Goal: Transaction & Acquisition: Purchase product/service

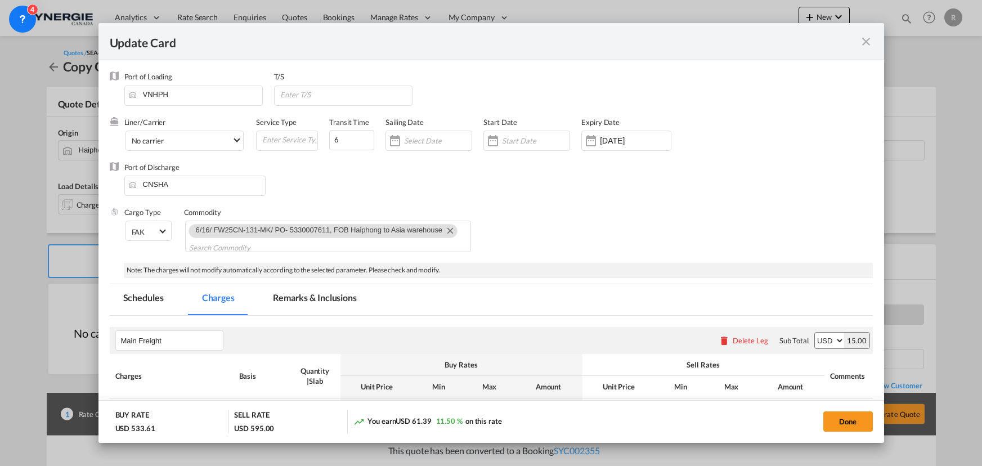
select select "flat"
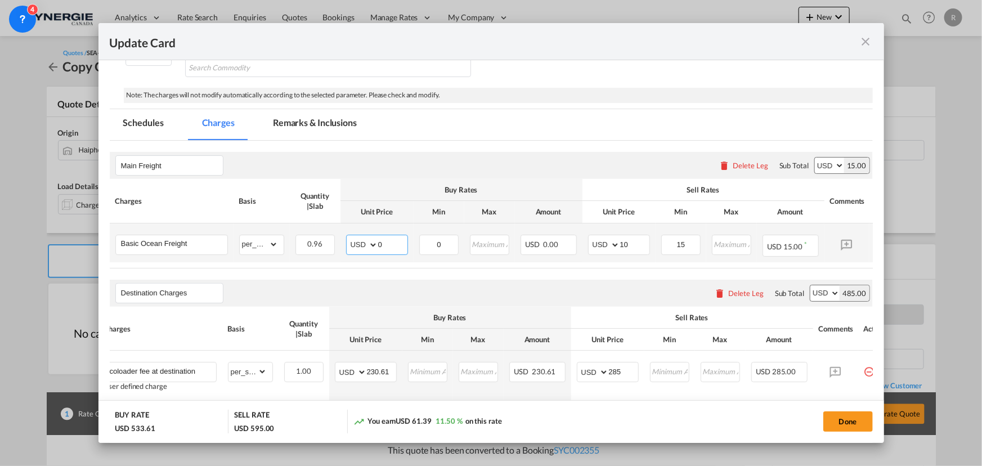
drag, startPoint x: 393, startPoint y: 239, endPoint x: 342, endPoint y: 236, distance: 50.7
click at [342, 236] on td "AED AFN ALL AMD ANG AOA ARS AUD AWG AZN BAM BBD BDT BGN BHD BIF BMD BND BOB BRL…" at bounding box center [376, 242] width 73 height 39
type input "-59"
click at [461, 294] on div "Destination Charges Please enter leg name Leg Name Already Exists Delete Leg Su…" at bounding box center [491, 293] width 763 height 27
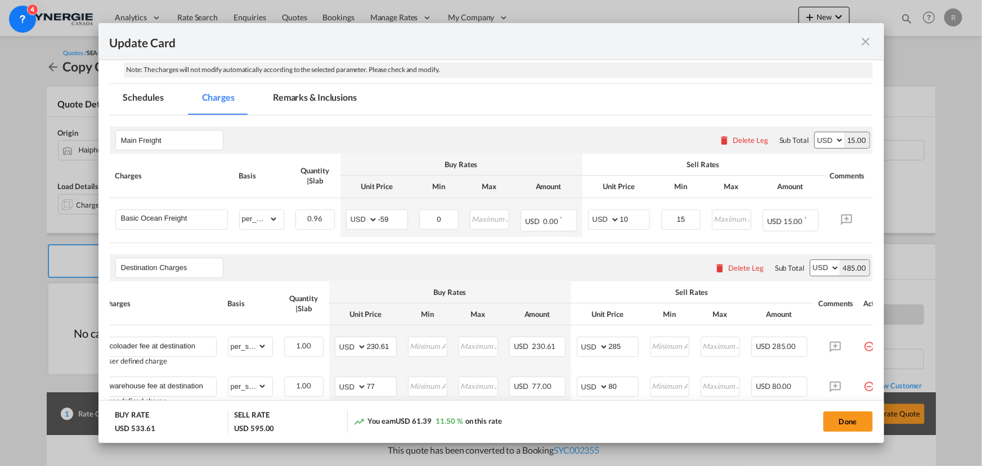
scroll to position [204, 0]
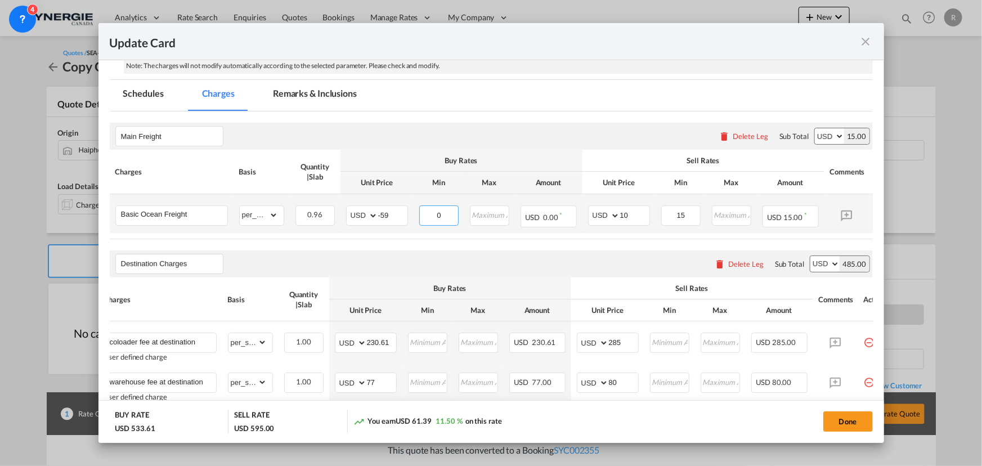
click at [437, 214] on input "0" at bounding box center [439, 214] width 38 height 17
type input "-59"
click at [271, 217] on select "gross_weight volumetric_weight per_shipment per_bl per_km per_hawb per_kg flat …" at bounding box center [259, 215] width 38 height 18
click at [240, 206] on select "gross_weight volumetric_weight per_shipment per_bl per_km per_hawb per_kg flat …" at bounding box center [259, 215] width 38 height 18
click at [272, 218] on select "gross_weight volumetric_weight per_shipment per_bl per_km per_hawb per_kg flat …" at bounding box center [259, 215] width 38 height 18
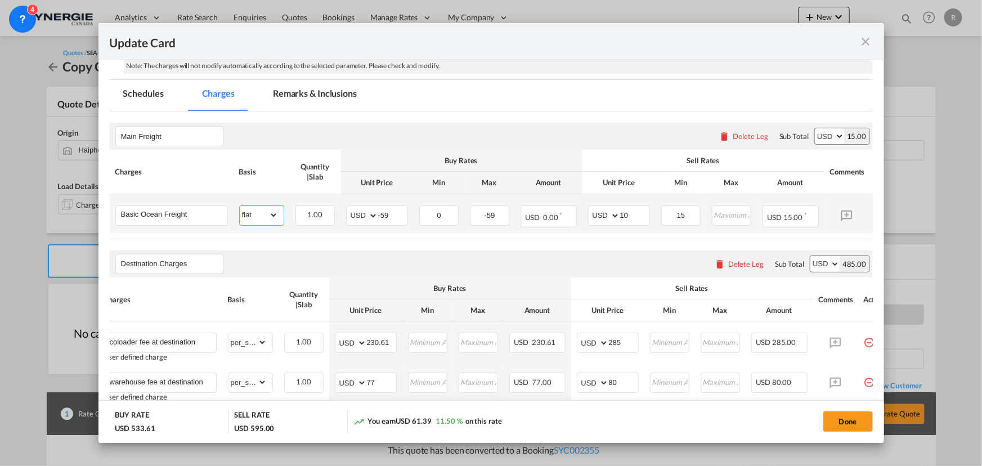
select select "per_w/m"
click at [240, 206] on select "gross_weight volumetric_weight per_shipment per_bl per_km per_hawb per_kg flat …" at bounding box center [259, 215] width 38 height 18
drag, startPoint x: 449, startPoint y: 211, endPoint x: 434, endPoint y: 209, distance: 15.3
click at [434, 209] on input "0" at bounding box center [439, 214] width 38 height 17
type input "-59"
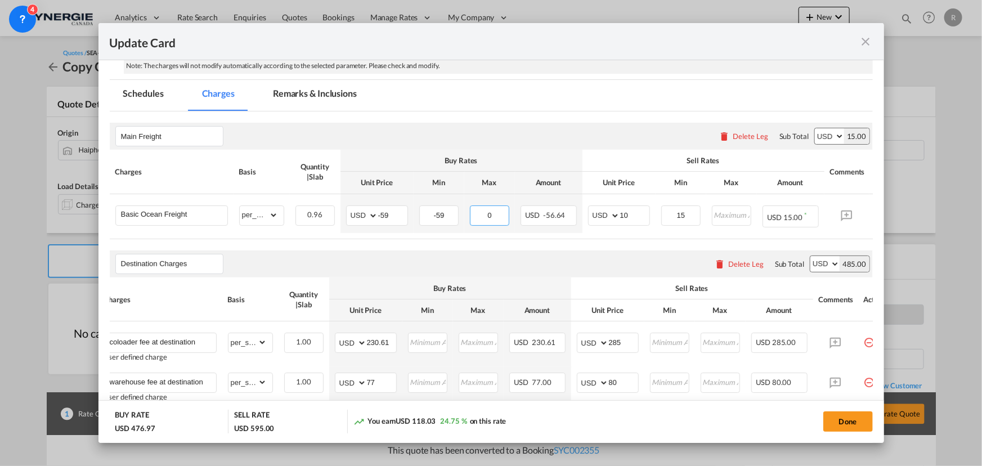
type input "0"
click at [556, 258] on div "Destination Charges Please enter leg name Leg Name Already Exists Delete Leg Su…" at bounding box center [491, 263] width 763 height 27
click at [434, 213] on input "-59" at bounding box center [439, 214] width 38 height 17
click at [397, 213] on input "-59" at bounding box center [392, 214] width 29 height 17
click at [347, 210] on md-input-container "AED AFN ALL AMD ANG AOA ARS AUD AWG AZN BAM BBD BDT BGN BHD BIF BMD BND BOB BRL…" at bounding box center [377, 215] width 62 height 20
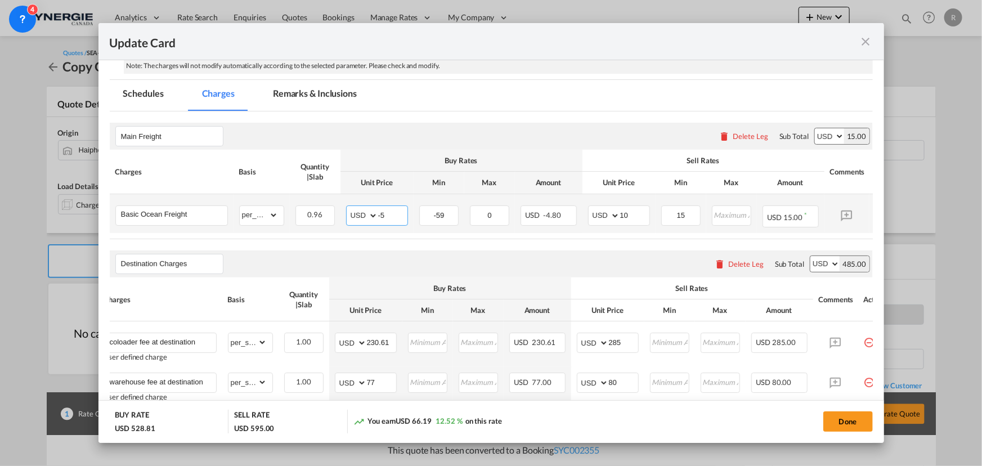
type input "-59"
click at [270, 218] on select "gross_weight volumetric_weight per_shipment per_bl per_km per_hawb per_kg flat …" at bounding box center [259, 215] width 38 height 18
select select "per_cbm"
click at [240, 206] on select "gross_weight volumetric_weight per_shipment per_bl per_km per_hawb per_kg flat …" at bounding box center [259, 215] width 38 height 18
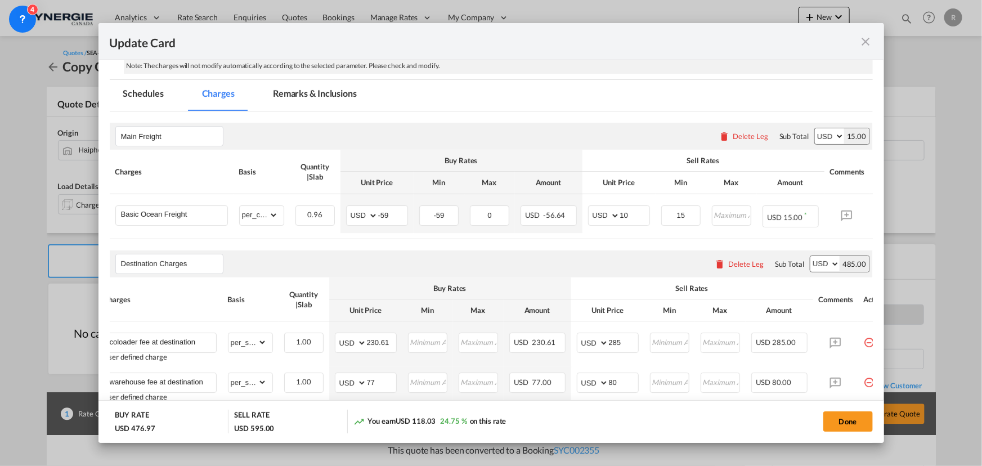
click at [450, 245] on air-lcl-rate-modification "Main Freight Please enter leg name Leg Name Already Exists Delete Leg Sub Total…" at bounding box center [491, 472] width 763 height 722
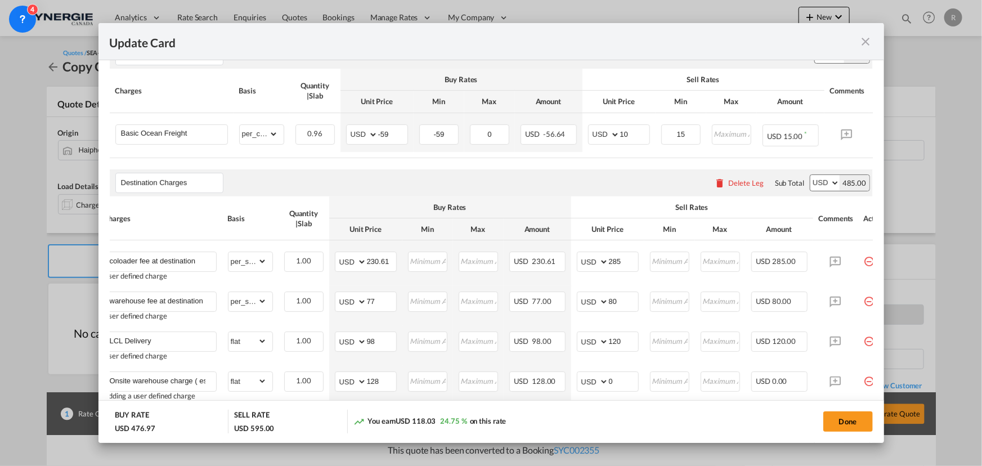
scroll to position [307, 0]
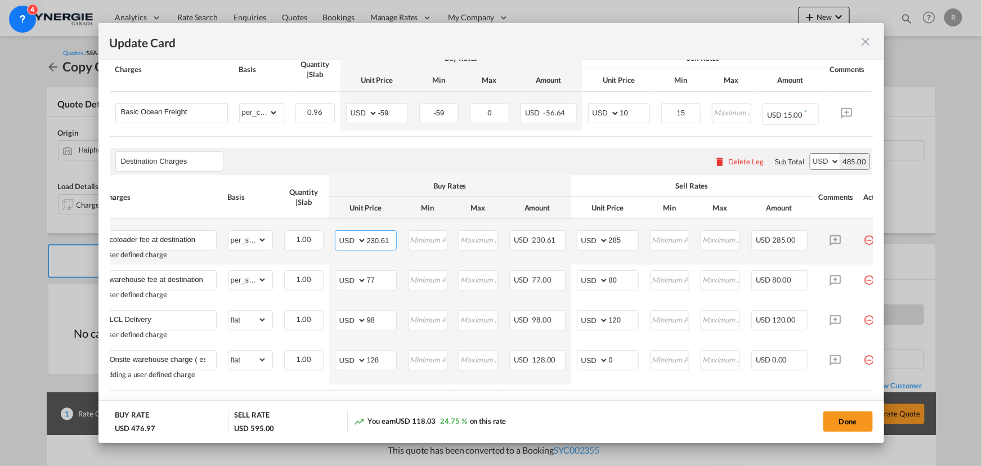
drag, startPoint x: 389, startPoint y: 242, endPoint x: 338, endPoint y: 237, distance: 50.9
click at [338, 237] on md-input-container "AED AFN ALL AMD ANG AOA ARS AUD AWG AZN BAM BBD BDT BGN BHD BIF BMD BND BOB BRL…" at bounding box center [366, 240] width 62 height 20
type input "298"
drag, startPoint x: 631, startPoint y: 241, endPoint x: 593, endPoint y: 239, distance: 37.8
click at [593, 239] on md-input-container "AED AFN ALL AMD ANG AOA ARS AUD AWG AZN BAM BBD BDT BGN BHD BIF BMD BND BOB BRL…" at bounding box center [608, 240] width 62 height 20
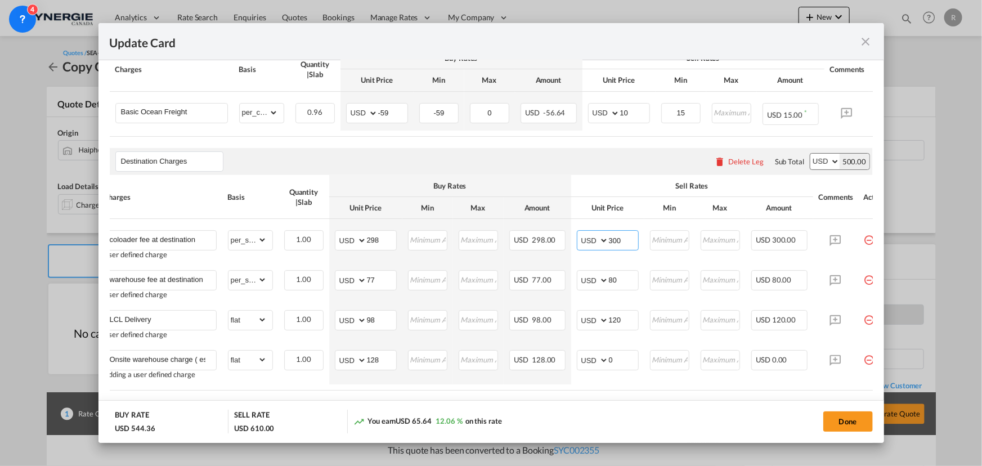
type input "300"
click at [573, 169] on div "Destination Charges Please enter leg name Leg Name Already Exists Delete Leg Su…" at bounding box center [491, 161] width 763 height 27
drag, startPoint x: 616, startPoint y: 361, endPoint x: 570, endPoint y: 354, distance: 46.1
click at [571, 354] on td "AED AFN ALL AMD ANG AOA ARS AUD AWG AZN BAM BBD BDT BGN BHD BIF BMD BND BOB BRL…" at bounding box center [607, 364] width 73 height 40
type input "155"
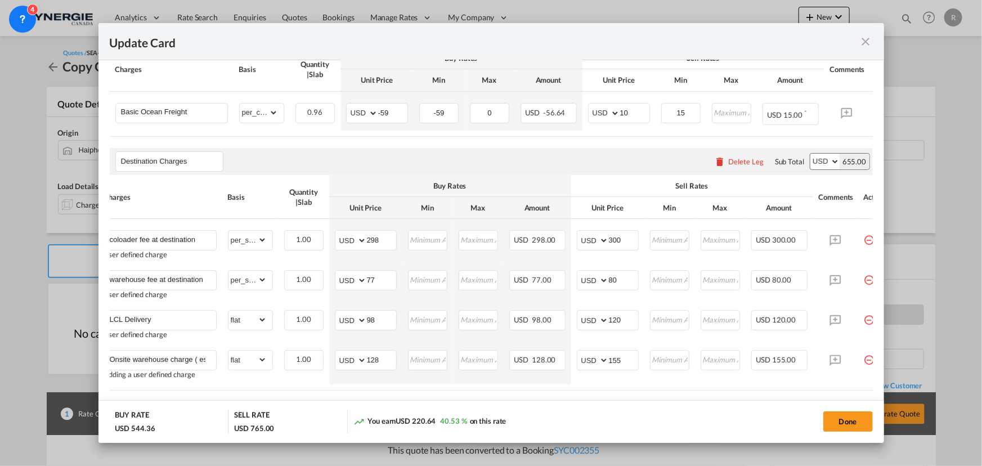
click at [572, 386] on table "Charges Basis Quantity | Slab Buy Rates Sell Rates Comments Action Unit Price M…" at bounding box center [496, 282] width 797 height 215
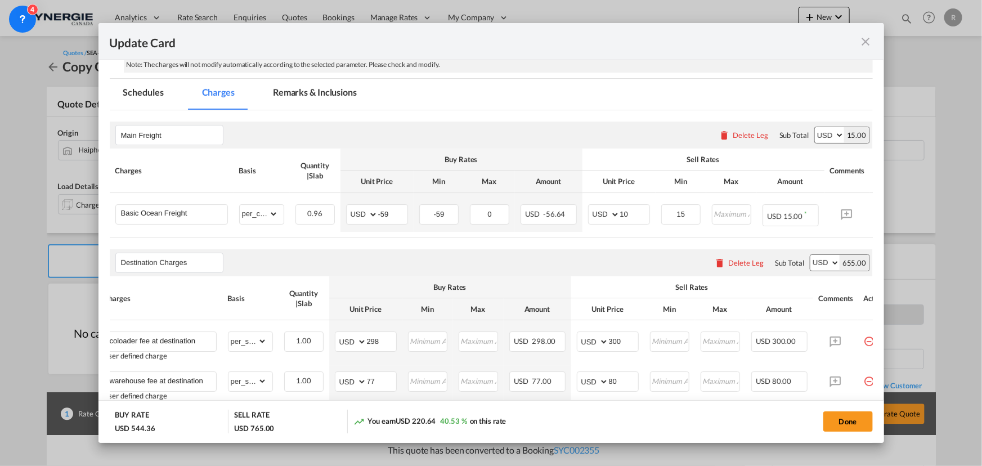
scroll to position [175, 0]
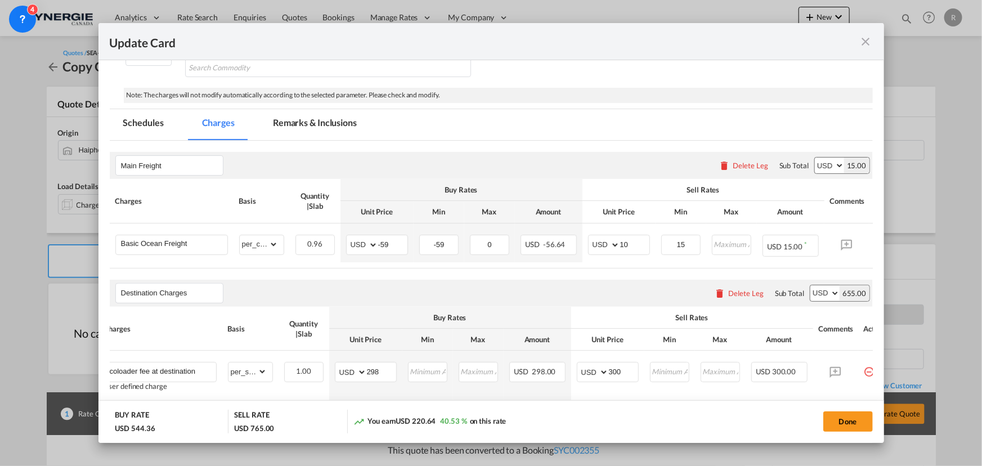
drag, startPoint x: 313, startPoint y: 120, endPoint x: 299, endPoint y: 136, distance: 21.1
click at [313, 120] on md-tab-item "Remarks & Inclusions" at bounding box center [314, 124] width 111 height 31
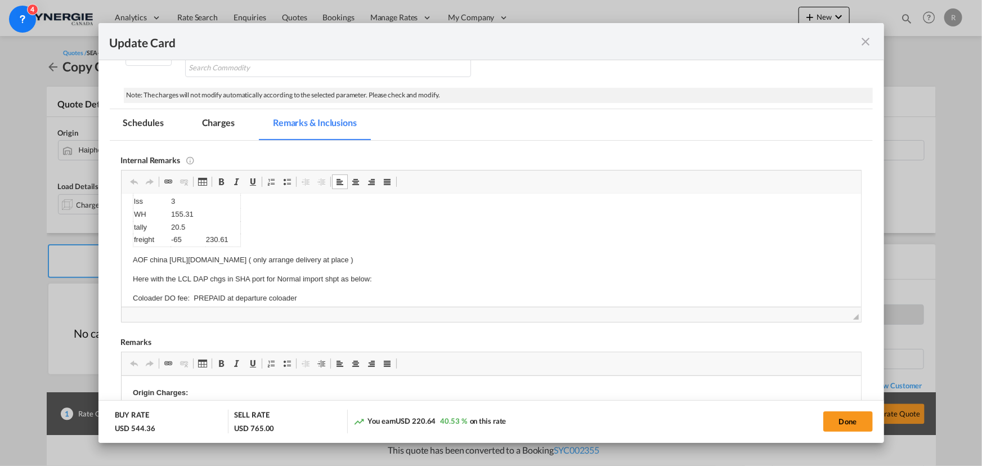
scroll to position [61, 0]
drag, startPoint x: 156, startPoint y: 208, endPoint x: 325, endPoint y: 238, distance: 170.9
click at [325, 238] on body "DB VN https://app.frontapp.com/open/msg_1fizbsun?key=e3HoXLcc49yZf34ALLdvXH8XPr…" at bounding box center [490, 262] width 717 height 237
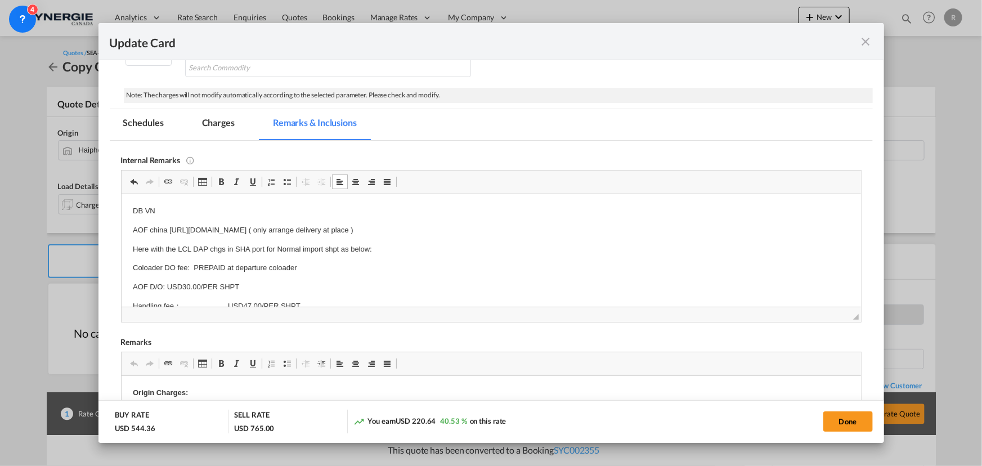
click at [276, 209] on p "DB VN" at bounding box center [490, 211] width 717 height 12
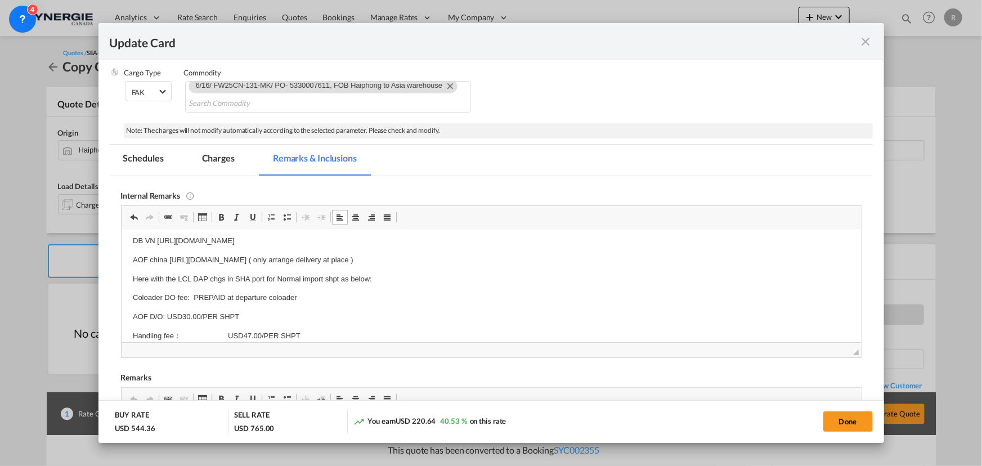
scroll to position [73, 0]
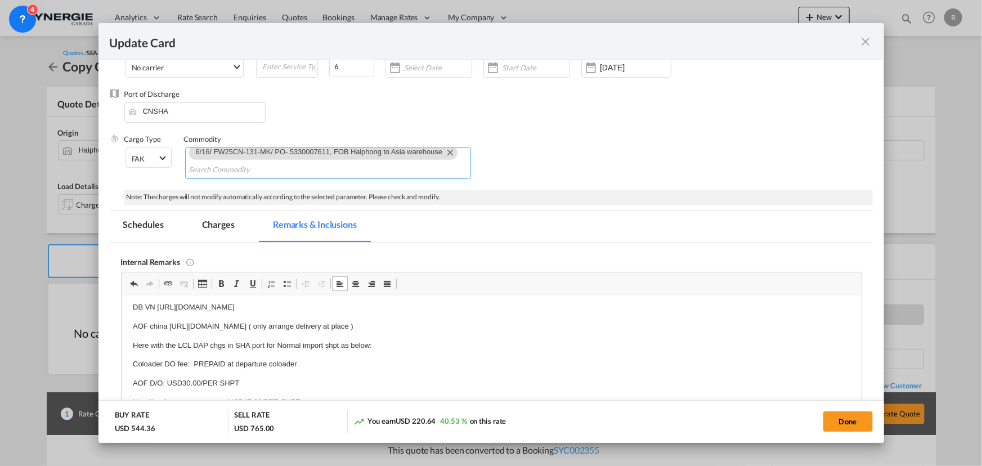
click at [447, 150] on md-icon "Remove 6/16/ FW25CN-131-MK/ PO- 5330007611, FOB Haiphong to Asia warehouse" at bounding box center [450, 152] width 14 height 14
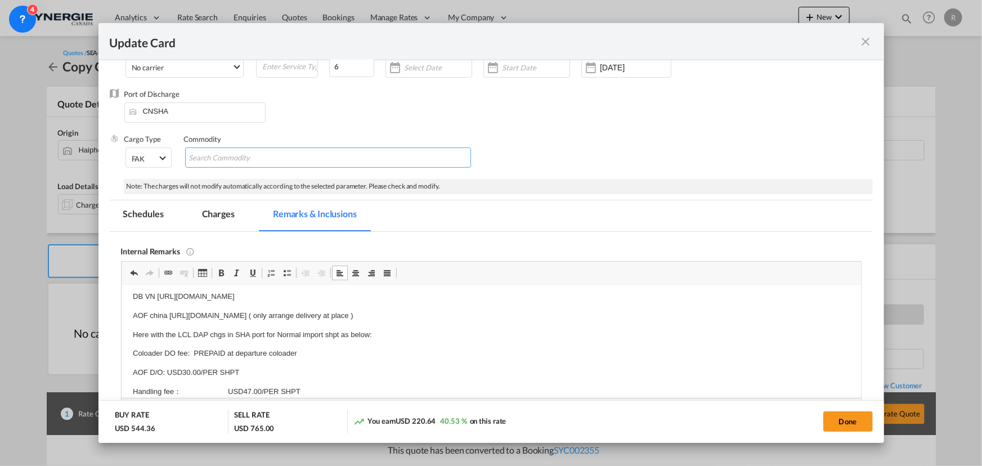
scroll to position [0, 0]
paste input "FW25CN-457-MK/ PO-5330008470/ by sea, FOB Haiphong, to Asia warehouse"
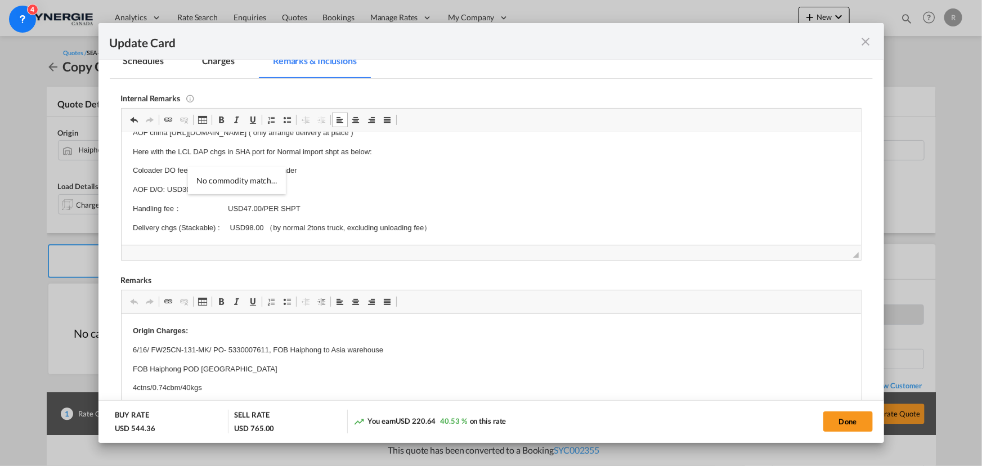
type input "FW25CN-457-MK/ PO-5330008470/ by sea, FOB Haiphong, to Asia warehouse"
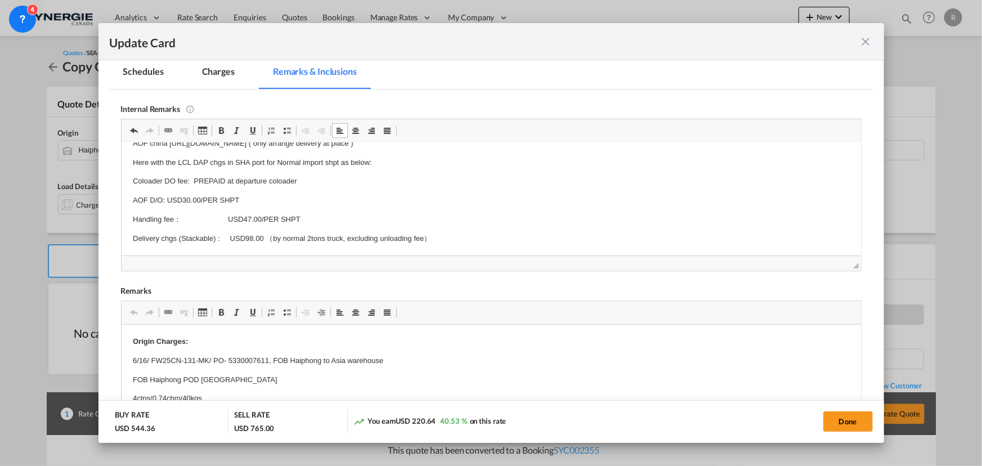
scroll to position [237, 0]
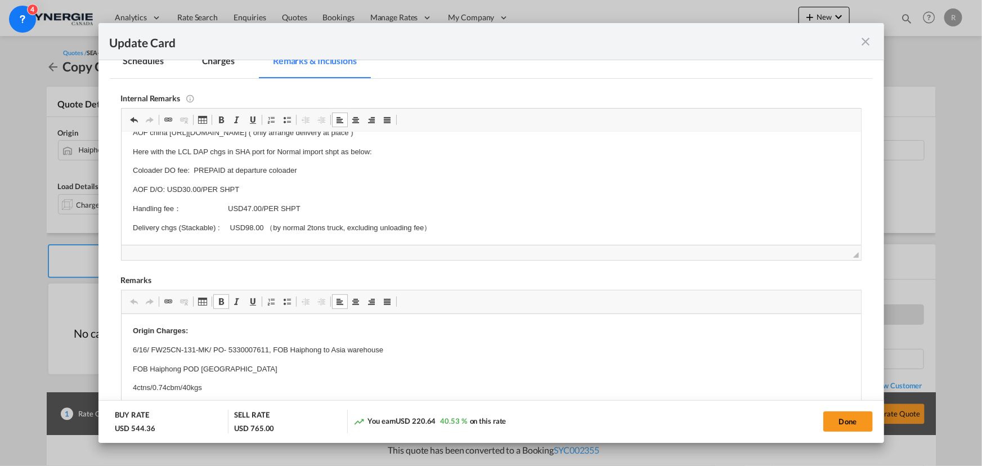
drag, startPoint x: 133, startPoint y: 348, endPoint x: 416, endPoint y: 350, distance: 283.5
click at [416, 350] on p "6/16/ FW25CN-131-MK/ PO- 5330007611, FOB Haiphong to Asia warehouse" at bounding box center [490, 350] width 717 height 12
click at [404, 344] on p "FW25CN-457-MK/ PO-5330008470/ by sea, FOB Haiphong, to Asia warehouse" at bounding box center [490, 350] width 717 height 12
click at [168, 383] on p "4ctns/0.74cbm/40kgs" at bounding box center [490, 387] width 717 height 12
click at [188, 384] on p "4ctns/0.96cbm/40kgs" at bounding box center [490, 387] width 717 height 12
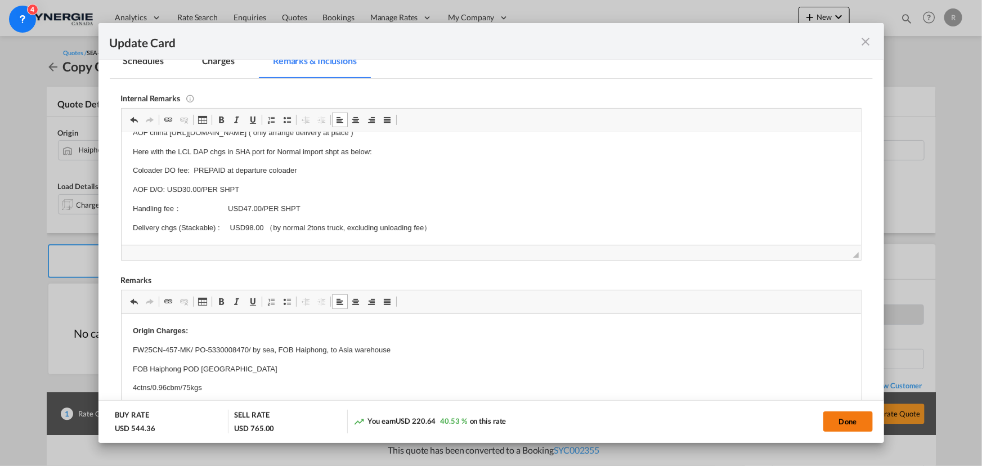
click at [860, 425] on button "Done" at bounding box center [848, 421] width 50 height 20
type input "[DATE]"
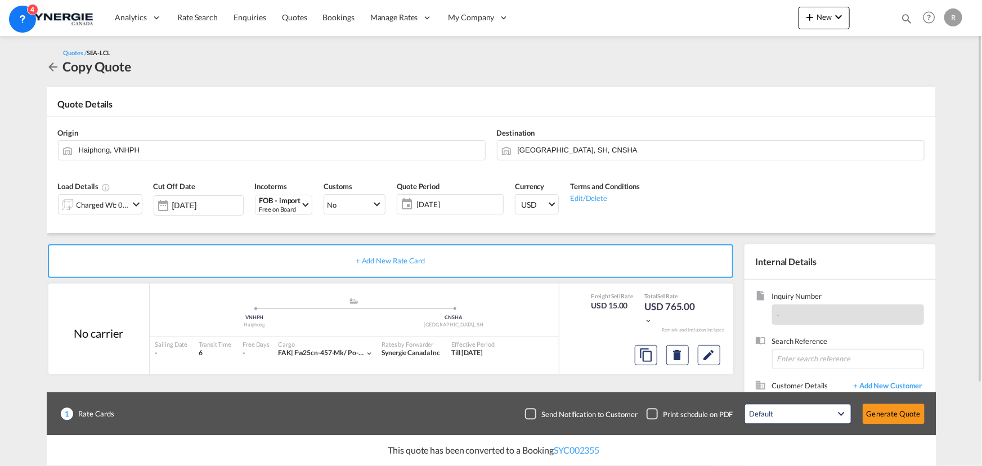
scroll to position [51, 0]
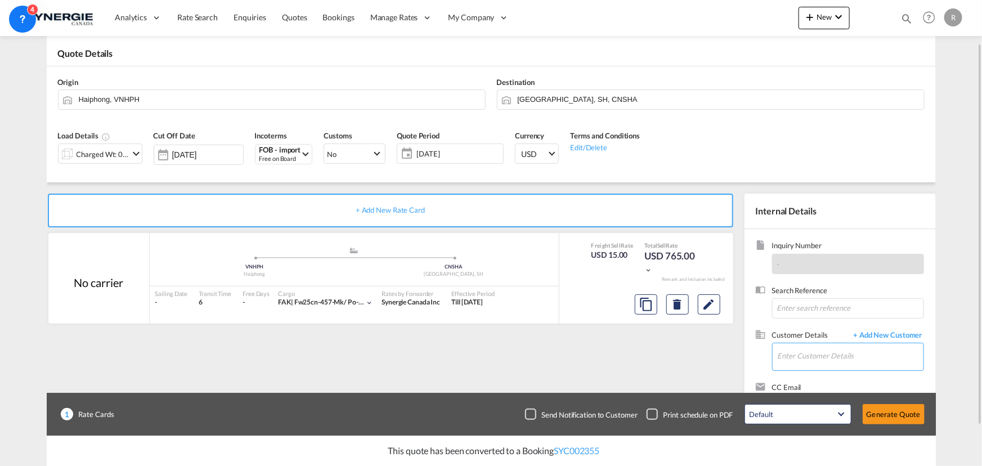
click at [782, 351] on input "Enter Customer Details" at bounding box center [850, 355] width 146 height 25
click at [807, 330] on div "Chun Yan Fu chun .yanfu@appgroup.ca | APP GROUP" at bounding box center [850, 327] width 146 height 30
type input "APP GROUP, Chun Yan Fu, chun.yanfu@appgroup.ca"
click at [897, 415] on button "Generate Quote" at bounding box center [893, 414] width 62 height 20
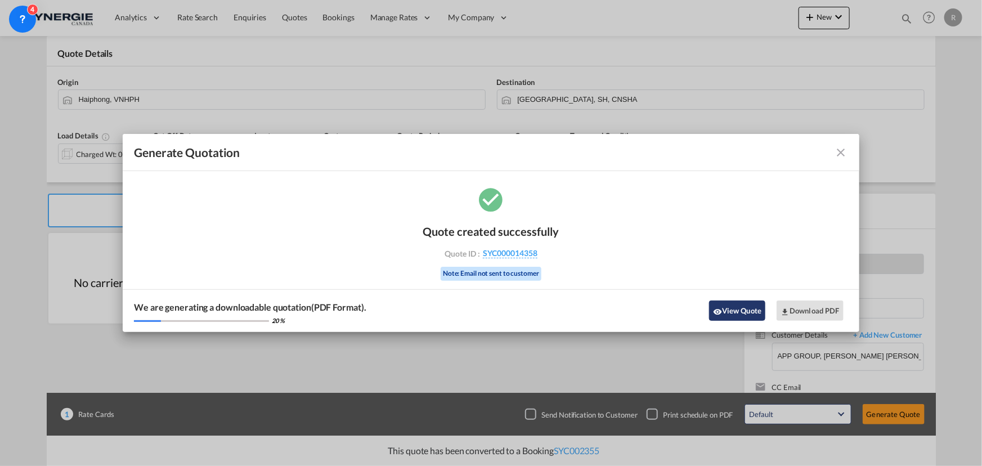
click at [728, 311] on button "View Quote" at bounding box center [737, 310] width 56 height 20
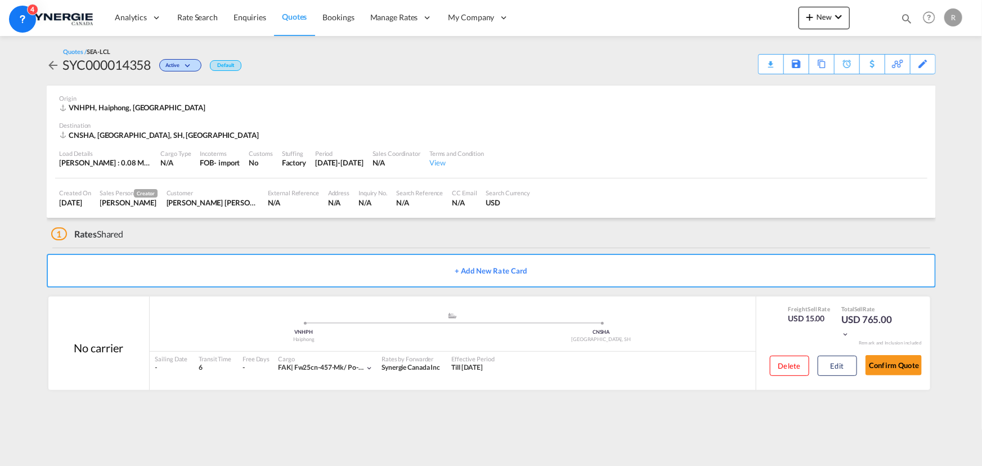
click at [0, 0] on div "Download Quote" at bounding box center [0, 0] width 0 height 0
click at [903, 16] on md-icon "icon-magnify" at bounding box center [906, 18] width 12 height 12
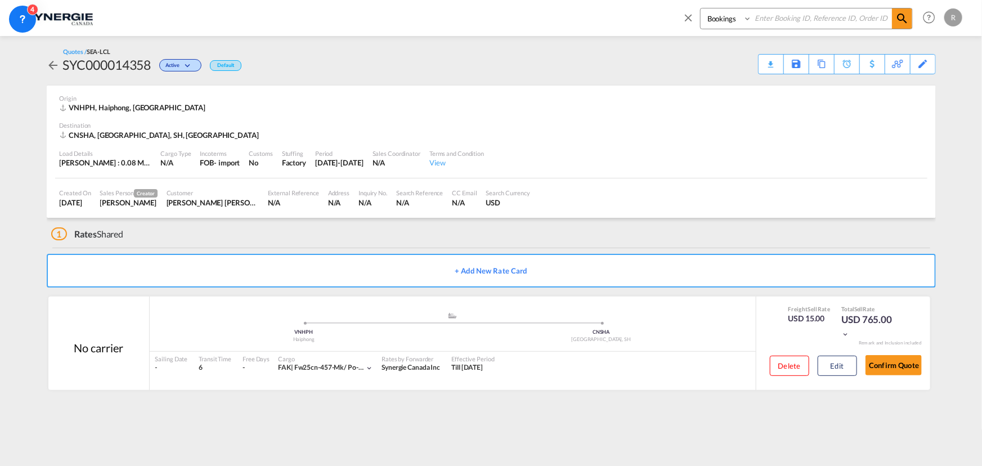
click at [728, 23] on select "Bookings Quotes Enquiries" at bounding box center [726, 18] width 53 height 20
select select "Quotes"
click at [700, 8] on select "Bookings Quotes Enquiries" at bounding box center [726, 18] width 53 height 20
click at [782, 17] on input at bounding box center [822, 18] width 140 height 20
type input "13749"
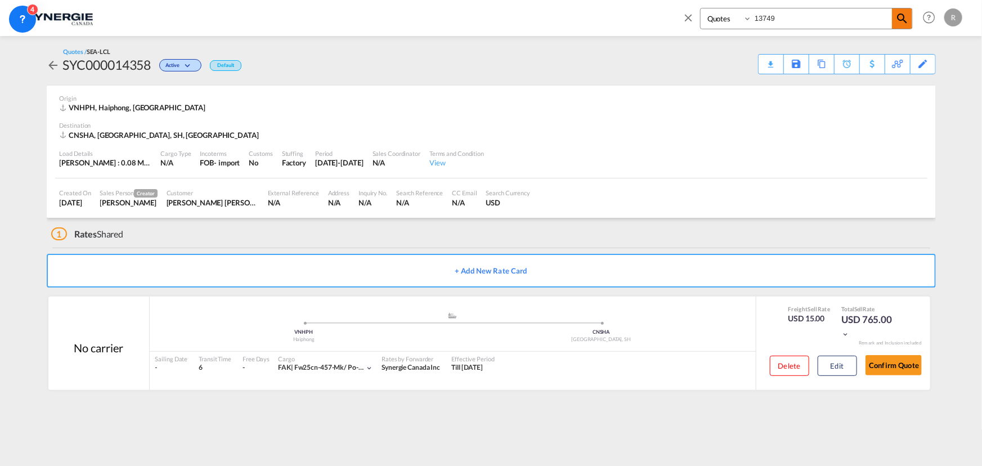
click at [896, 19] on md-icon "icon-magnify" at bounding box center [902, 19] width 14 height 14
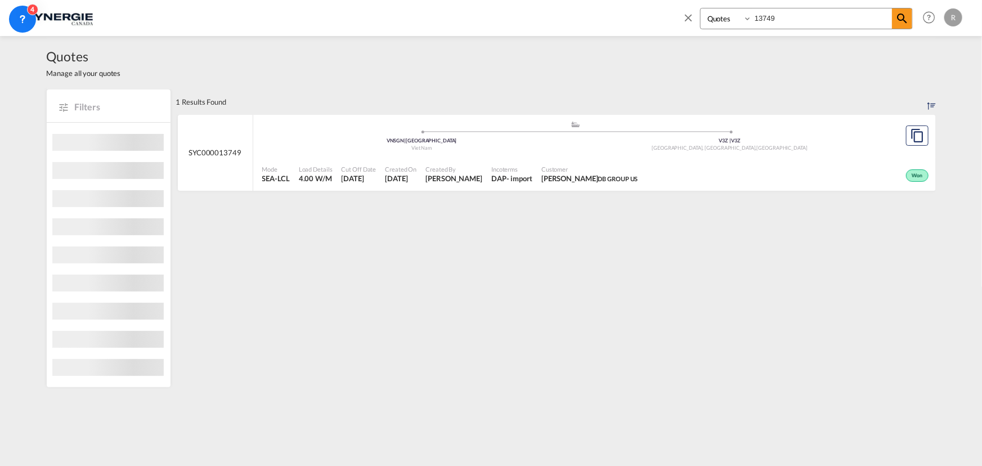
click at [440, 168] on span "Created By" at bounding box center [453, 169] width 57 height 8
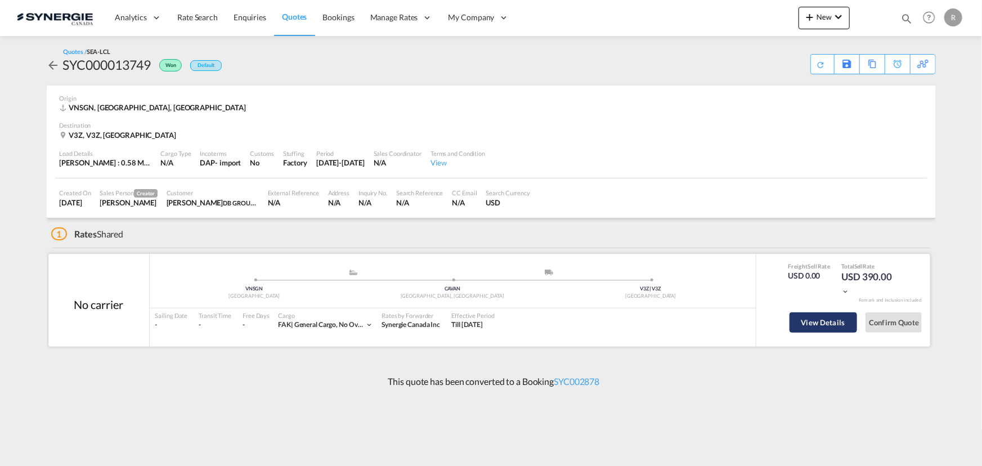
click at [817, 319] on button "View Details" at bounding box center [823, 322] width 68 height 20
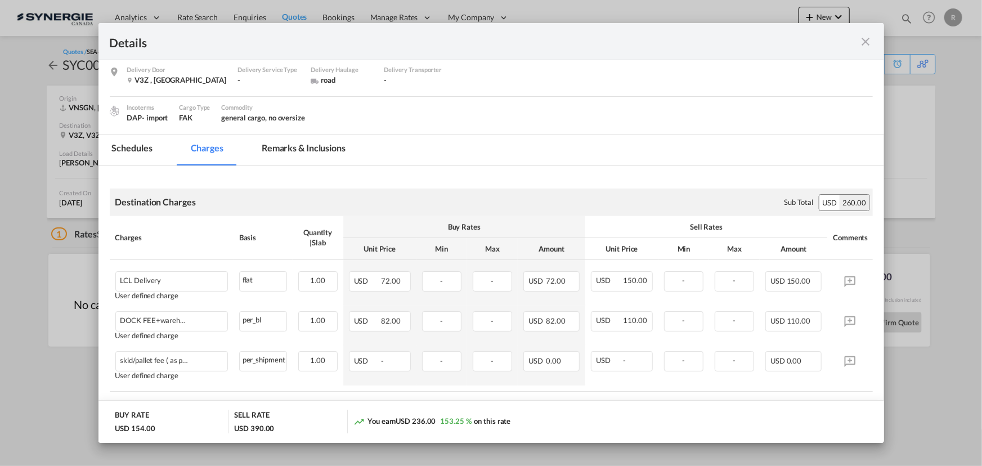
scroll to position [102, 0]
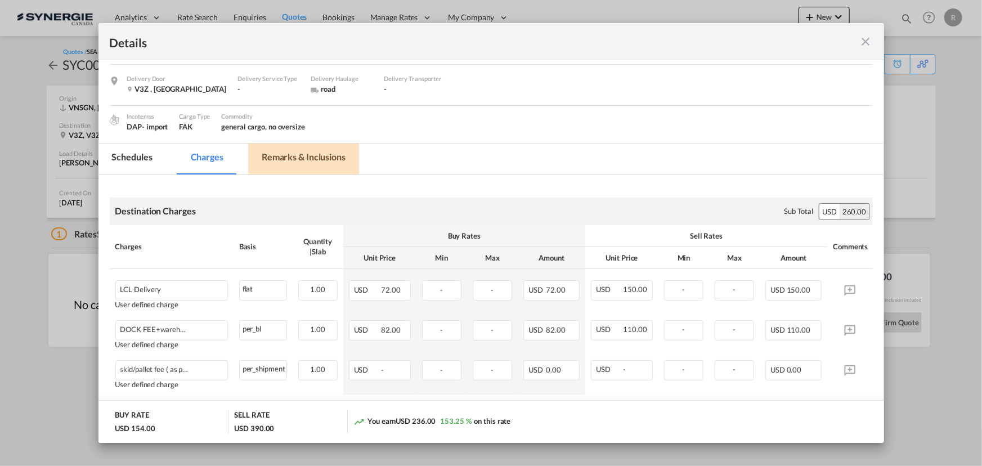
click at [288, 159] on md-tab-item "Remarks & Inclusions" at bounding box center [303, 158] width 111 height 31
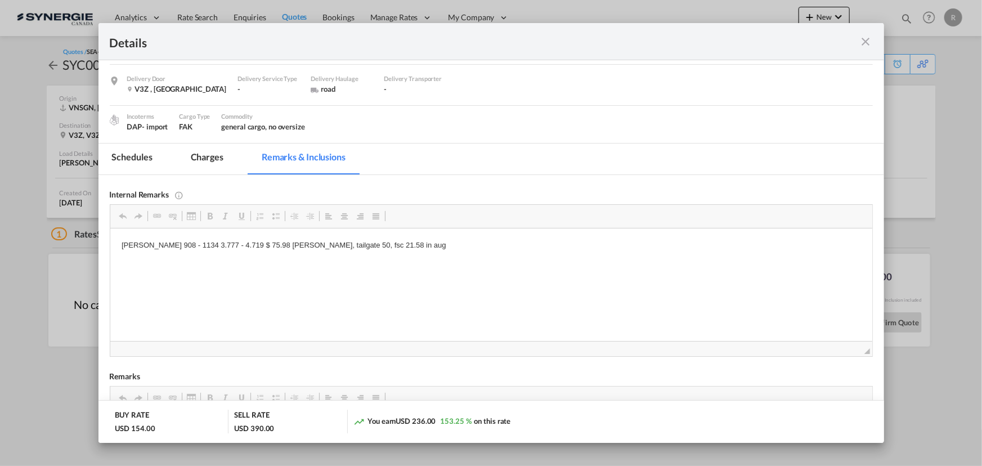
click at [863, 39] on md-icon "icon-close fg-AAA8AD m-0 cursor" at bounding box center [866, 42] width 14 height 14
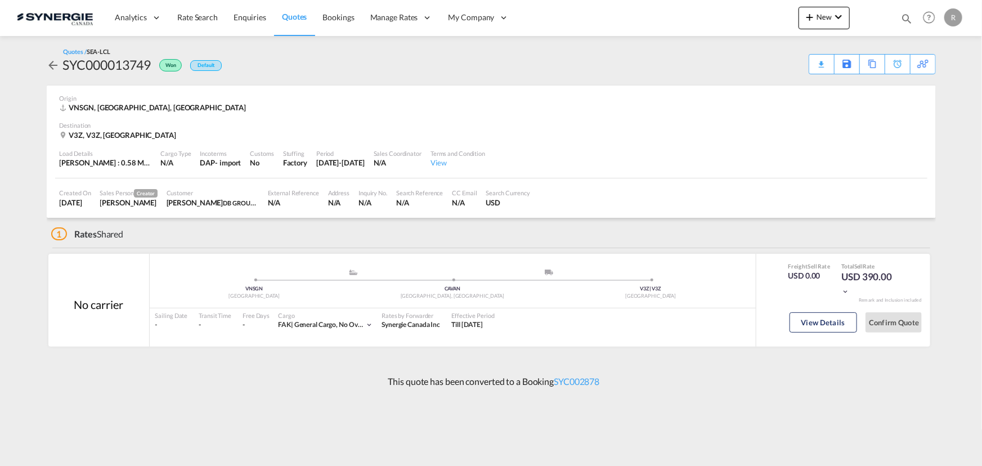
scroll to position [15, 0]
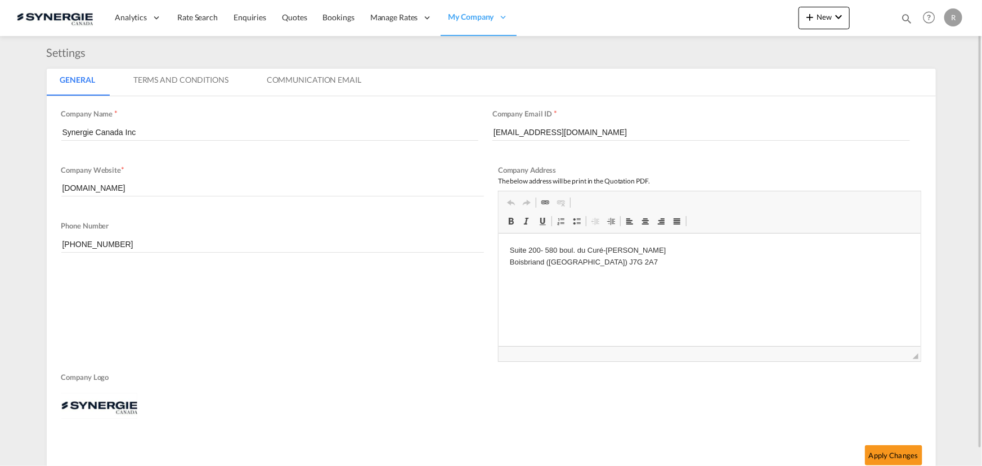
click at [904, 22] on md-icon "icon-magnify" at bounding box center [906, 18] width 12 height 12
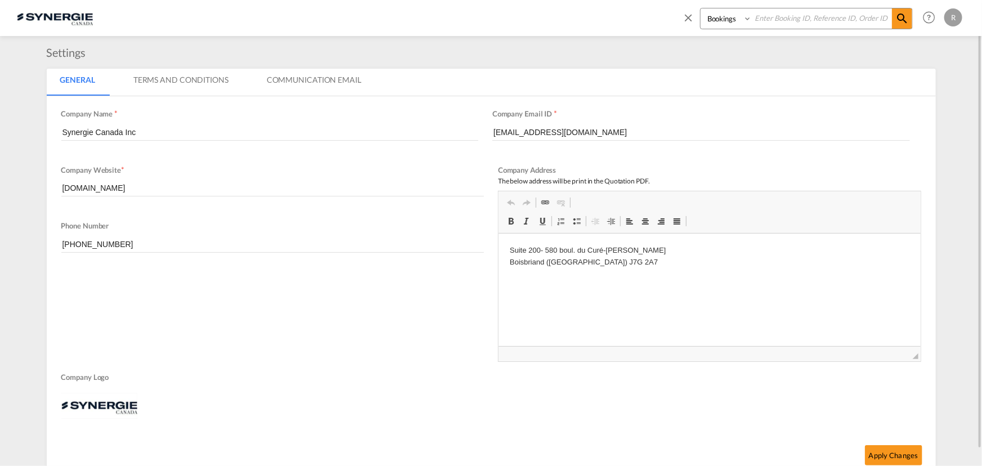
click at [738, 22] on select "Bookings Quotes Enquiries" at bounding box center [726, 18] width 53 height 20
select select "Quotes"
click at [700, 8] on select "Bookings Quotes Enquiries" at bounding box center [726, 18] width 53 height 20
click at [794, 24] on input at bounding box center [822, 18] width 140 height 20
type input "13095"
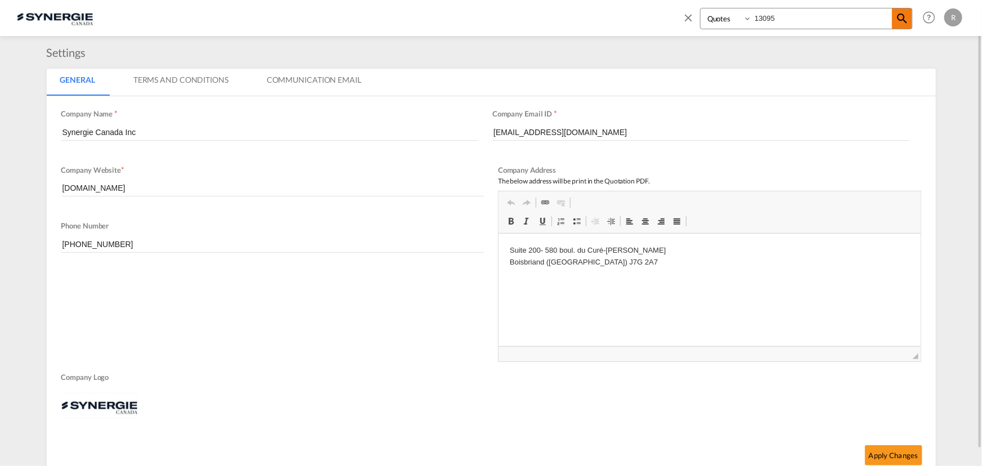
click at [902, 19] on md-icon "icon-magnify" at bounding box center [902, 19] width 14 height 14
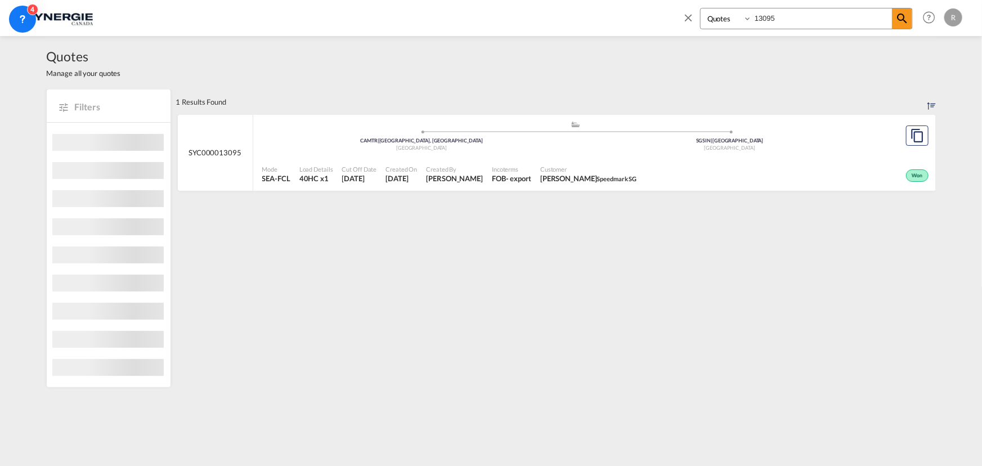
click at [714, 178] on div "Won" at bounding box center [786, 174] width 290 height 28
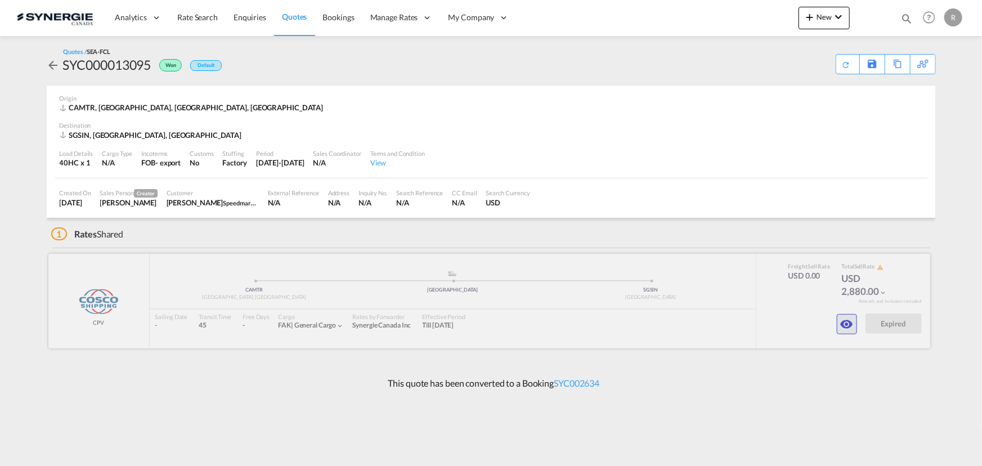
click at [840, 325] on md-icon "icon-eye" at bounding box center [847, 324] width 14 height 14
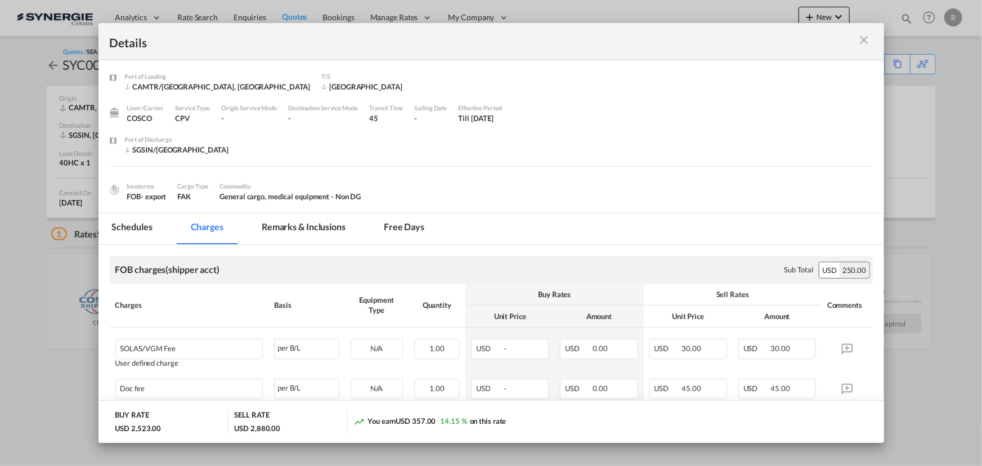
click at [314, 225] on md-tab-item "Remarks & Inclusions" at bounding box center [303, 228] width 111 height 31
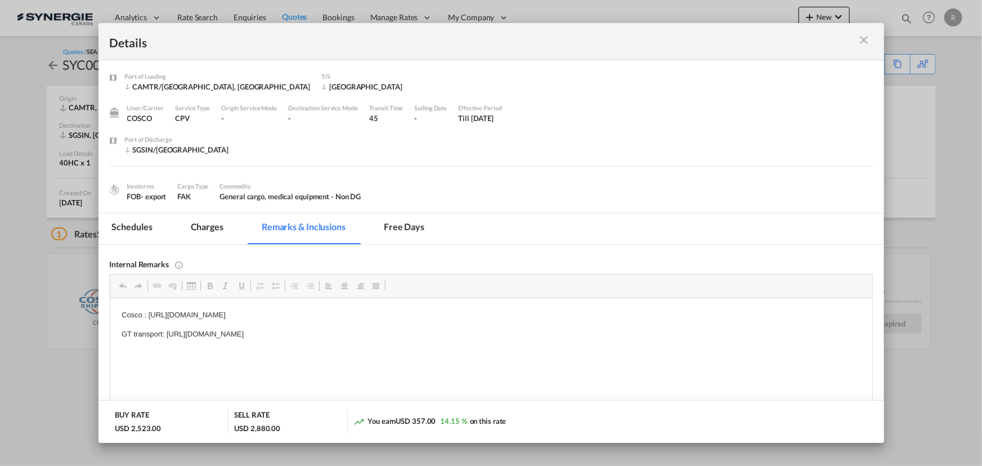
drag, startPoint x: 147, startPoint y: 312, endPoint x: 238, endPoint y: 314, distance: 90.6
click at [222, 312] on p "Cosco : https://app.frontapp.com/open/msg_1g8e7ifj?key=uOgnBac_DaHCI1q4I0FiR80U…" at bounding box center [490, 315] width 739 height 12
drag, startPoint x: 147, startPoint y: 313, endPoint x: 467, endPoint y: 314, distance: 320.1
click at [467, 314] on p "Cosco : https://app.frontapp.com/open/msg_1g8e7ifj?key=uOgnBac_DaHCI1q4I0FiR80U…" at bounding box center [490, 315] width 739 height 12
click at [432, 327] on span "Copy" at bounding box center [439, 323] width 35 height 16
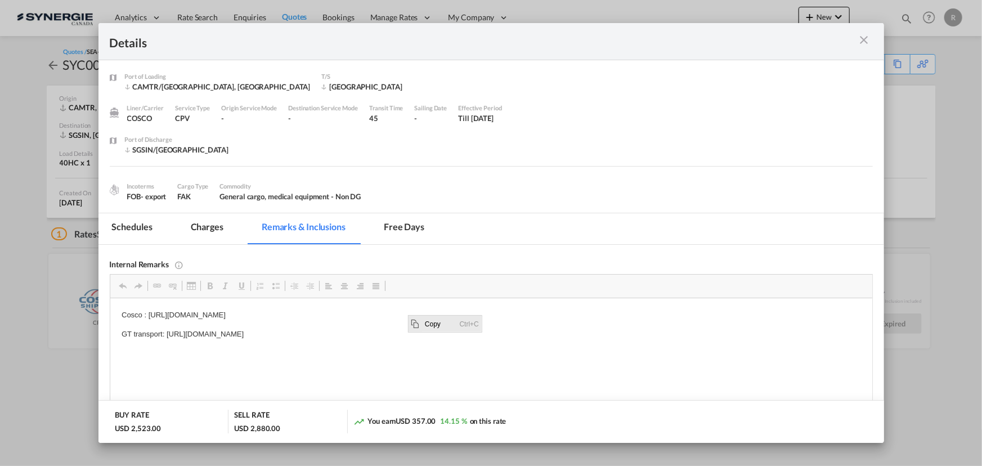
copy p "https://app.frontapp.com/open/msg_1g8e7ifj?key=uOgnBac_DaHCI1q4I0FiR80UUAejxyof"
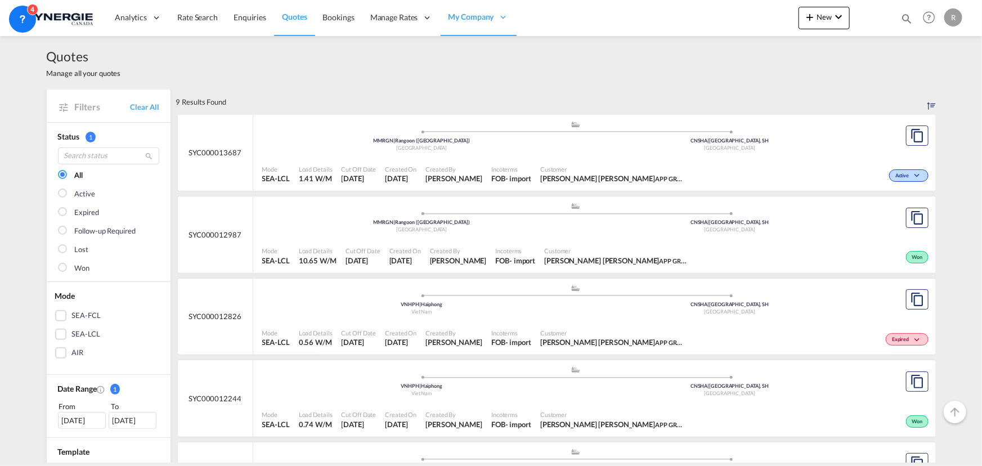
scroll to position [303, 0]
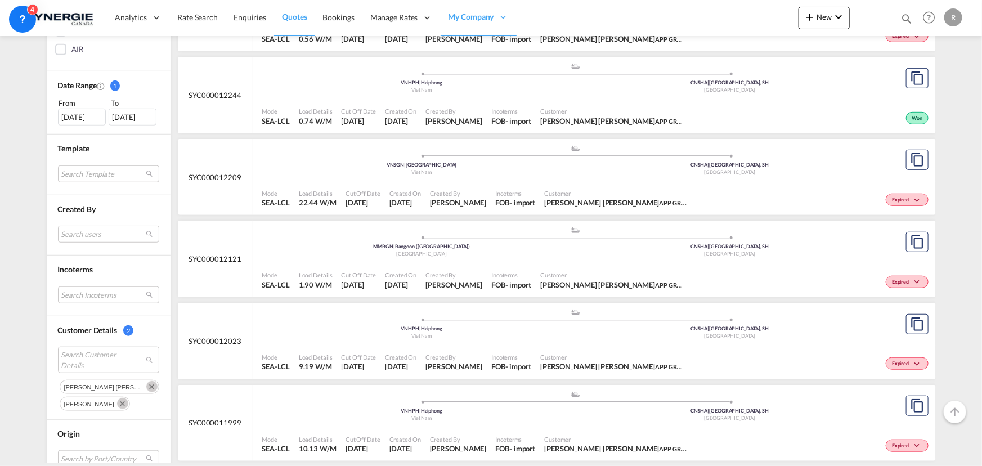
click at [146, 383] on md-icon "Remove" at bounding box center [151, 386] width 11 height 11
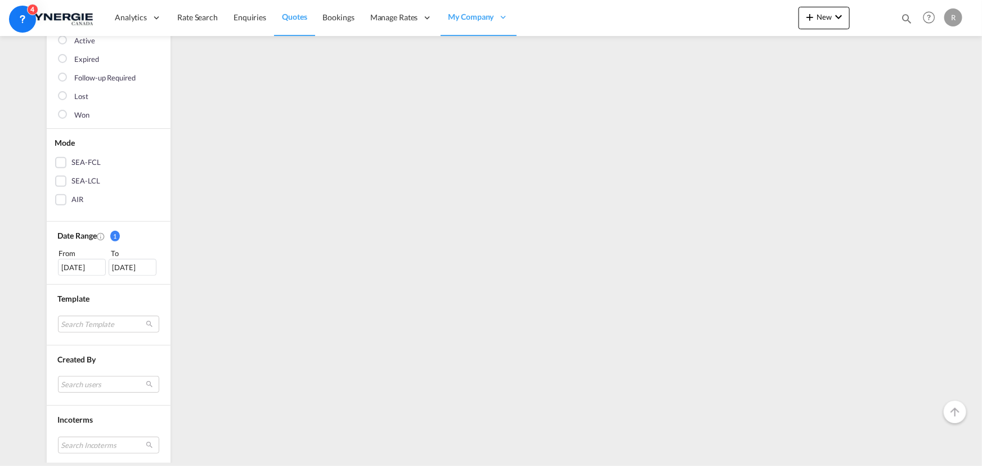
scroll to position [358, 0]
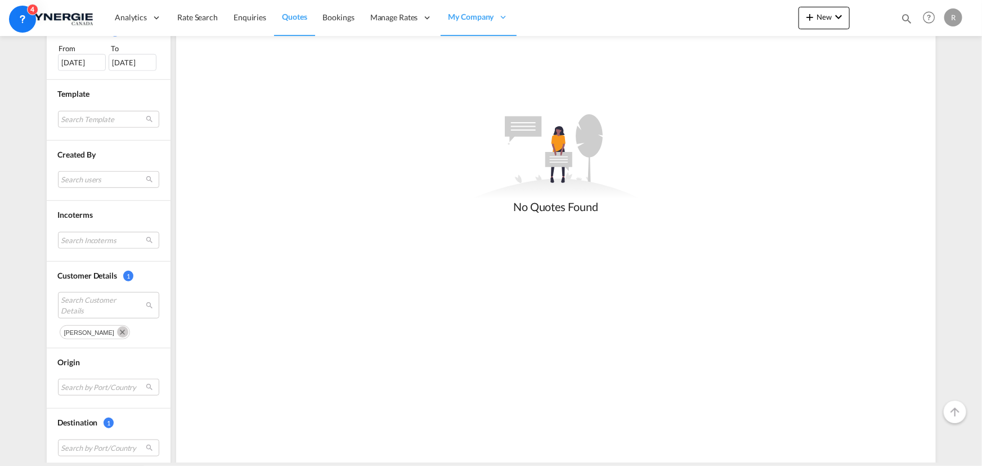
click at [117, 333] on md-icon "Remove" at bounding box center [122, 331] width 11 height 11
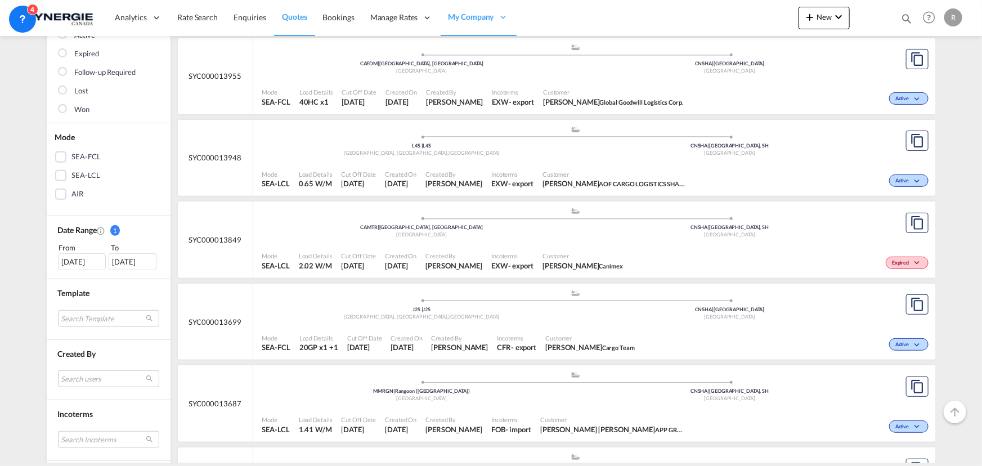
scroll to position [153, 0]
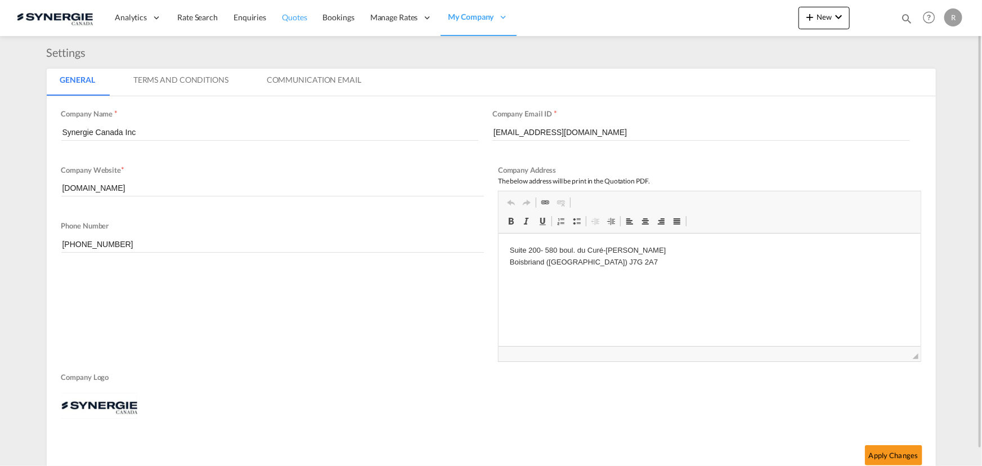
click at [297, 15] on span "Quotes" at bounding box center [294, 17] width 25 height 10
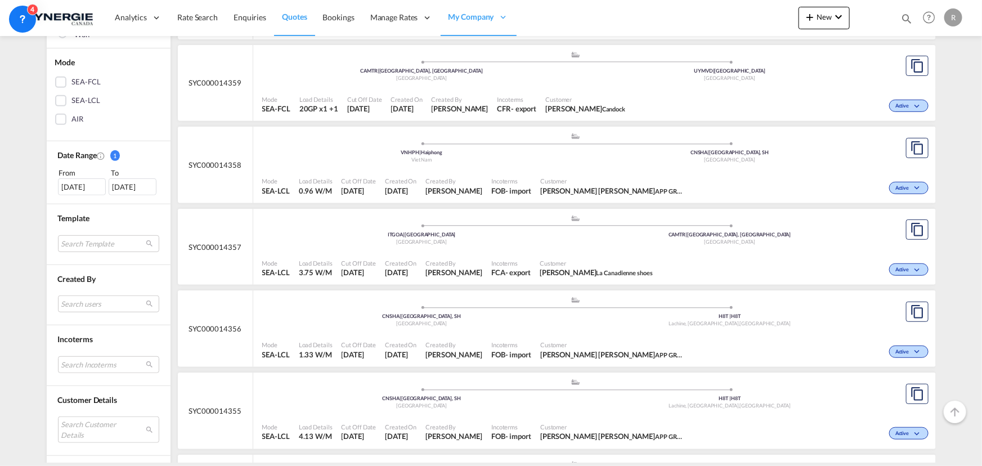
scroll to position [255, 0]
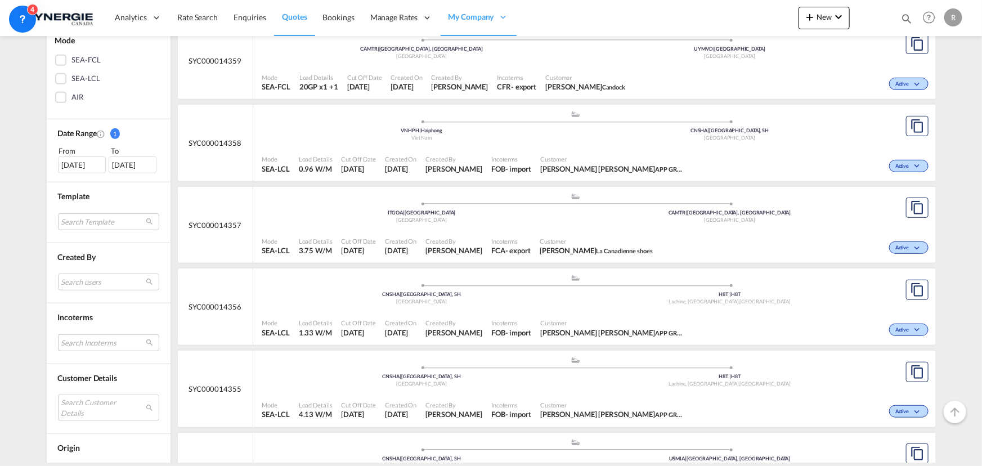
click at [100, 344] on md-select "Search Incoterms CFR-IMPORT cost and freight CPT-EXPORT carrier paid to CIF-IMP…" at bounding box center [108, 342] width 101 height 17
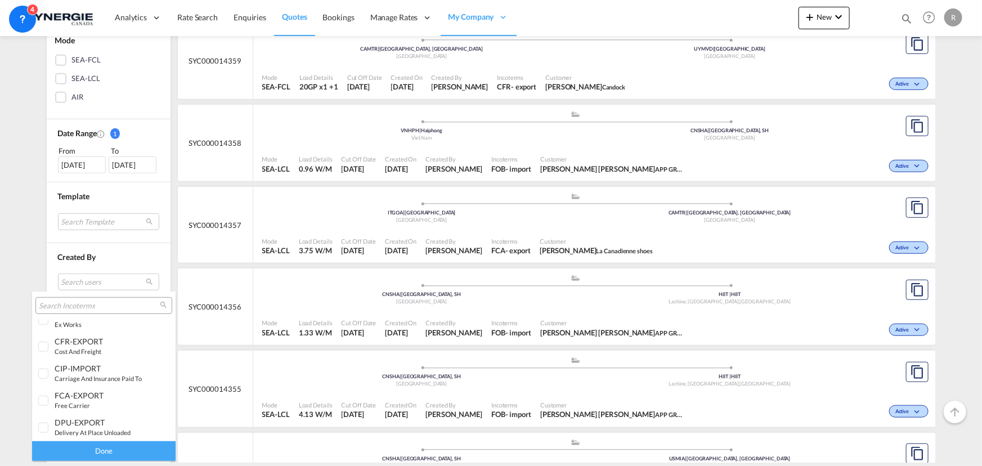
scroll to position [394, 0]
click at [84, 370] on div "EXW-EXPORT ex works" at bounding box center [99, 369] width 88 height 19
click at [129, 454] on div "Done" at bounding box center [103, 451] width 143 height 20
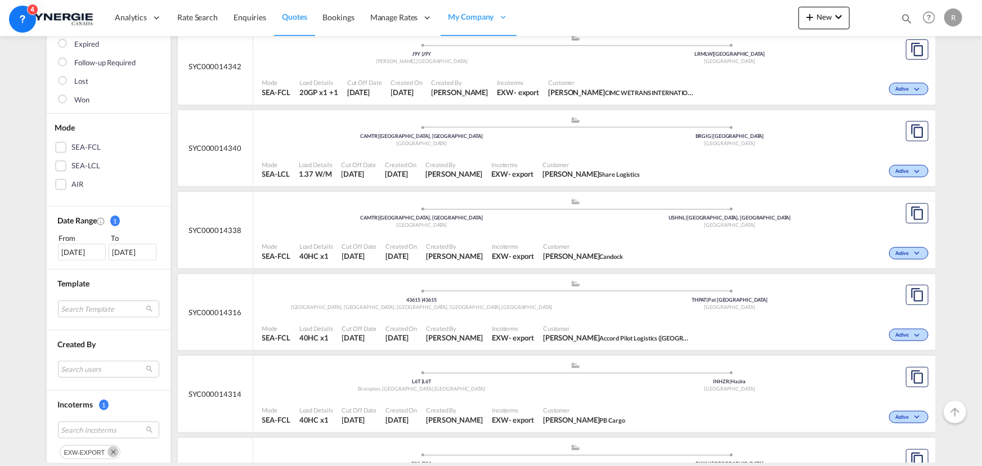
scroll to position [204, 0]
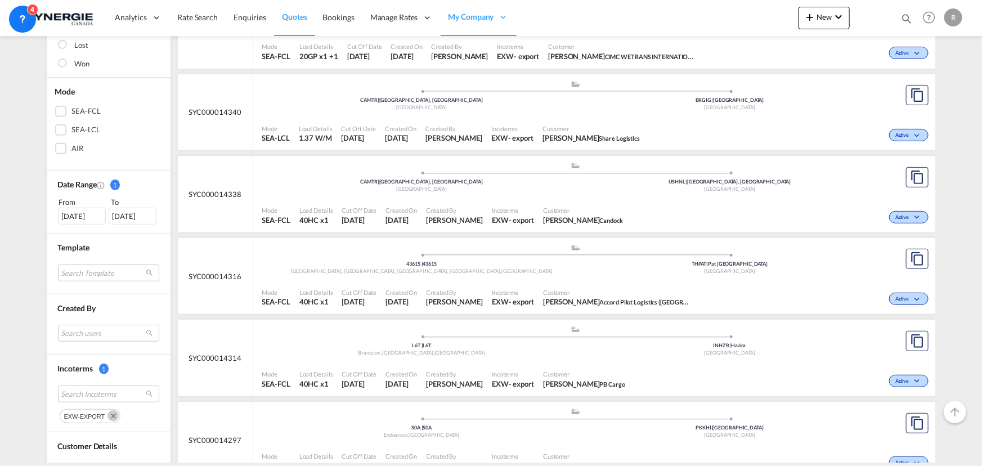
click at [551, 216] on span "JASMINE GOUDREAU Candock" at bounding box center [583, 220] width 80 height 10
click at [77, 209] on div "28 Jul 2025" at bounding box center [82, 216] width 48 height 17
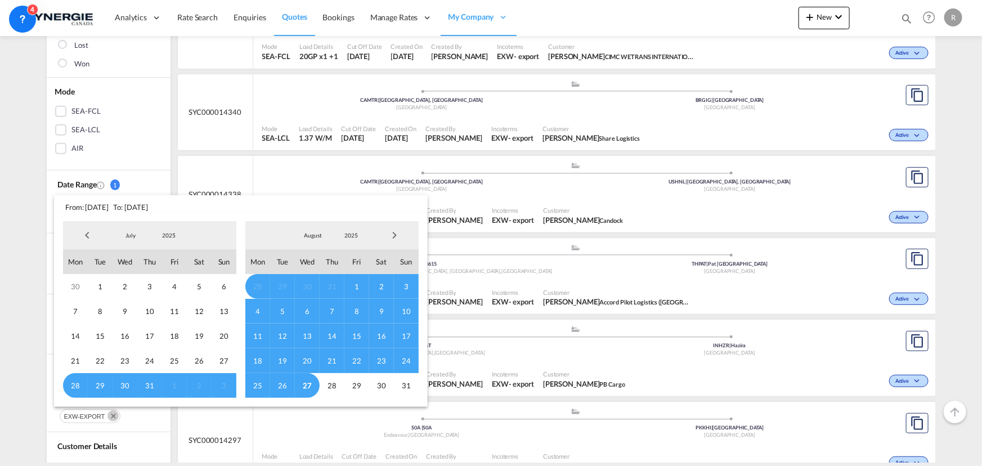
click at [87, 235] on span "Previous Month" at bounding box center [87, 235] width 23 height 23
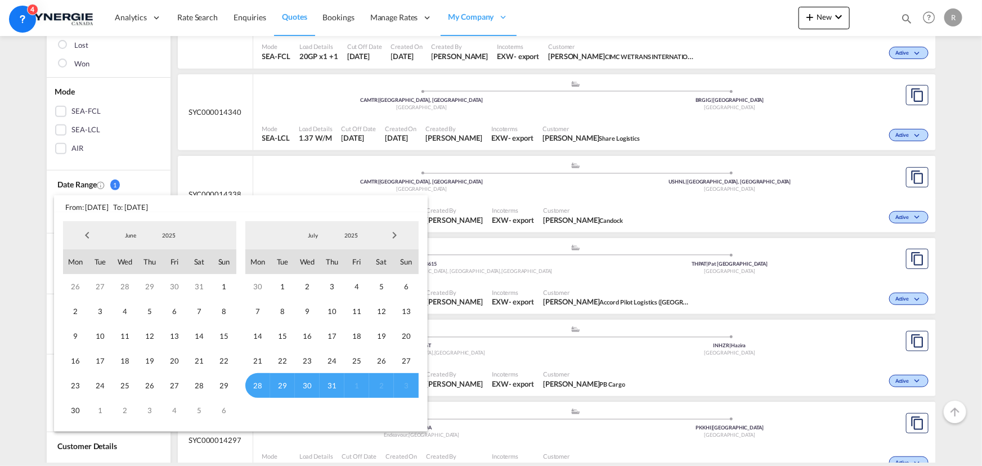
click at [87, 235] on span "Previous Month" at bounding box center [87, 235] width 23 height 23
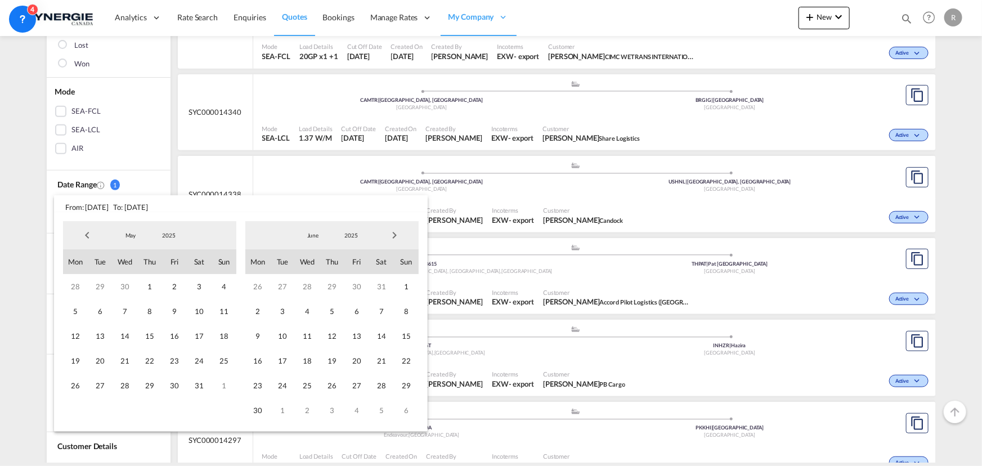
click at [87, 235] on span "Previous Month" at bounding box center [87, 235] width 23 height 23
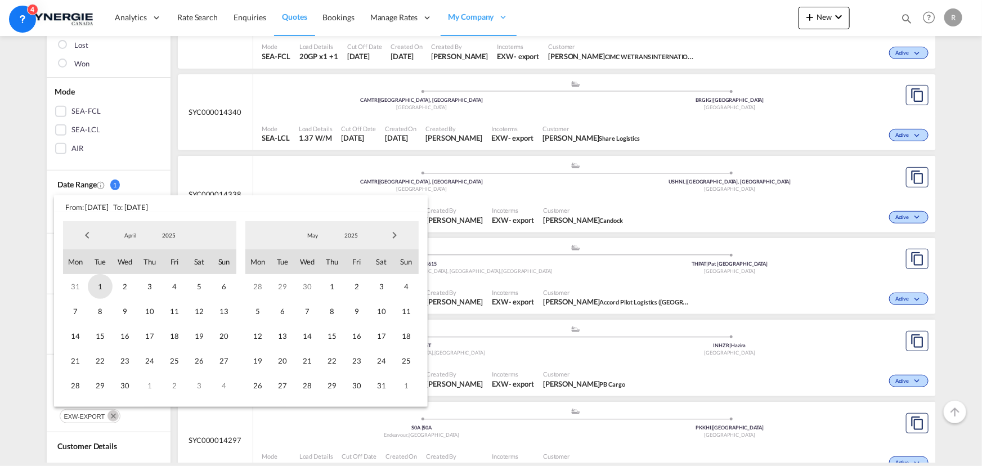
click at [98, 286] on span "1" at bounding box center [100, 286] width 25 height 25
click at [393, 228] on span "Next Month" at bounding box center [394, 235] width 23 height 23
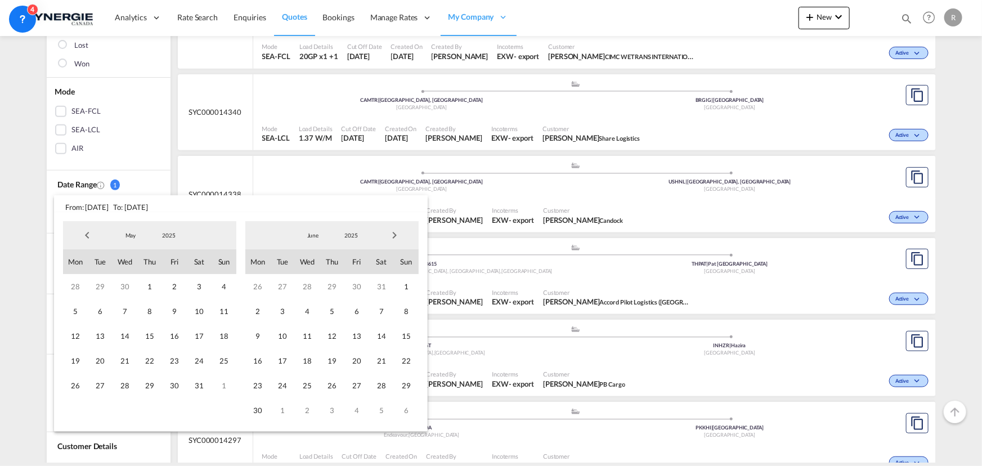
click at [393, 228] on span "Next Month" at bounding box center [394, 235] width 23 height 23
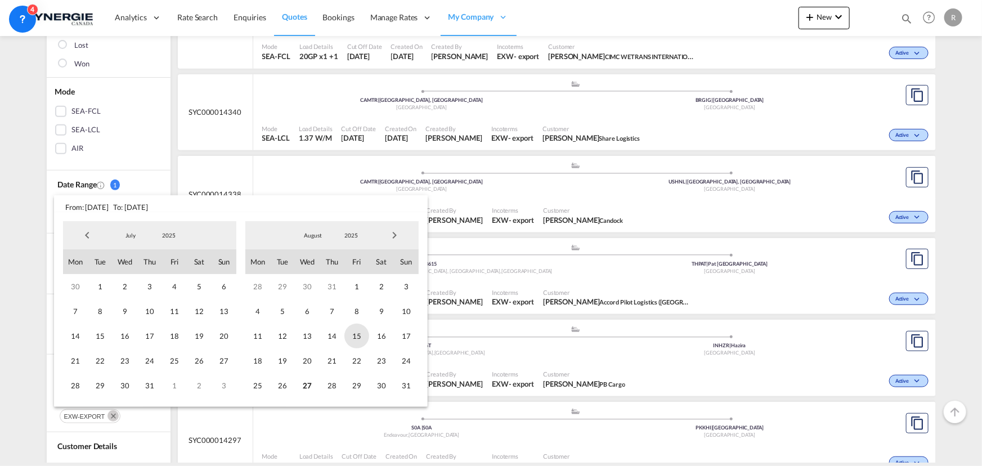
click at [356, 338] on span "15" at bounding box center [356, 335] width 25 height 25
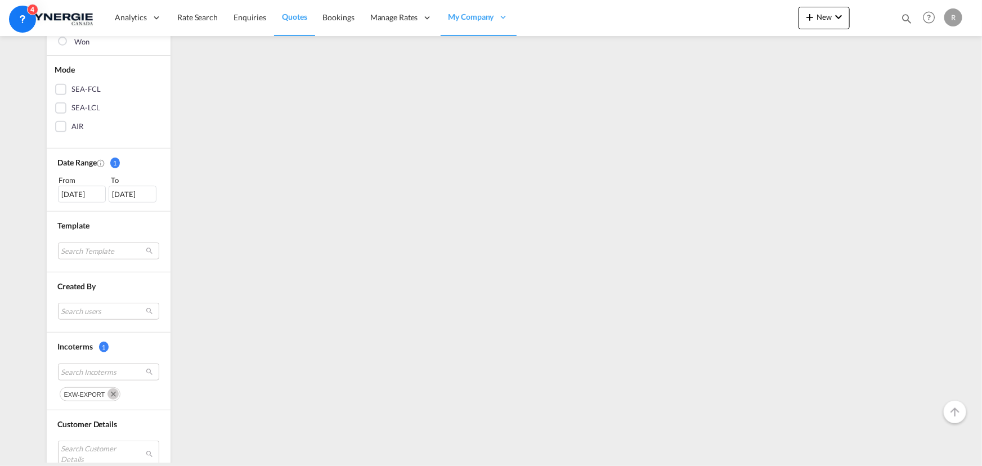
scroll to position [307, 0]
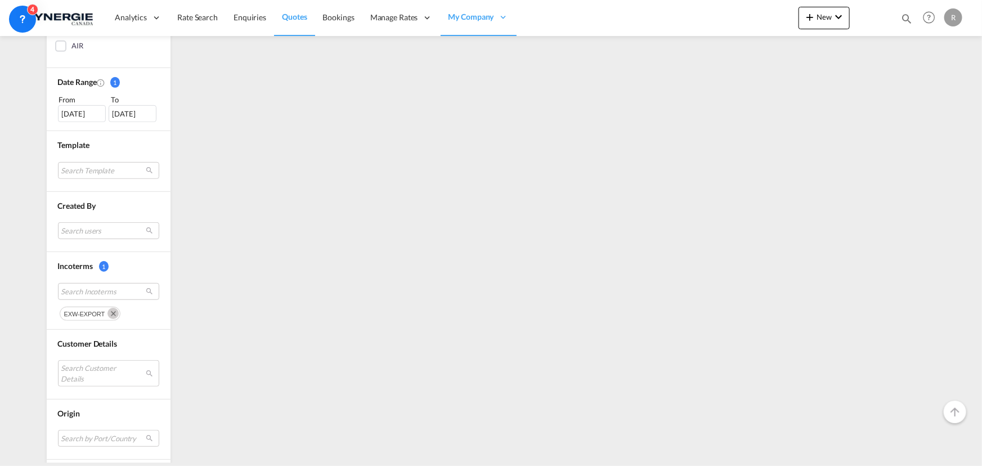
click at [109, 312] on md-icon "Remove" at bounding box center [112, 313] width 11 height 11
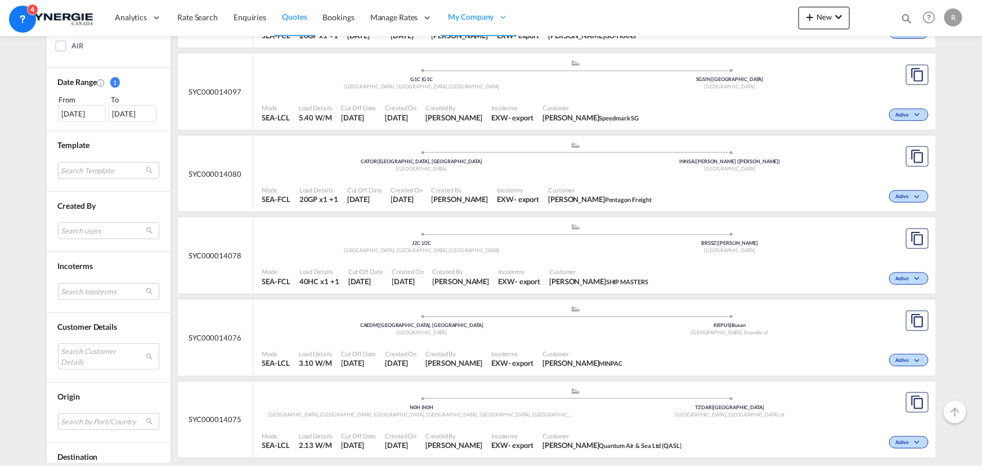
click at [93, 350] on md-select "Search Customer Details user name user john Lee john@king-well.com.tw | king we…" at bounding box center [108, 356] width 101 height 26
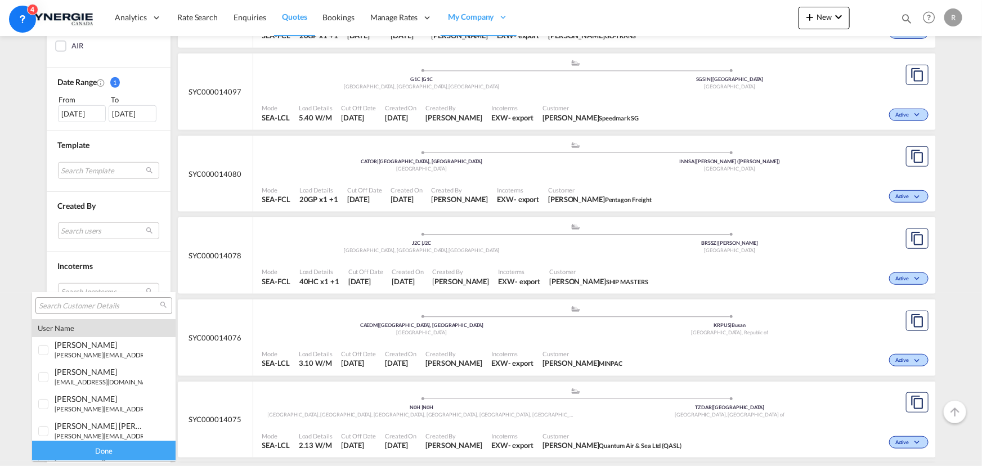
click at [114, 298] on div at bounding box center [103, 305] width 137 height 17
click at [107, 303] on input "search" at bounding box center [99, 306] width 121 height 10
paste input "[PERSON_NAME][EMAIL_ADDRESS][DOMAIN_NAME]"
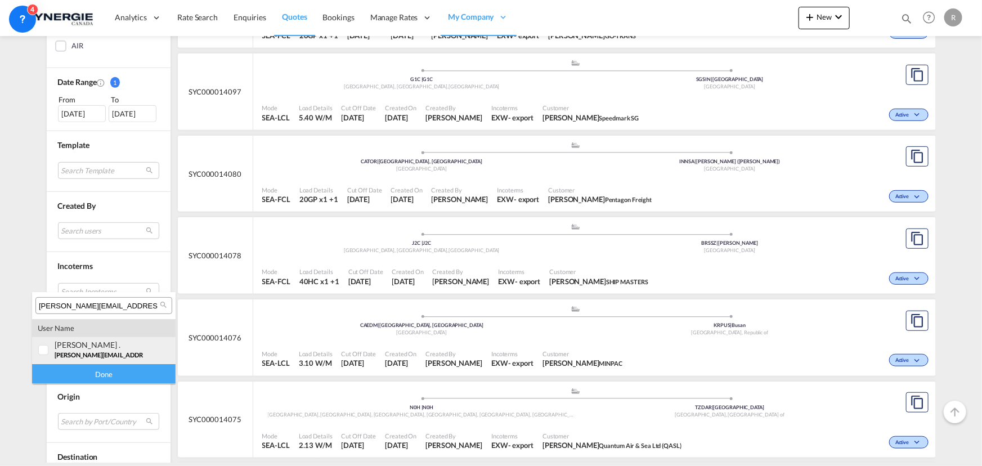
type input "[PERSON_NAME][EMAIL_ADDRESS][DOMAIN_NAME]"
click at [41, 349] on div at bounding box center [43, 350] width 11 height 11
click at [93, 377] on div "Done" at bounding box center [103, 374] width 143 height 20
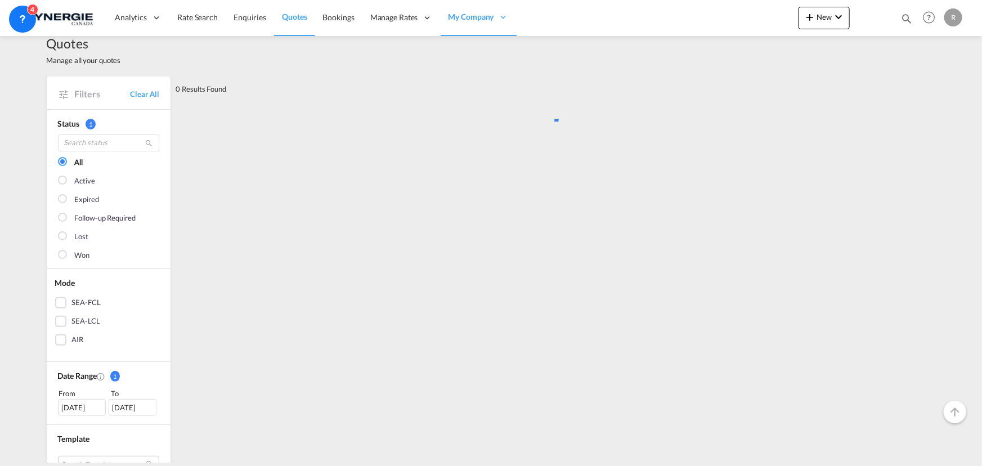
scroll to position [0, 0]
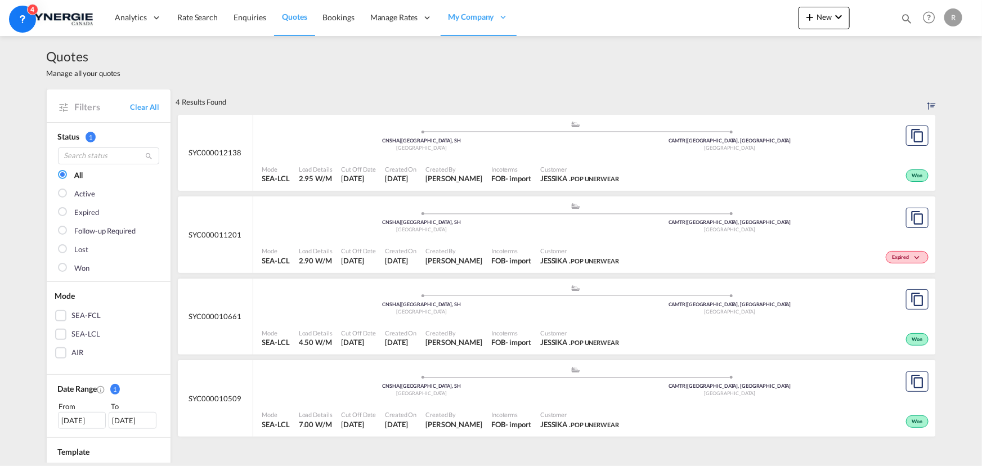
click at [540, 170] on span "Customer" at bounding box center [579, 169] width 79 height 8
click at [574, 161] on div "Customer JESSIKA . POP UNERWEAR" at bounding box center [580, 174] width 88 height 28
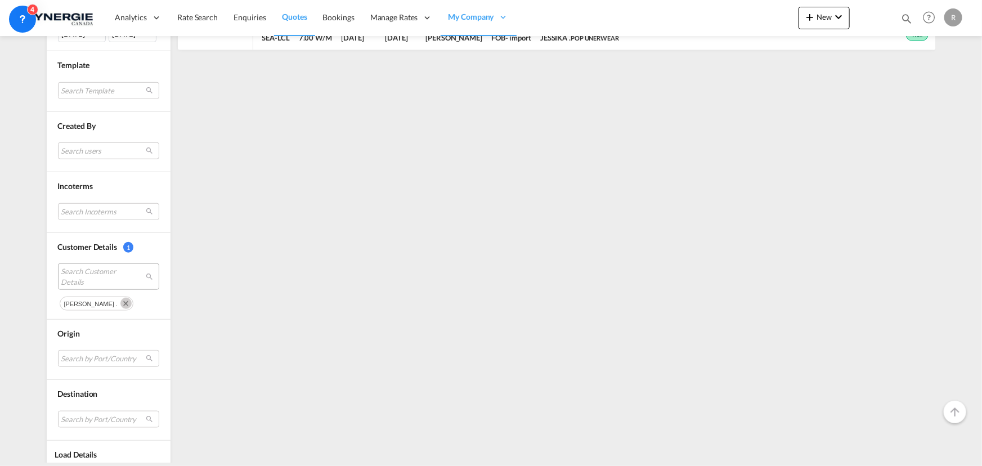
scroll to position [409, 0]
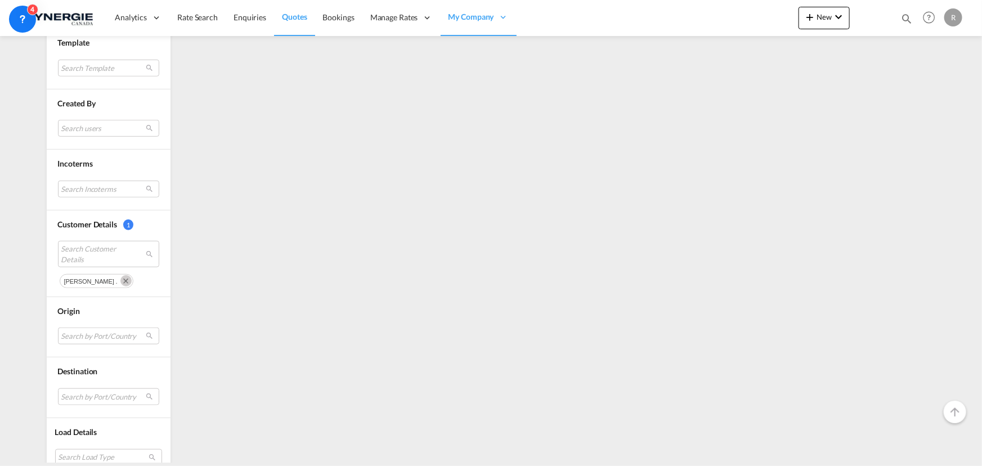
click at [120, 276] on md-icon "Remove" at bounding box center [125, 280] width 11 height 11
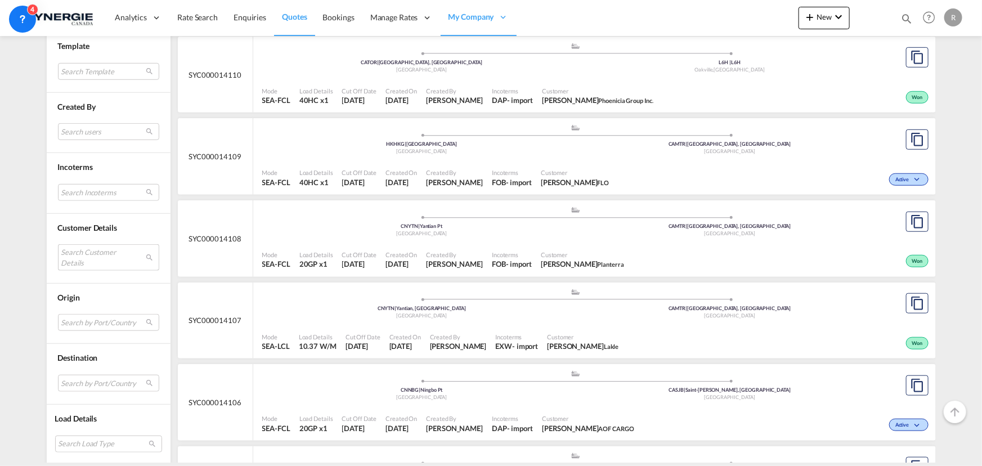
click at [86, 254] on md-select "Search Customer Details" at bounding box center [108, 257] width 101 height 26
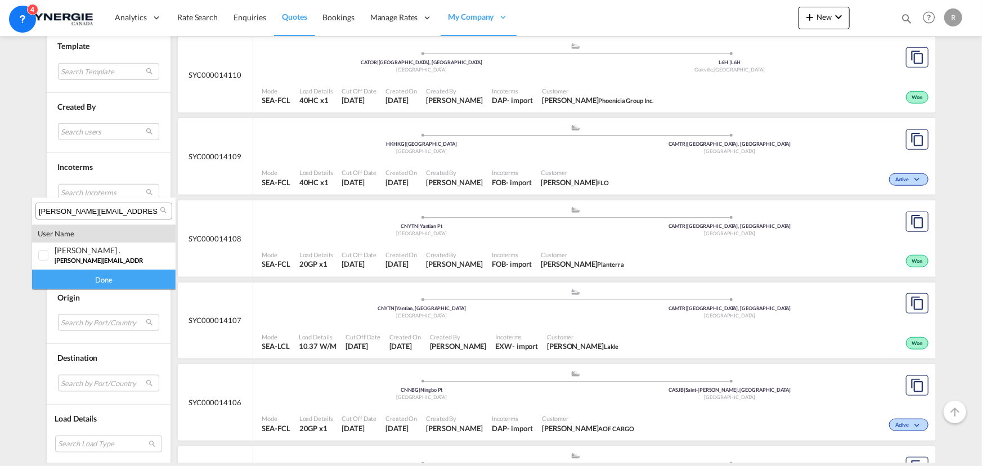
click at [143, 209] on input "[PERSON_NAME][EMAIL_ADDRESS][DOMAIN_NAME]" at bounding box center [99, 211] width 121 height 10
paste input "operations@nexxusfoods.com"
click at [143, 209] on input "operations@nexxusfoods.com" at bounding box center [99, 211] width 121 height 10
type input "operations@nexxusfoods.com"
click at [40, 254] on div at bounding box center [43, 255] width 11 height 11
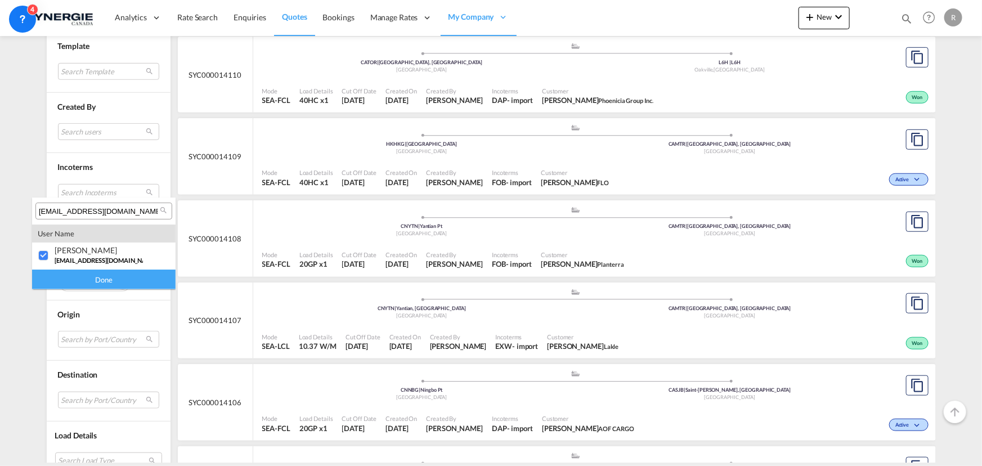
click at [87, 276] on div "Done" at bounding box center [103, 279] width 143 height 20
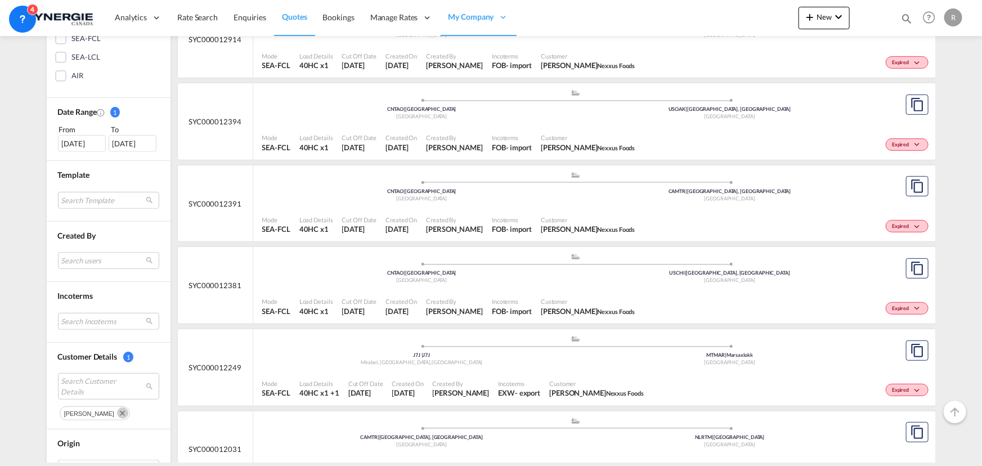
scroll to position [307, 0]
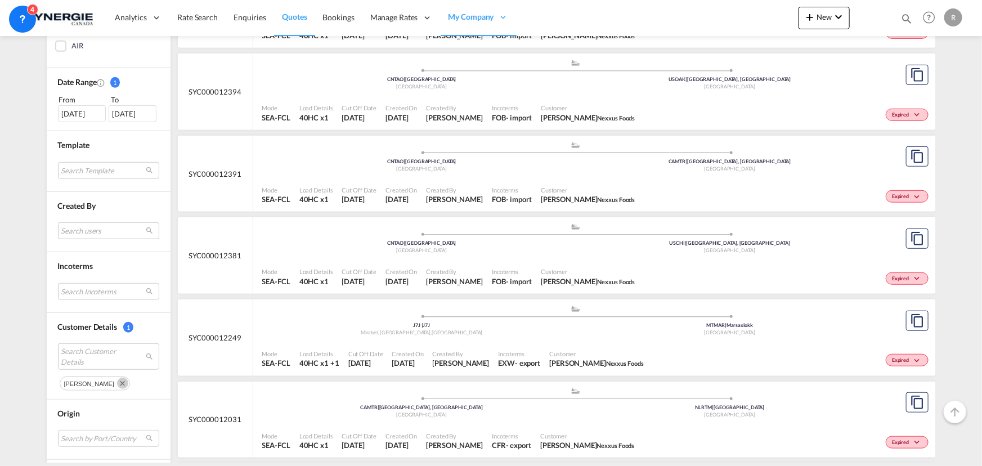
click at [509, 276] on div "- import" at bounding box center [519, 281] width 26 height 10
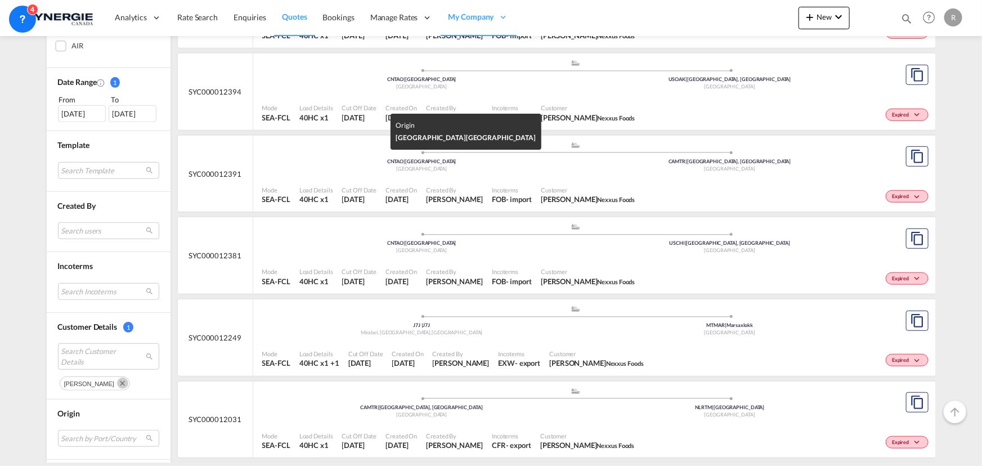
click at [513, 168] on div "China" at bounding box center [422, 168] width 308 height 7
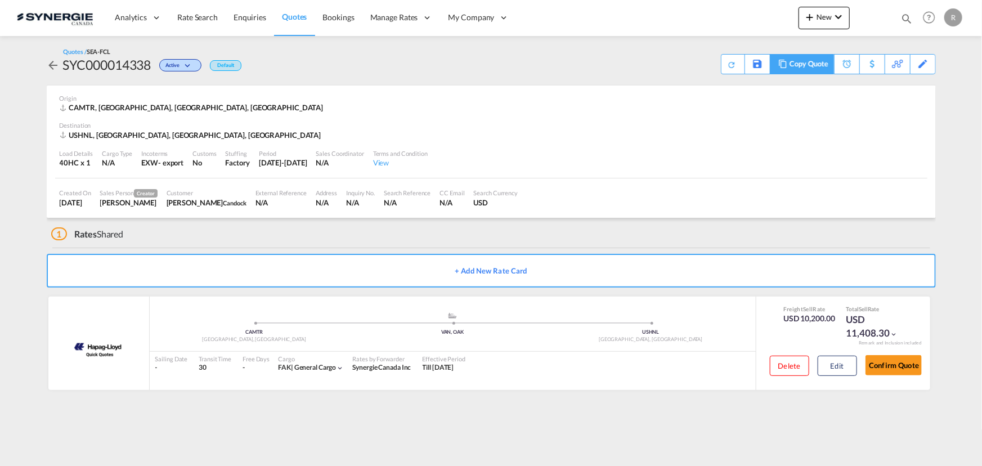
click at [795, 66] on div "Copy Quote" at bounding box center [808, 64] width 38 height 19
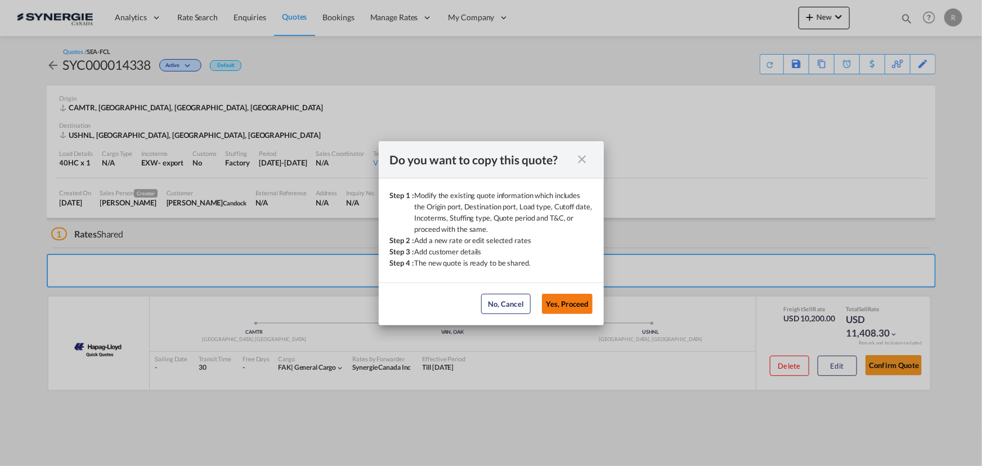
click at [565, 306] on button "Yes, Proceed" at bounding box center [567, 304] width 51 height 20
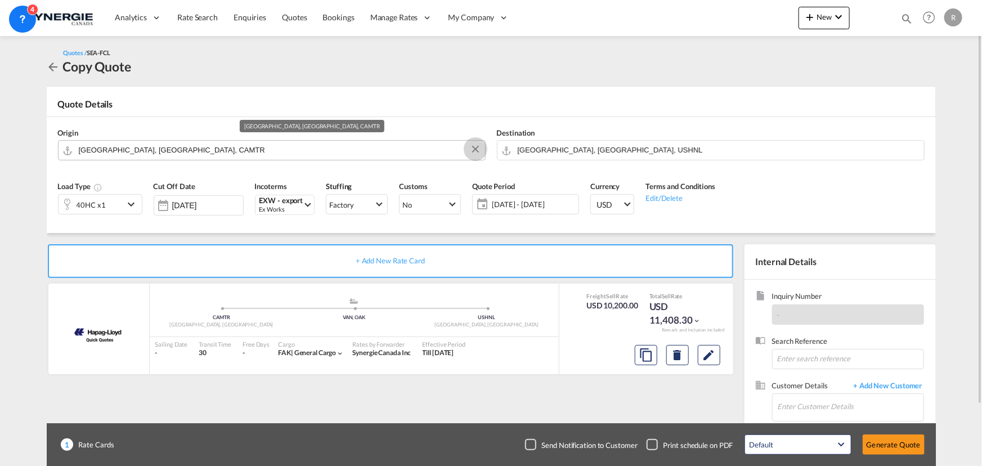
click at [475, 149] on button "Clear Input" at bounding box center [475, 149] width 17 height 17
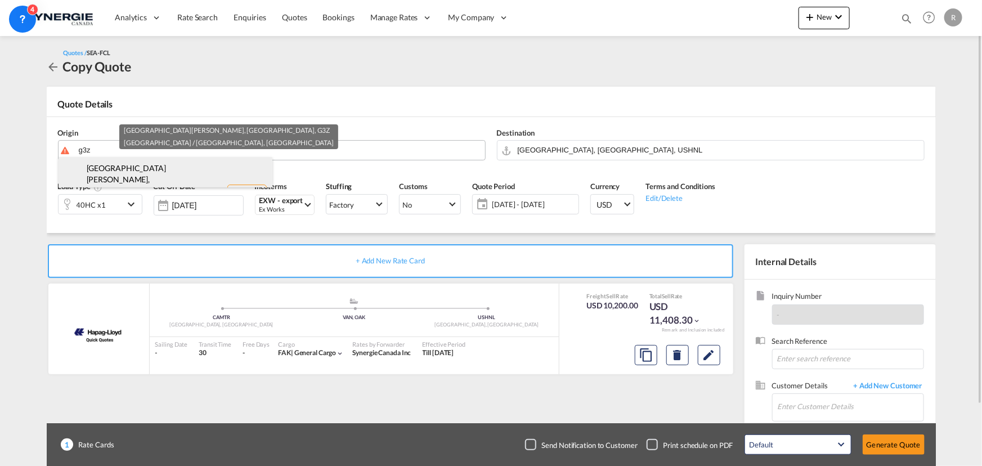
click at [137, 183] on div "[GEOGRAPHIC_DATA][PERSON_NAME], [GEOGRAPHIC_DATA] , G3Z [GEOGRAPHIC_DATA] / [GE…" at bounding box center [166, 193] width 214 height 73
type input "CA-G3Z, [GEOGRAPHIC_DATA][PERSON_NAME], [GEOGRAPHIC_DATA], [GEOGRAPHIC_DATA] / …"
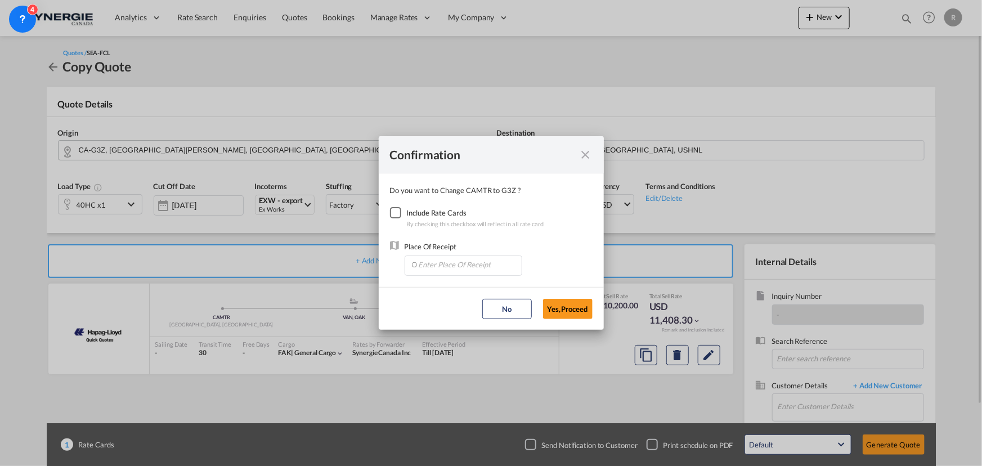
click at [394, 212] on div "Checkbox No Ink" at bounding box center [395, 212] width 11 height 11
click at [448, 260] on input "Enter Place Of Receipt" at bounding box center [465, 264] width 111 height 17
click at [428, 319] on span "CAMTR, [GEOGRAPHIC_DATA], [GEOGRAPHIC_DATA], [GEOGRAPHIC_DATA], [GEOGRAPHIC_DAT…" at bounding box center [639, 317] width 442 height 10
type input "CAMTR, [GEOGRAPHIC_DATA], [GEOGRAPHIC_DATA], [GEOGRAPHIC_DATA], [GEOGRAPHIC_DAT…"
click at [570, 315] on button "Yes,Proceed" at bounding box center [568, 309] width 50 height 20
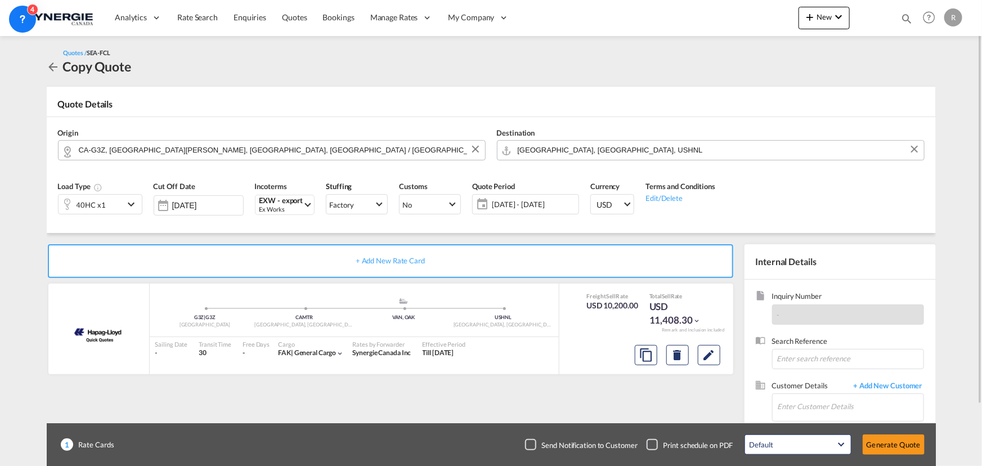
click at [628, 154] on input "[GEOGRAPHIC_DATA], [GEOGRAPHIC_DATA], USHNL" at bounding box center [718, 150] width 401 height 20
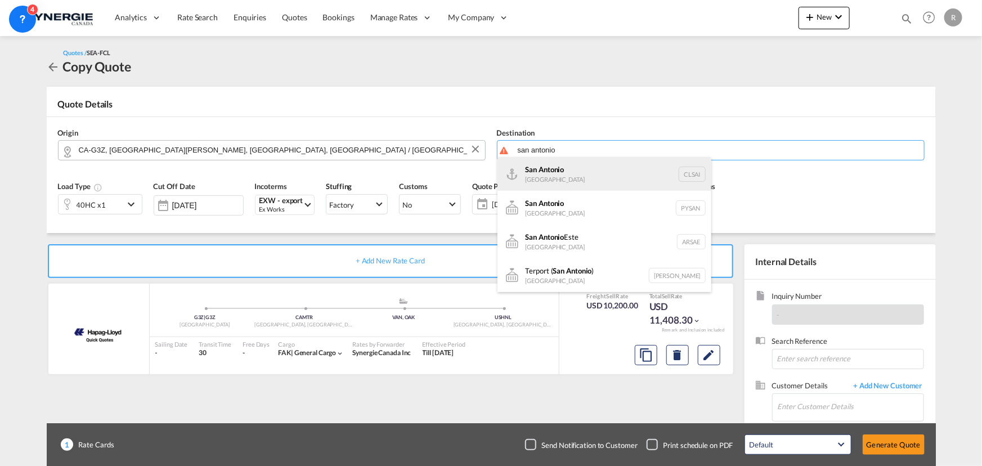
click at [560, 178] on div "San Antonio [GEOGRAPHIC_DATA] CLSAI" at bounding box center [604, 174] width 214 height 34
type input "San Antonio, CLSAI"
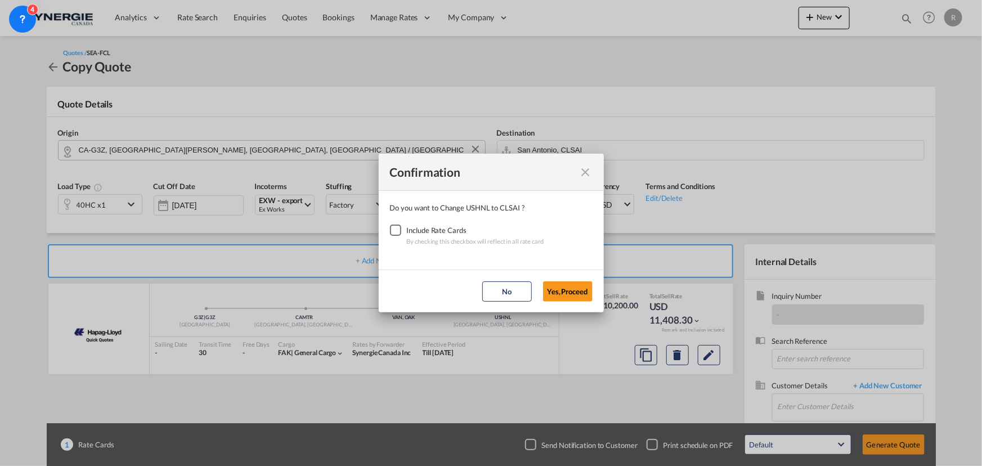
click at [397, 230] on div "Checkbox No Ink" at bounding box center [395, 229] width 11 height 11
click at [551, 289] on button "Yes,Proceed" at bounding box center [568, 291] width 50 height 20
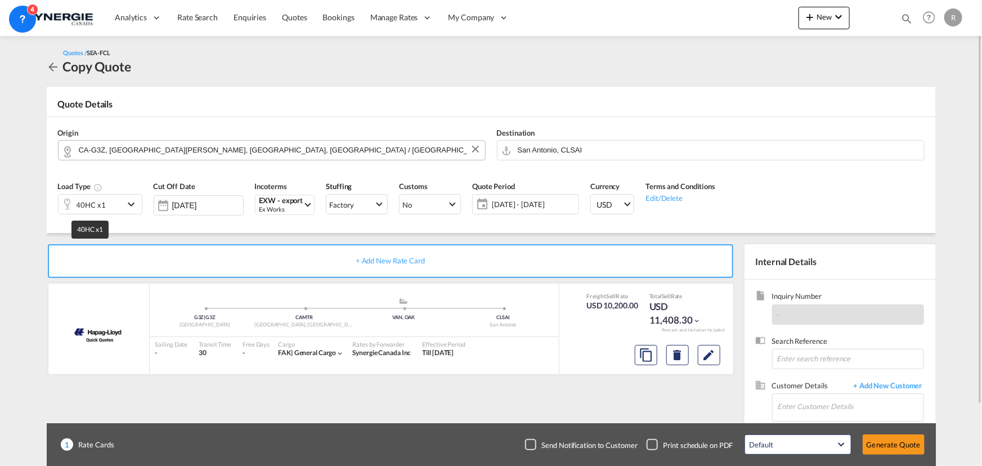
click at [102, 207] on div "40HC x1" at bounding box center [91, 205] width 29 height 16
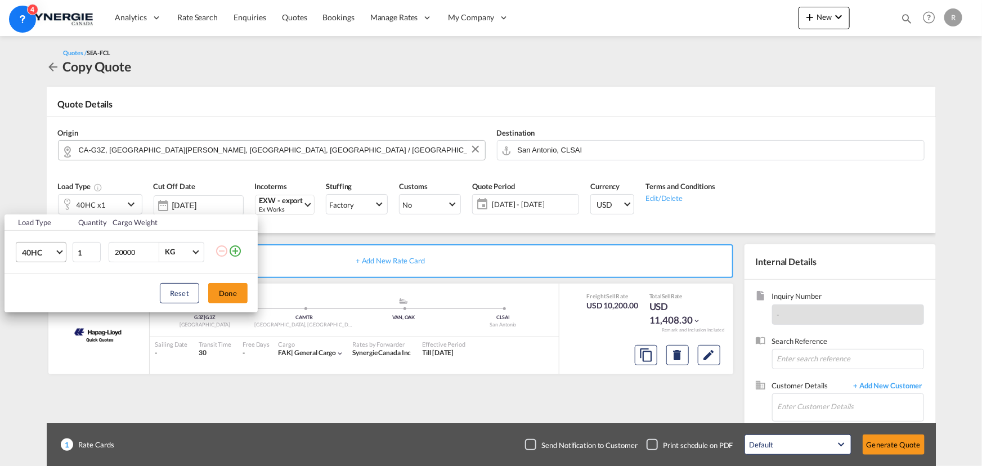
click at [42, 254] on span "40HC" at bounding box center [38, 252] width 33 height 11
click at [37, 194] on div "20GP" at bounding box center [31, 197] width 20 height 11
drag, startPoint x: 137, startPoint y: 248, endPoint x: 73, endPoint y: 231, distance: 66.9
click at [73, 231] on tr "20GP 1 20000 KG KG" at bounding box center [131, 252] width 253 height 43
type input "18000"
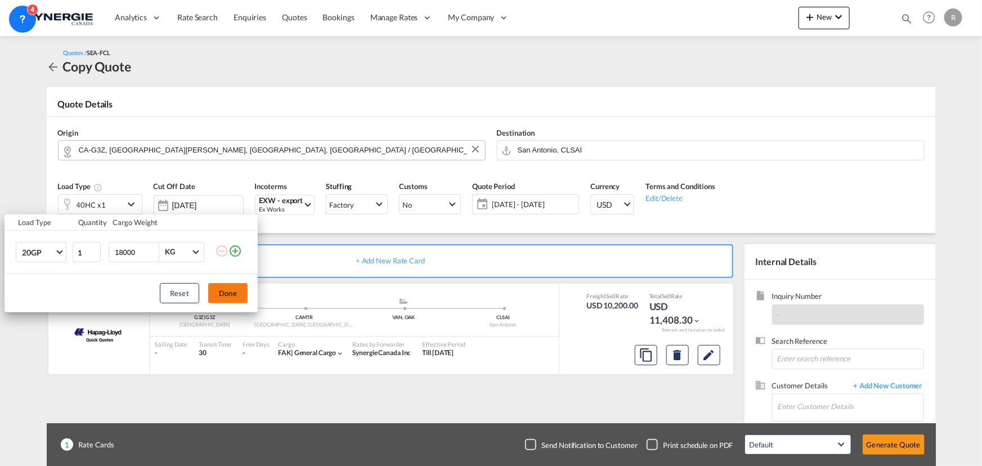
click at [236, 301] on button "Done" at bounding box center [227, 293] width 39 height 20
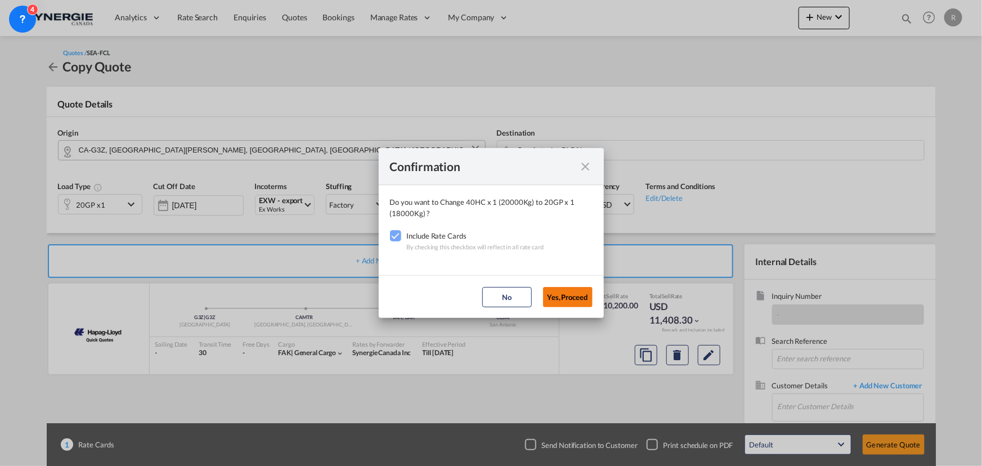
click at [566, 295] on button "Yes,Proceed" at bounding box center [568, 297] width 50 height 20
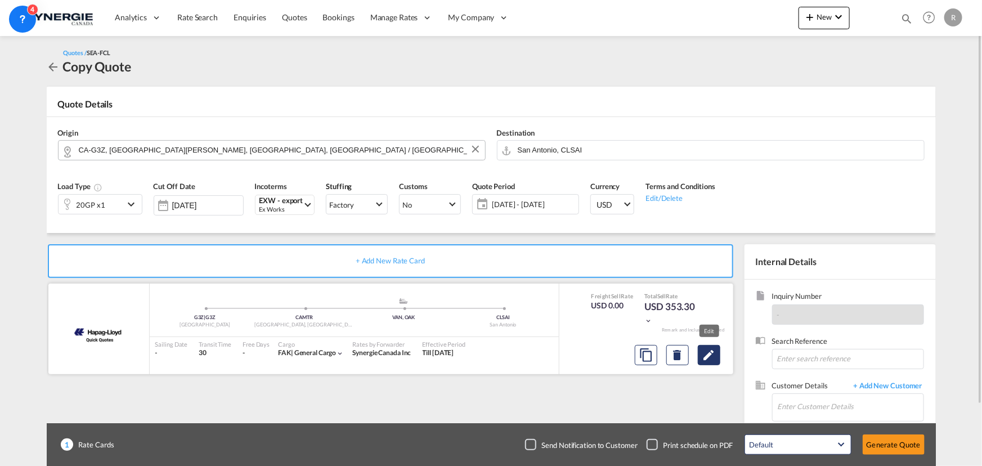
click at [705, 352] on md-icon "Edit" at bounding box center [709, 355] width 14 height 14
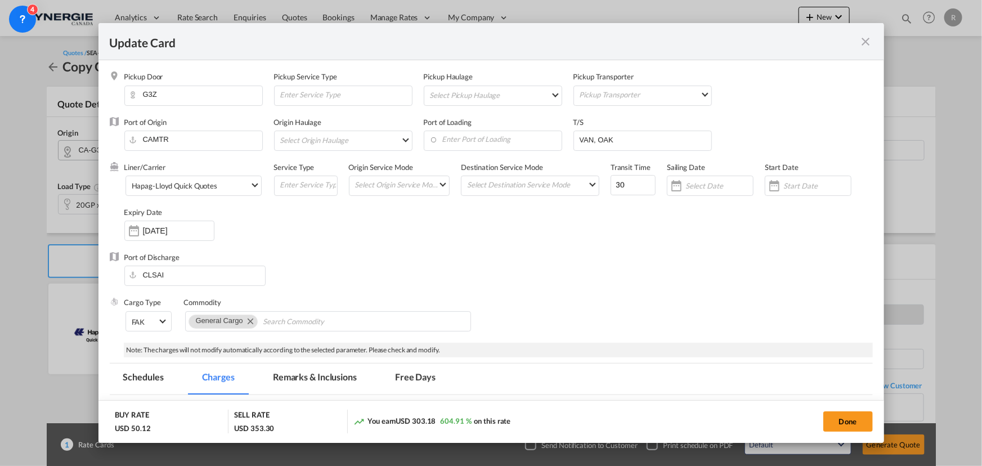
select select "per B/L"
select select "per shipment"
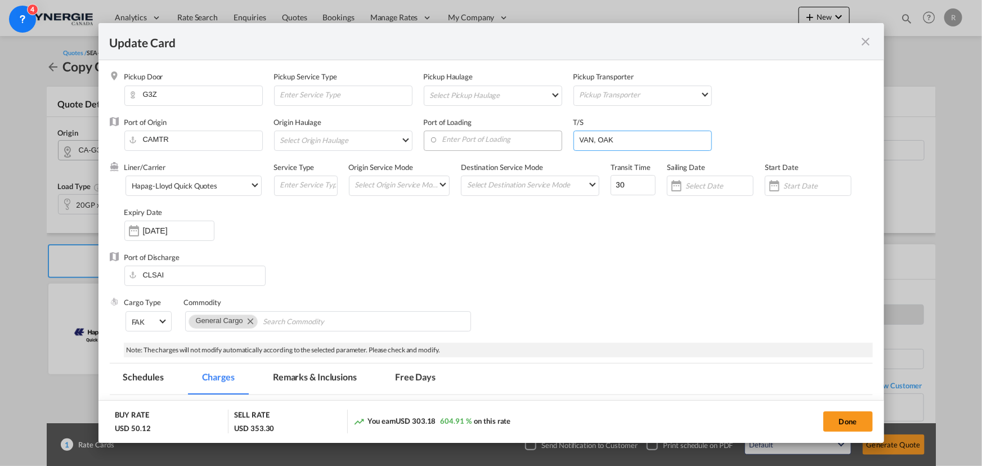
drag, startPoint x: 625, startPoint y: 143, endPoint x: 552, endPoint y: 133, distance: 73.2
click at [552, 133] on div "Port of Origin CAMTR Origin Haulage Select Origin Haulage rail road barge truck…" at bounding box center [498, 139] width 748 height 45
type input "hamburg"
click at [452, 139] on input "Enter Port of Loading" at bounding box center [495, 139] width 132 height 17
drag, startPoint x: 630, startPoint y: 183, endPoint x: 579, endPoint y: 179, distance: 50.8
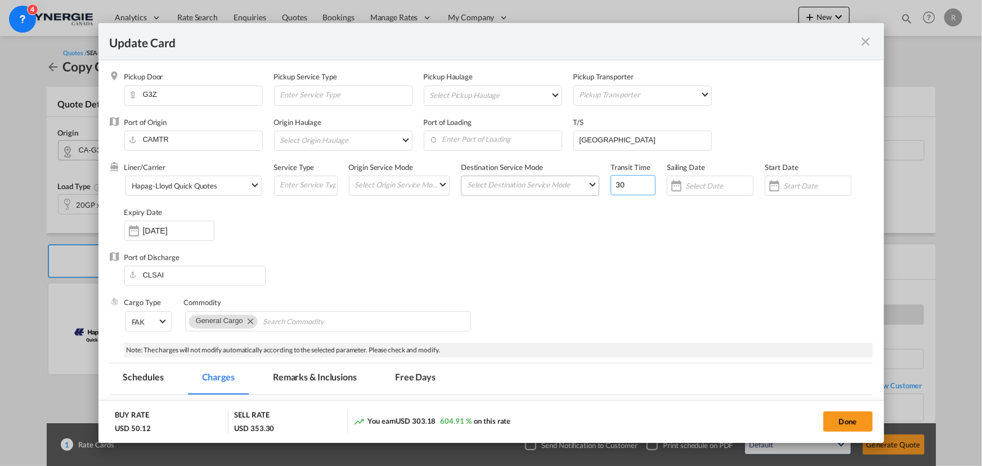
click at [579, 179] on div "Liner/Carrier Hapag-Lloyd Quick Quotes 2HM LOGISTICS D.O.O AAXL GLOBAL SHIPPING…" at bounding box center [498, 207] width 748 height 90
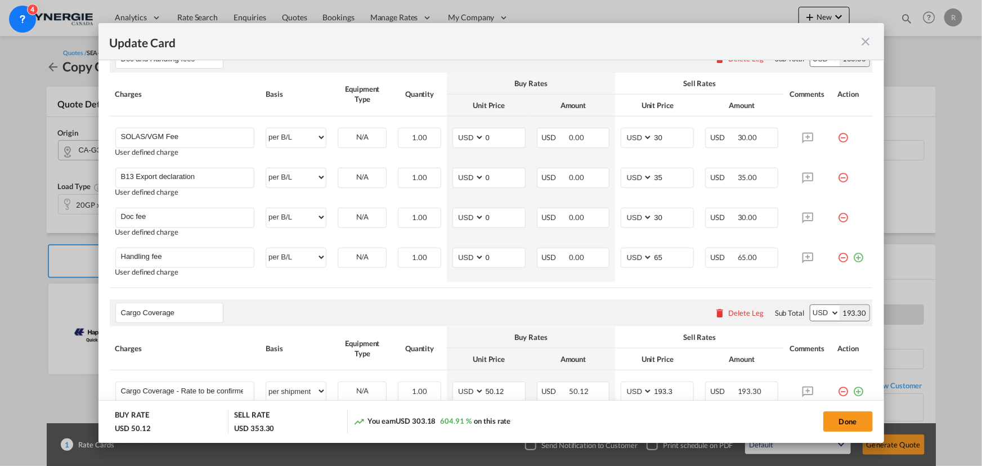
scroll to position [453, 0]
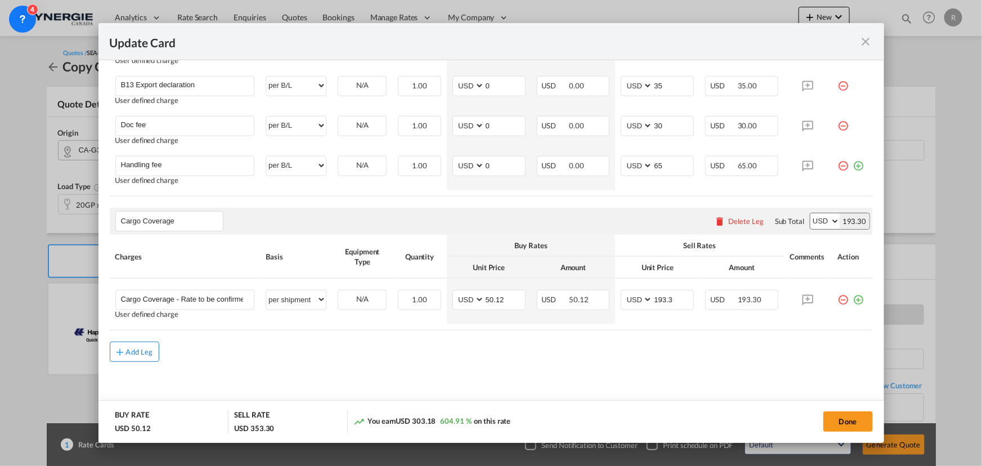
type input "61"
click at [142, 350] on div "Add Leg" at bounding box center [139, 351] width 27 height 7
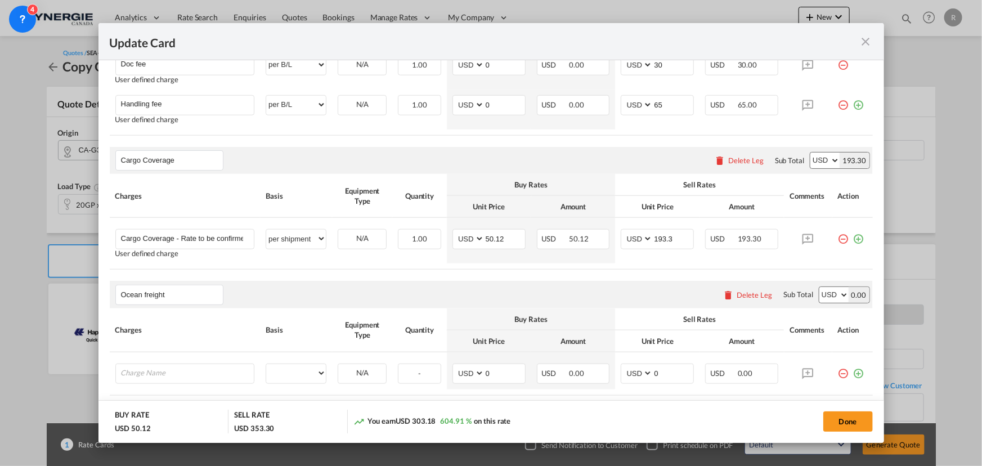
scroll to position [578, 0]
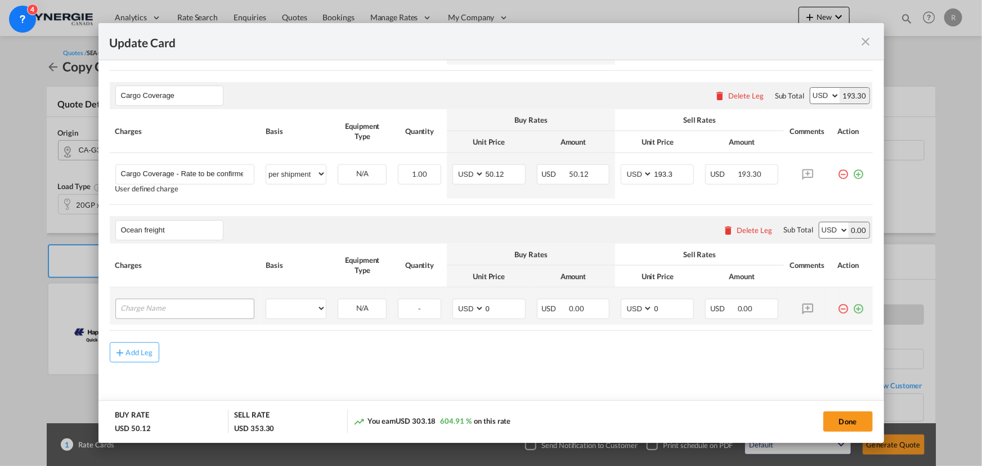
type input "Ocean freight"
click at [169, 300] on input "Charge Name" at bounding box center [187, 307] width 133 height 17
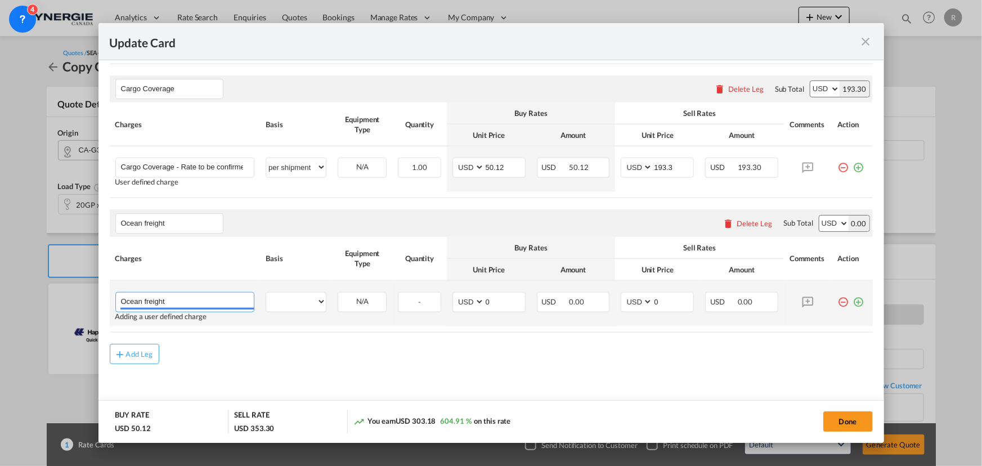
scroll to position [587, 0]
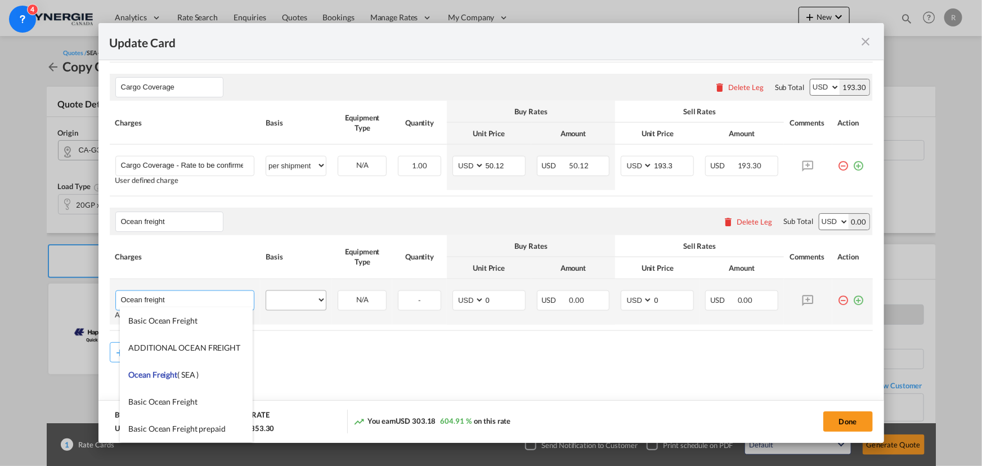
type input "Ocean freight"
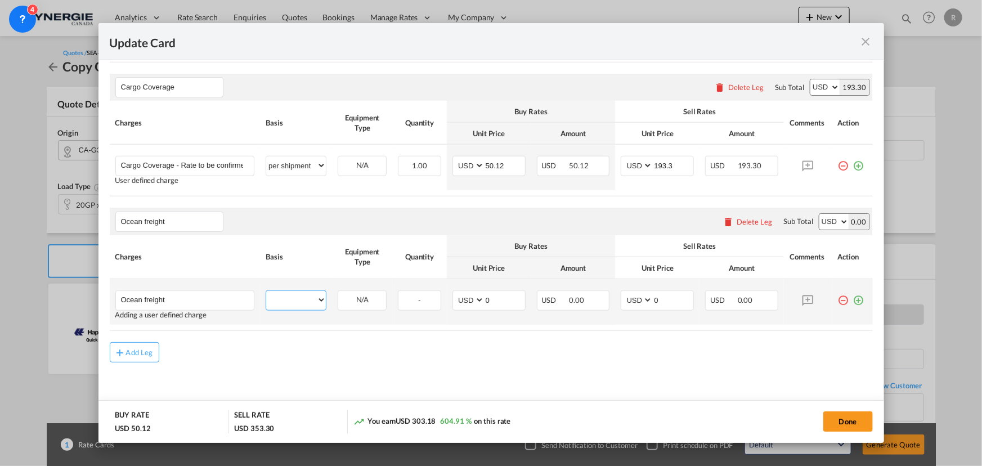
click at [293, 300] on select "per equipment per container per B/L per shipping bill per shipment per pallet p…" at bounding box center [296, 300] width 60 height 18
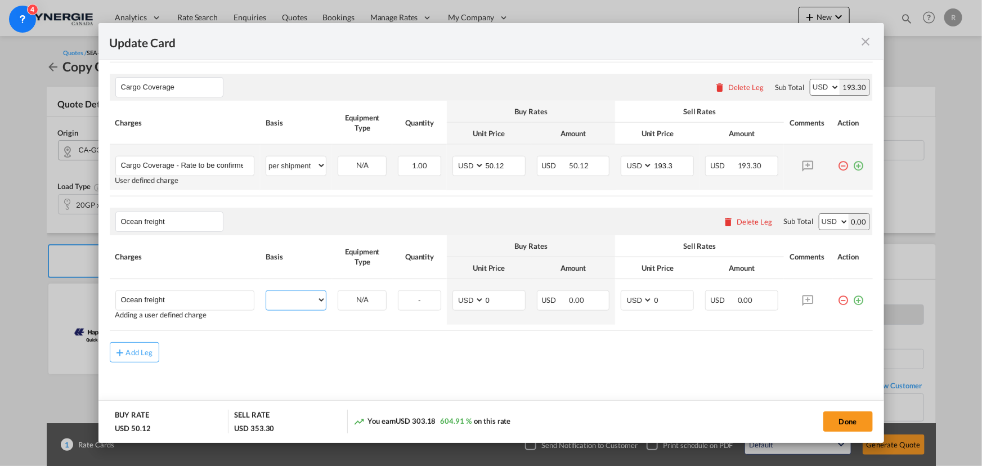
select select "per container"
click at [266, 291] on select "per equipment per container per B/L per shipping bill per shipment per pallet p…" at bounding box center [296, 300] width 60 height 18
click at [302, 217] on div "Ocean freight Please enter leg name Leg Name Already Exists Delete Leg Sub Tota…" at bounding box center [491, 221] width 763 height 27
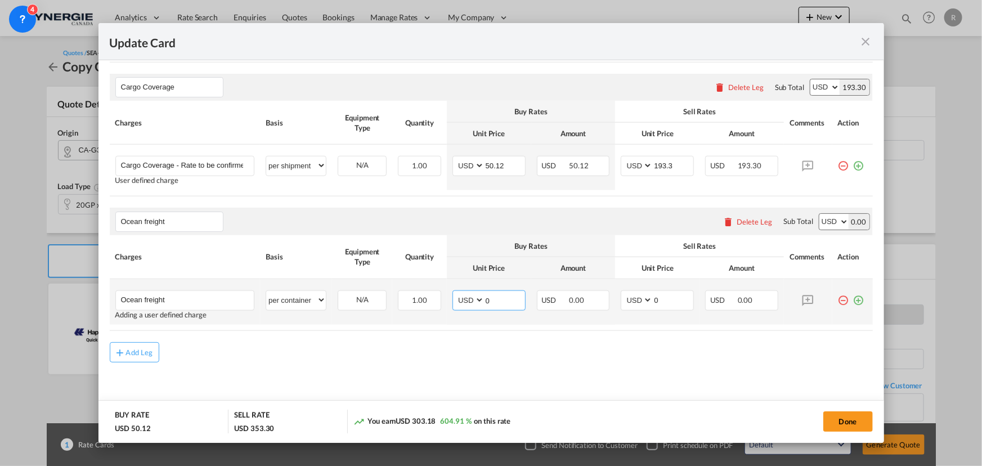
drag, startPoint x: 498, startPoint y: 296, endPoint x: 442, endPoint y: 289, distance: 56.1
click at [442, 289] on tr "Ocean freight Please Enter User Defined Charges Cannot Be Published Adding a us…" at bounding box center [491, 302] width 763 height 46
type input "1148"
drag, startPoint x: 667, startPoint y: 293, endPoint x: 649, endPoint y: 293, distance: 17.4
click at [653, 293] on input "0" at bounding box center [673, 299] width 41 height 17
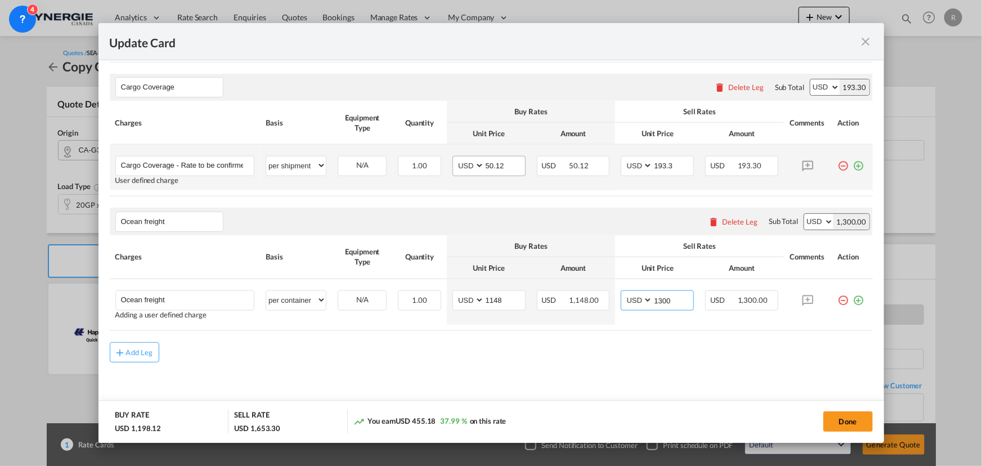
type input "1300"
drag, startPoint x: 501, startPoint y: 163, endPoint x: 467, endPoint y: 152, distance: 36.1
click at [467, 152] on td "AED AFN ALL AMD ANG AOA ARS AUD AWG AZN BAM BBD BDT BGN BHD BIF BMD BND BOB BRL…" at bounding box center [489, 168] width 84 height 46
type input "0"
drag, startPoint x: 203, startPoint y: 86, endPoint x: 107, endPoint y: 83, distance: 96.3
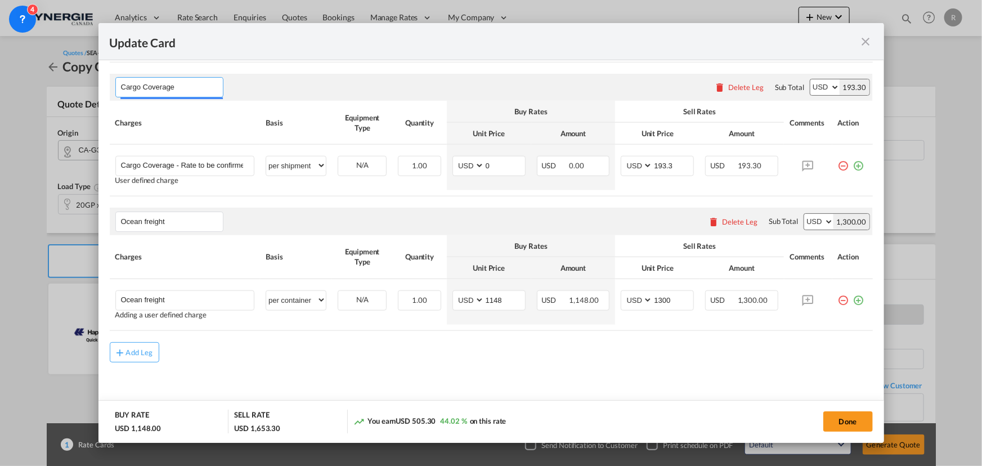
click at [107, 83] on md-dialog-content "Pickup Door G3Z Pickup Service Type Pickup Haulage Select Pickup Haulage rail r…" at bounding box center [490, 251] width 785 height 382
type input "Drayage"
click at [853, 167] on md-icon "icon-plus-circle-outline green-400-fg" at bounding box center [858, 161] width 11 height 11
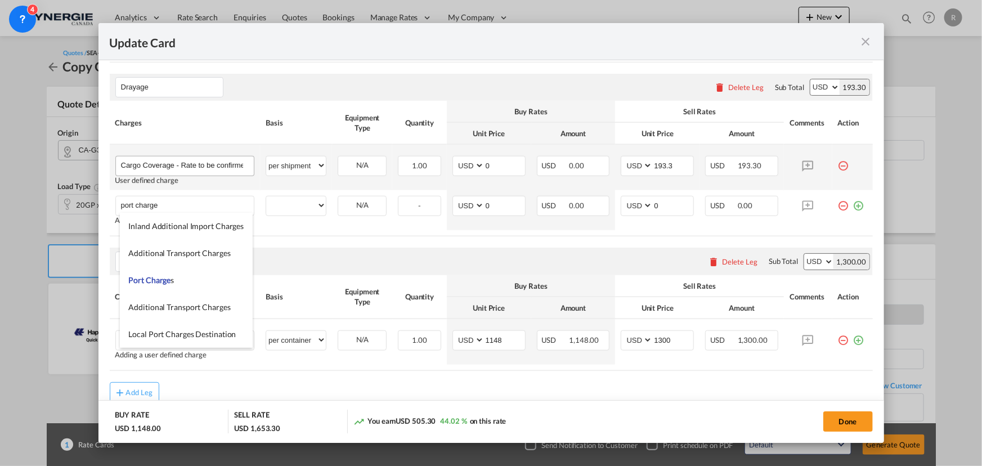
type input "port charge"
click at [164, 161] on input "Cargo Coverage - Rate to be confirmed depending on commodity and value Min 50 U…" at bounding box center [187, 164] width 133 height 17
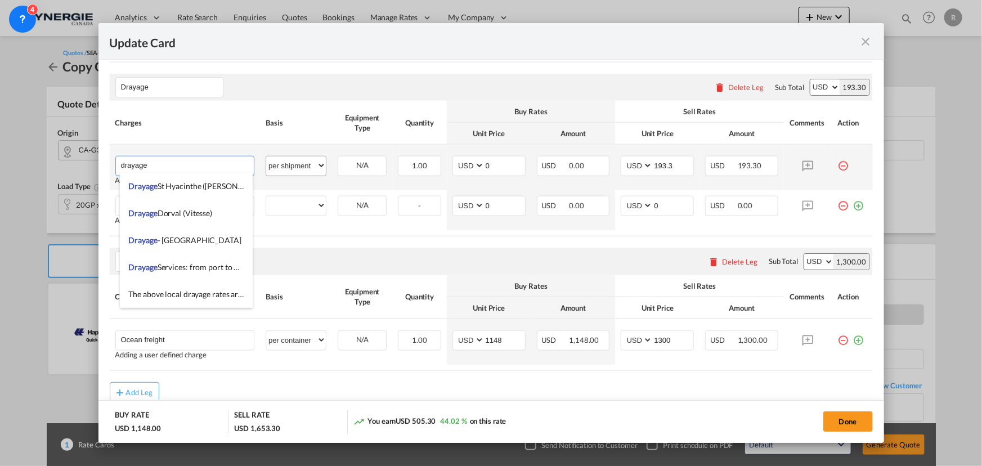
type input "drayage"
click at [296, 160] on select "per equipment per container per B/L per shipping bill per shipment per pallet p…" at bounding box center [296, 165] width 60 height 18
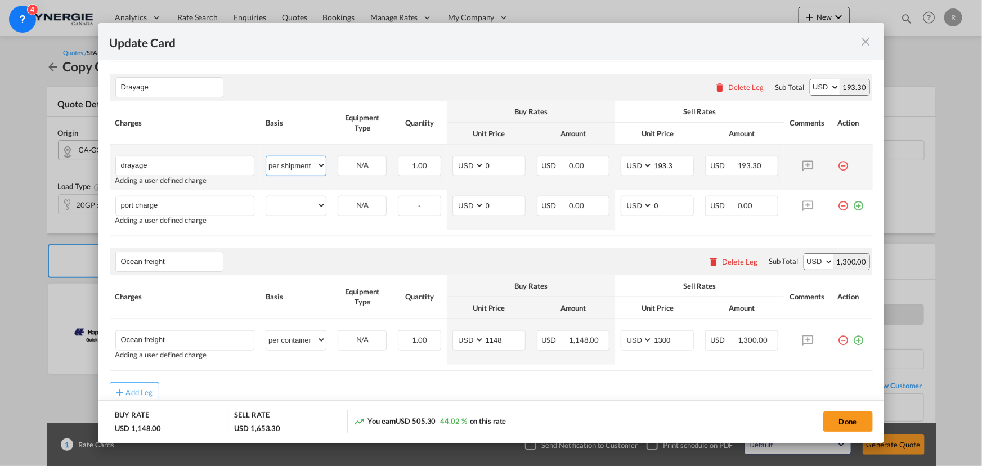
select select "per container"
click at [266, 156] on select "per equipment per container per B/L per shipping bill per shipment per pallet p…" at bounding box center [296, 165] width 60 height 18
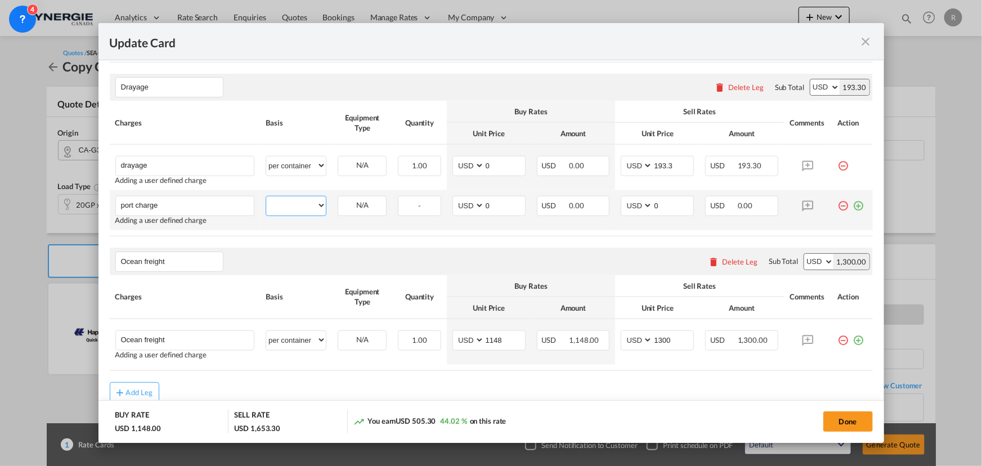
click at [288, 203] on select "per equipment per container per B/L per shipping bill per shipment per pallet p…" at bounding box center [296, 205] width 60 height 18
select select "per container"
click at [266, 196] on select "per equipment per container per B/L per shipping bill per shipment per pallet p…" at bounding box center [296, 205] width 60 height 18
drag, startPoint x: 485, startPoint y: 204, endPoint x: 474, endPoint y: 203, distance: 11.3
click at [474, 203] on md-input-container "AED AFN ALL AMD ANG AOA ARS AUD AWG AZN BAM BBD BDT BGN BHD BIF BMD BND BOB BRL…" at bounding box center [488, 206] width 73 height 20
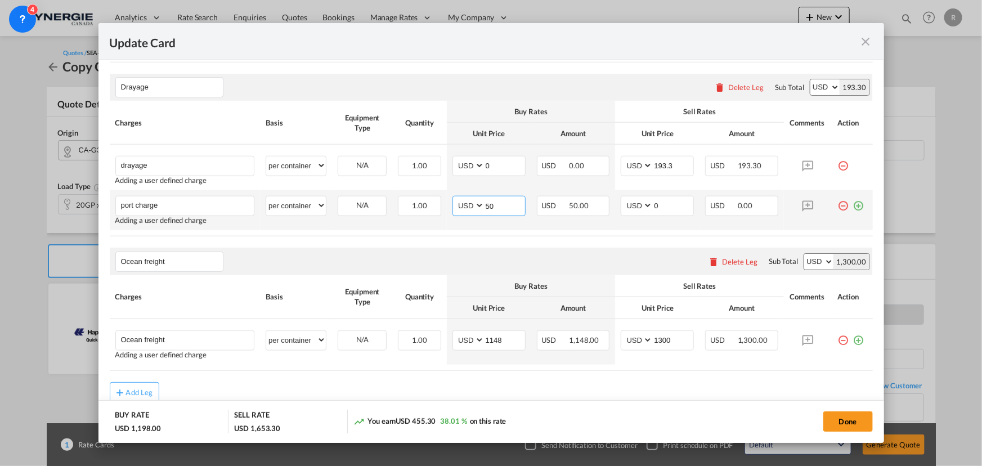
type input "50"
type input "65"
drag, startPoint x: 502, startPoint y: 167, endPoint x: 459, endPoint y: 160, distance: 43.8
click at [459, 160] on md-input-container "AED AFN ALL AMD ANG AOA ARS AUD AWG AZN BAM BBD BDT BGN BHD BIF BMD BND BOB BRL…" at bounding box center [488, 166] width 73 height 20
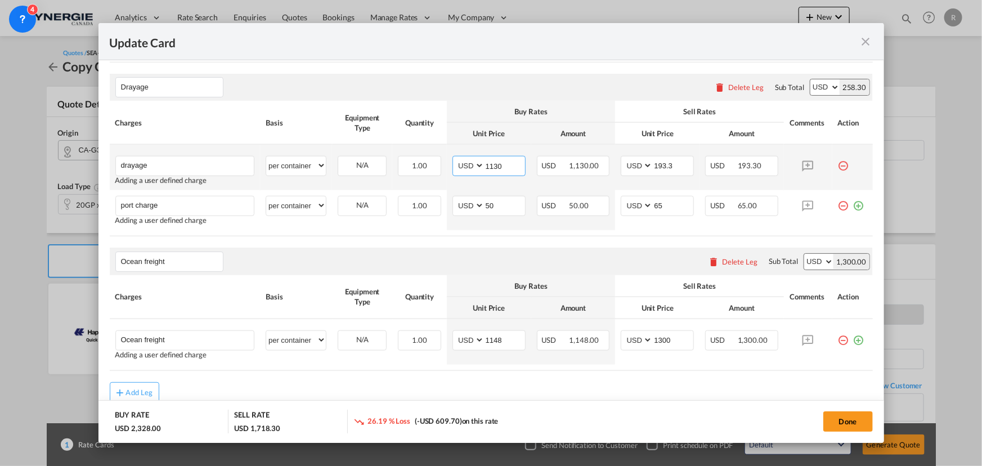
type input "1130"
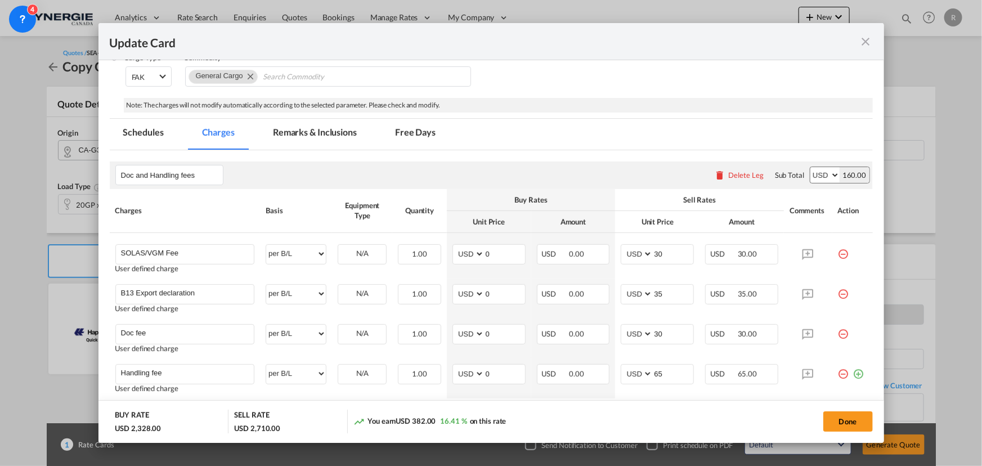
scroll to position [229, 0]
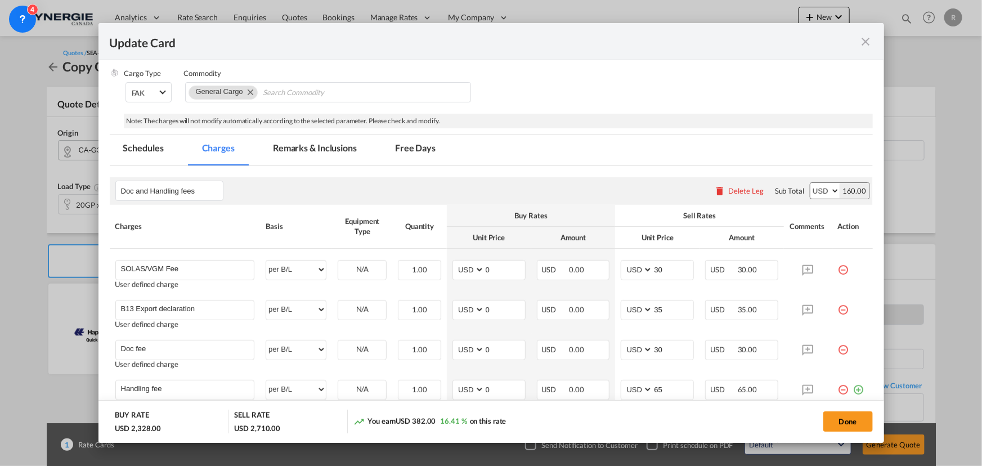
type input "1185"
click at [323, 143] on md-tab-item "Remarks & Inclusions" at bounding box center [314, 149] width 111 height 31
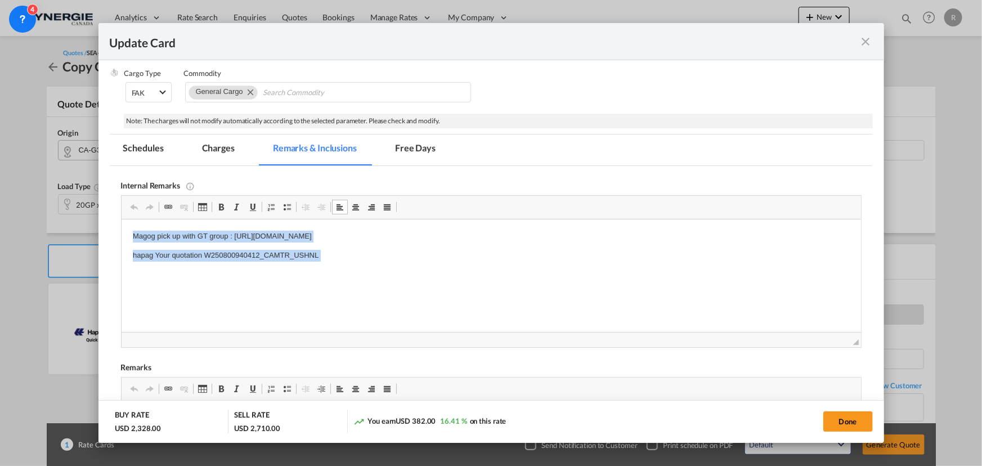
drag, startPoint x: 129, startPoint y: 236, endPoint x: 352, endPoint y: 263, distance: 224.3
click at [352, 263] on html "Magog pick up with GT group : https://app.frontapp.com/open/msg_1e3jtm33?key=Hp…" at bounding box center [490, 255] width 739 height 72
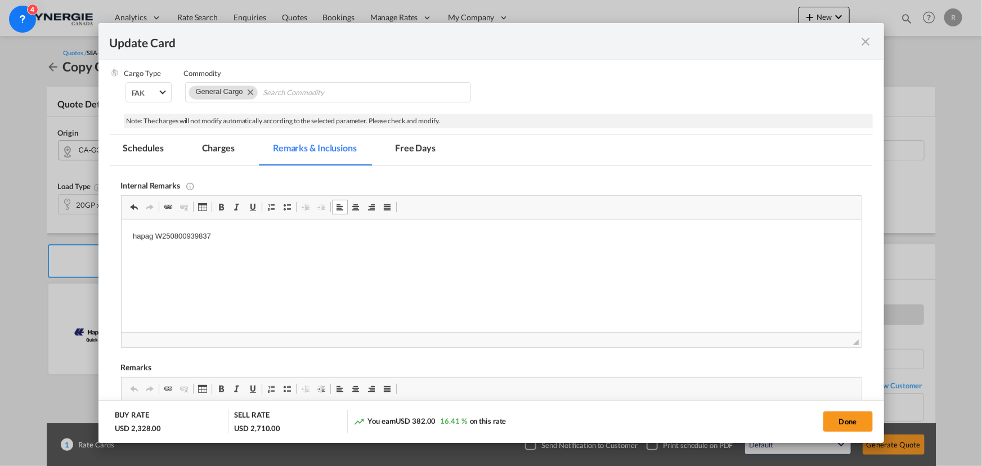
click at [215, 232] on p "hapag W250800939837" at bounding box center [490, 237] width 717 height 12
click at [171, 251] on p "GT" at bounding box center [490, 256] width 717 height 12
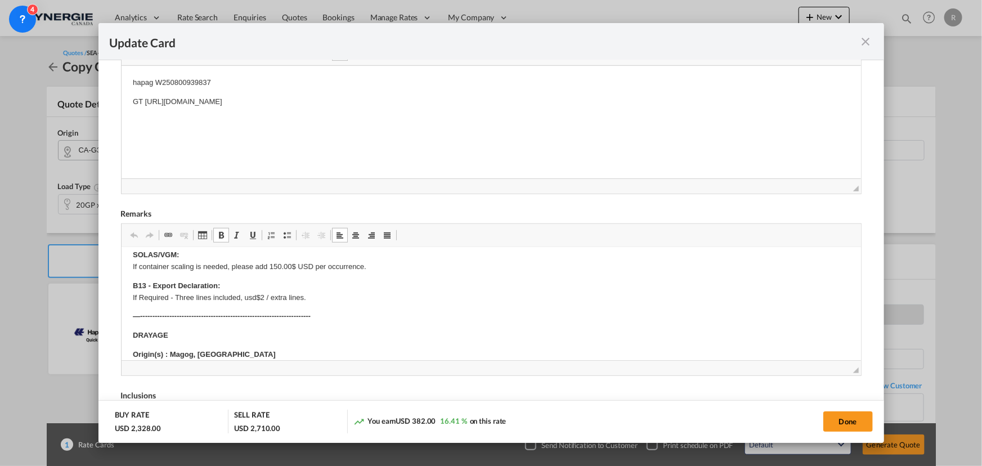
scroll to position [102, 0]
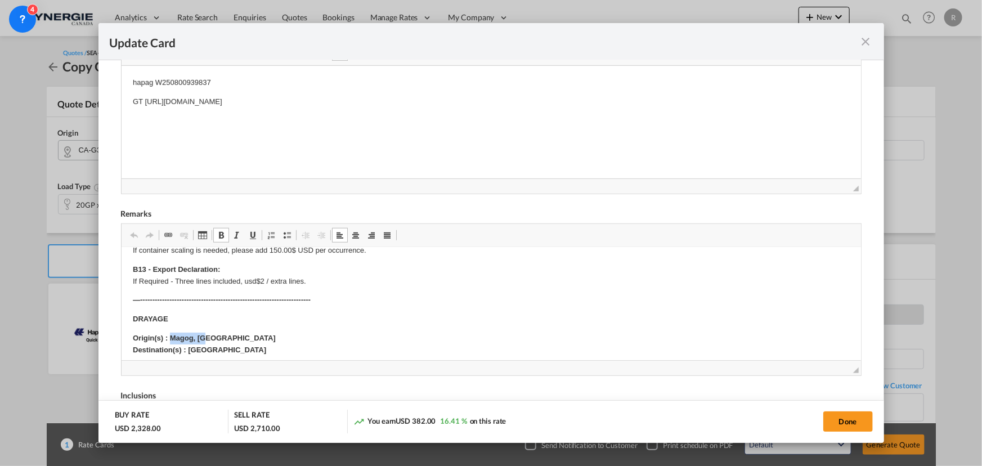
drag, startPoint x: 171, startPoint y: 335, endPoint x: 217, endPoint y: 331, distance: 45.7
click at [217, 332] on p "Origin(s) : Magog, QC Destination(s) : Montreal Port" at bounding box center [490, 344] width 717 height 24
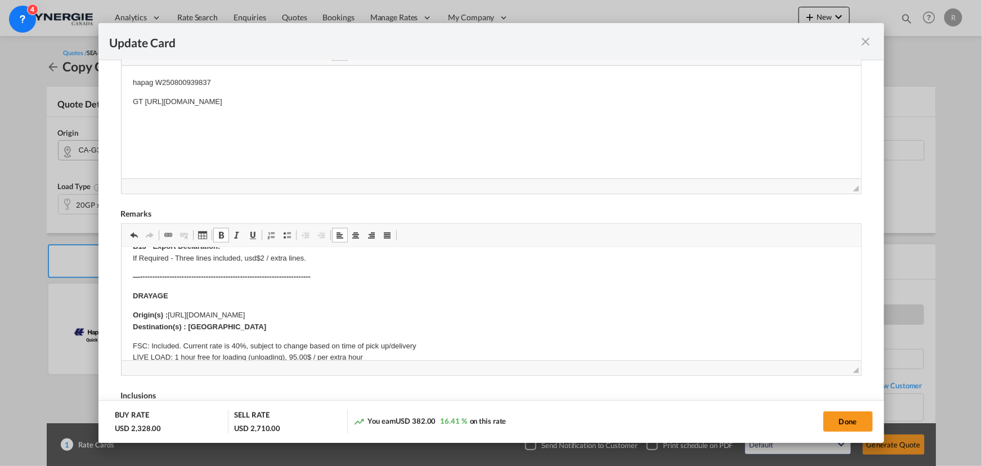
scroll to position [153, 0]
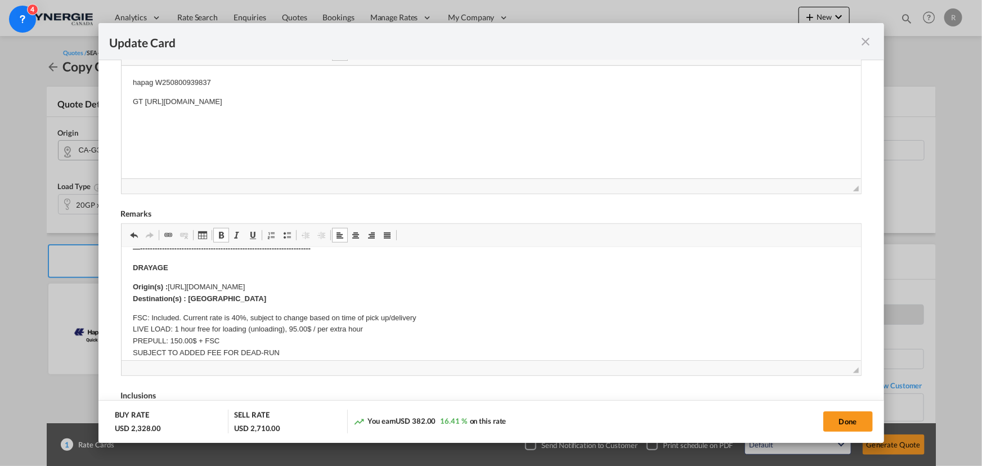
click at [175, 285] on p "Origin(s) : https://app.frontapp.com/open/msg_1hakdmdr?key=VbwFv6oTbymrKb99XAmK…" at bounding box center [490, 293] width 717 height 24
drag, startPoint x: 169, startPoint y: 285, endPoint x: 485, endPoint y: 279, distance: 316.2
click at [485, 279] on body "Rate is subject to space, equipment Rate is subject to PSS,GRI vatos. Subject t…" at bounding box center [490, 414] width 717 height 617
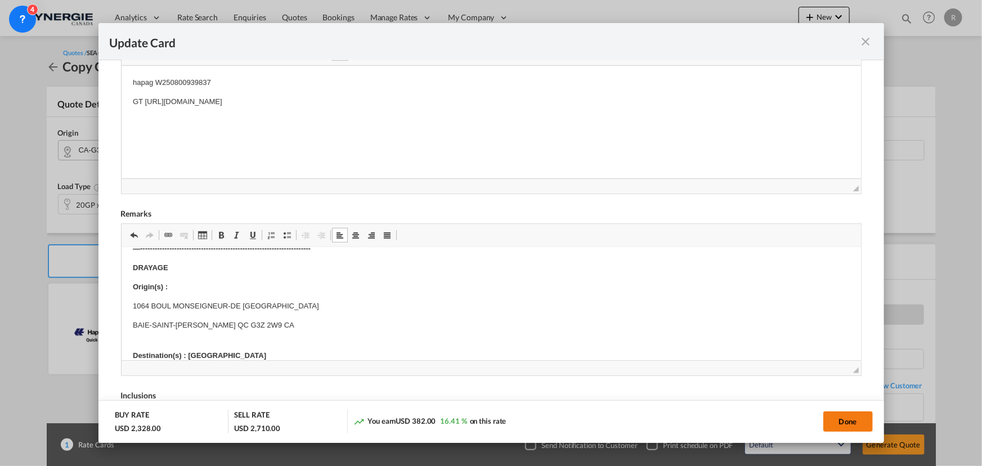
click at [853, 422] on button "Done" at bounding box center [848, 421] width 50 height 20
type input "17 Sep 2025"
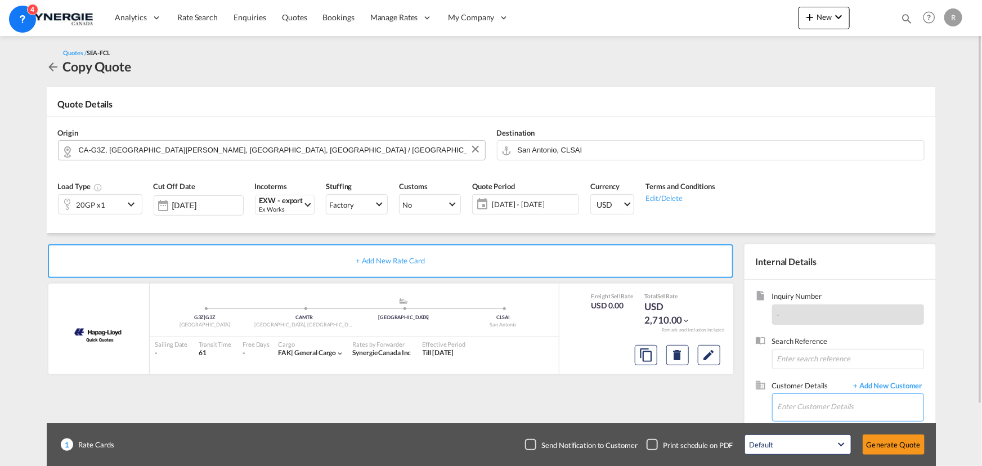
click at [795, 405] on input "Enter Customer Details" at bounding box center [850, 406] width 146 height 25
paste input "vanessa@cronoslogistica.com"
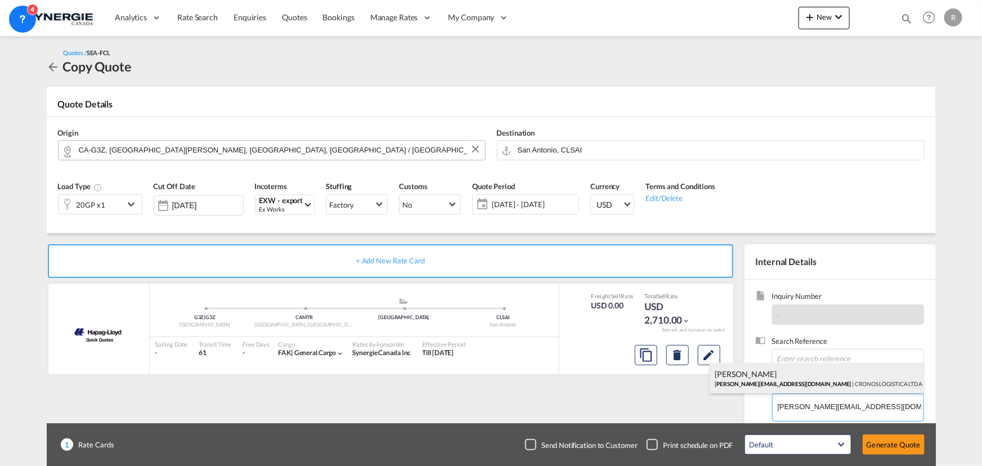
click at [793, 379] on div "Vanessa Velez Arancibia vanessa@cronoslogistica.com | CRONOS LOGISTICA LTDA" at bounding box center [816, 378] width 214 height 30
type input "CRONOS LOGISTICA LTDA, Vanessa Velez Arancibia, vanessa@cronoslogistica.com"
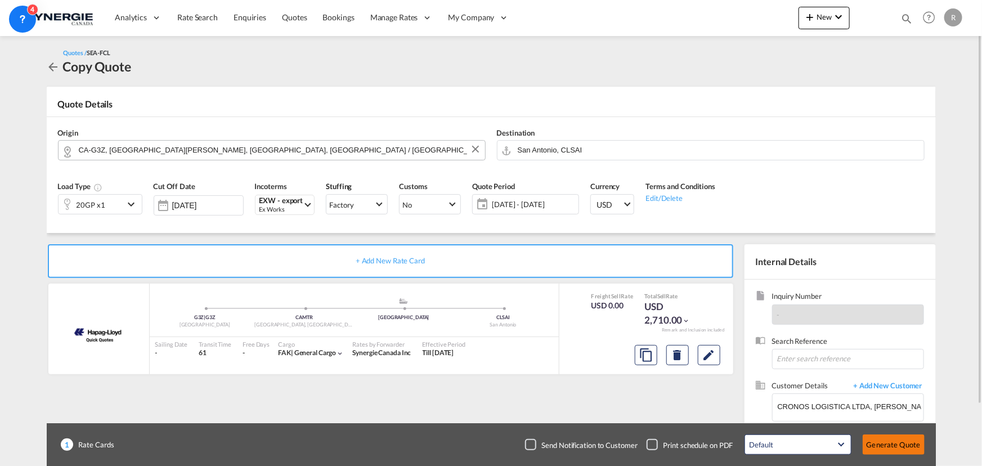
click at [883, 446] on button "Generate Quote" at bounding box center [893, 444] width 62 height 20
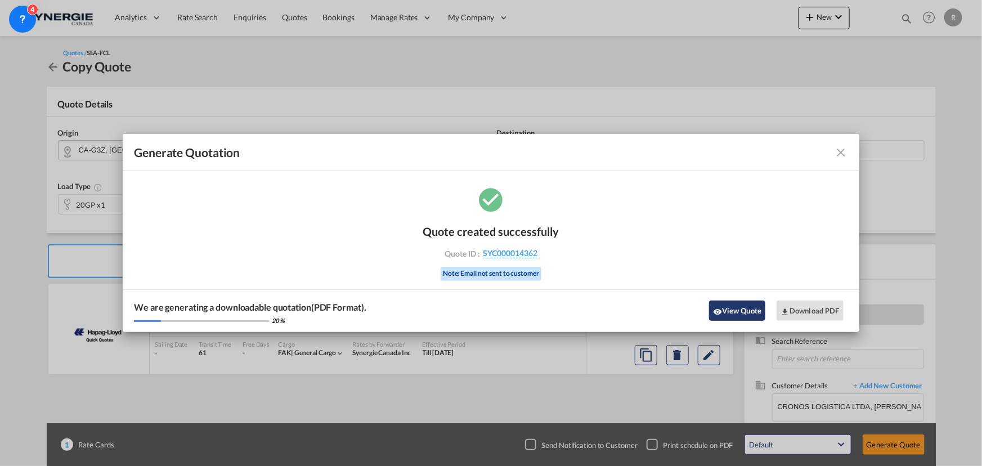
click at [750, 312] on button "View Quote" at bounding box center [737, 310] width 56 height 20
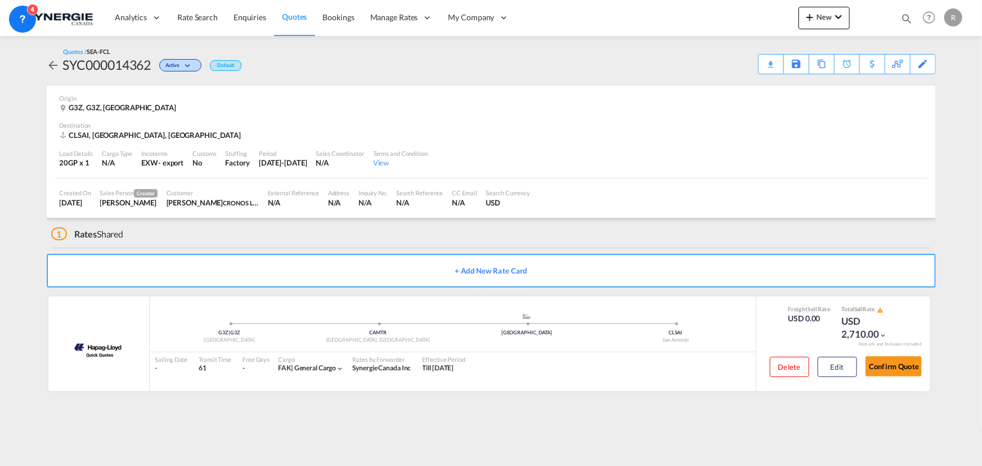
click at [0, 0] on div "Download Quote" at bounding box center [0, 0] width 0 height 0
click at [815, 64] on div "Copy Quote" at bounding box center [808, 64] width 38 height 19
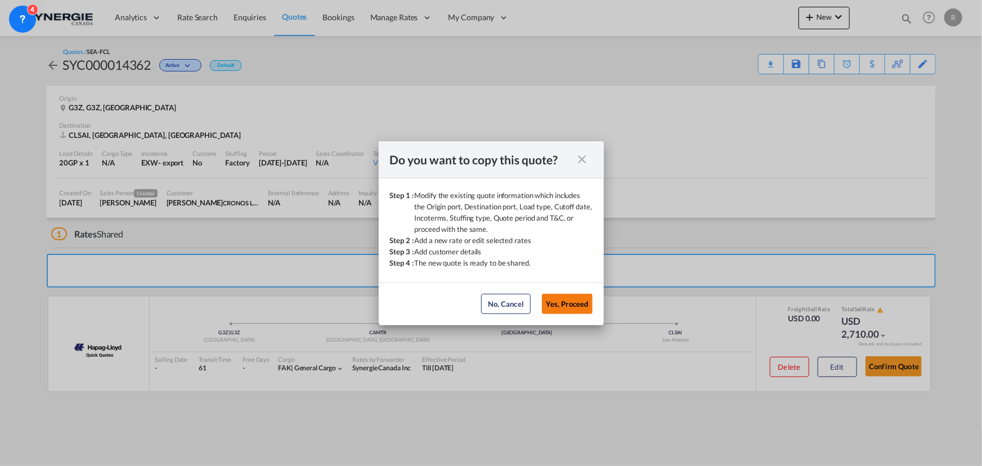
click at [576, 302] on button "Yes, Proceed" at bounding box center [567, 304] width 51 height 20
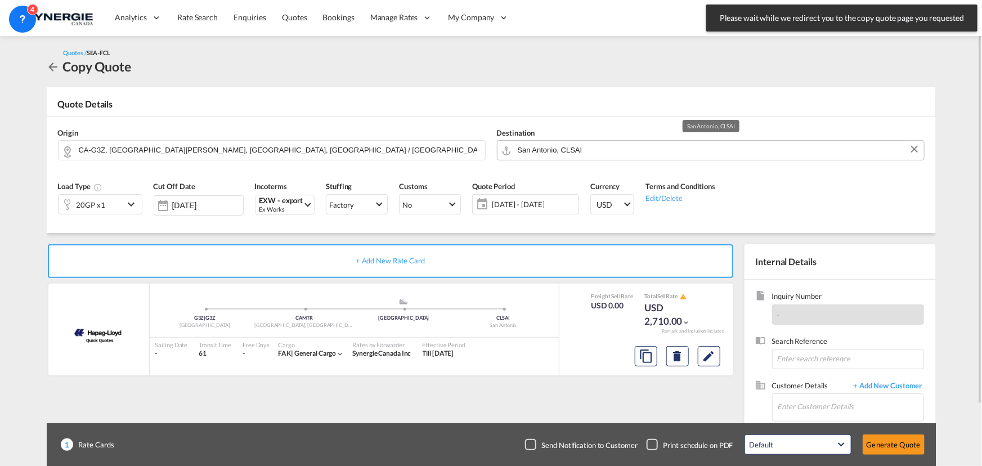
click at [629, 150] on input "San Antonio, CLSAI" at bounding box center [718, 150] width 401 height 20
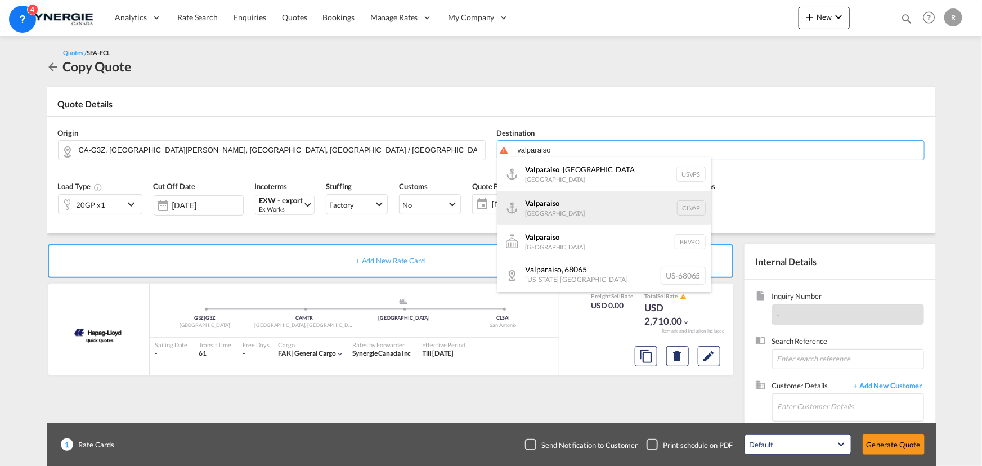
click at [566, 206] on div "Valparaiso Chile CLVAP" at bounding box center [604, 208] width 214 height 34
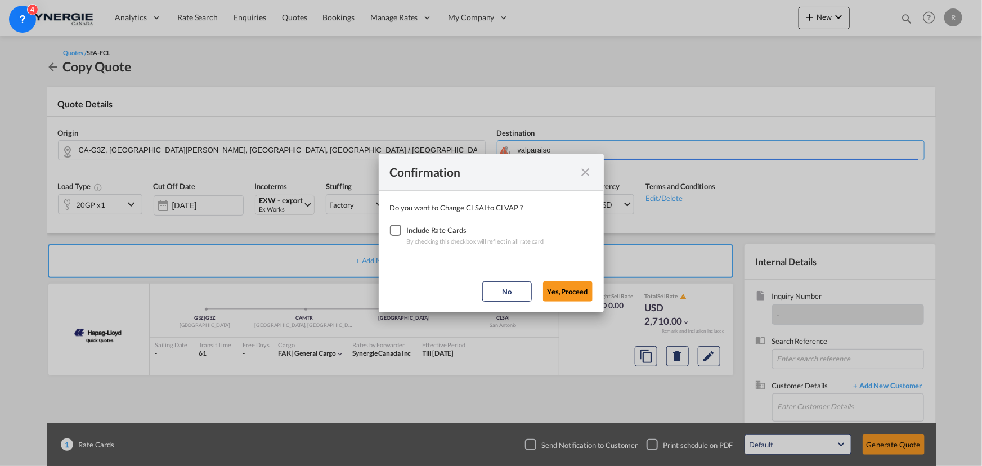
type input "Valparaiso, CLVAP"
click at [394, 230] on div "Checkbox No Ink" at bounding box center [395, 229] width 11 height 11
click at [561, 287] on button "Yes,Proceed" at bounding box center [568, 291] width 50 height 20
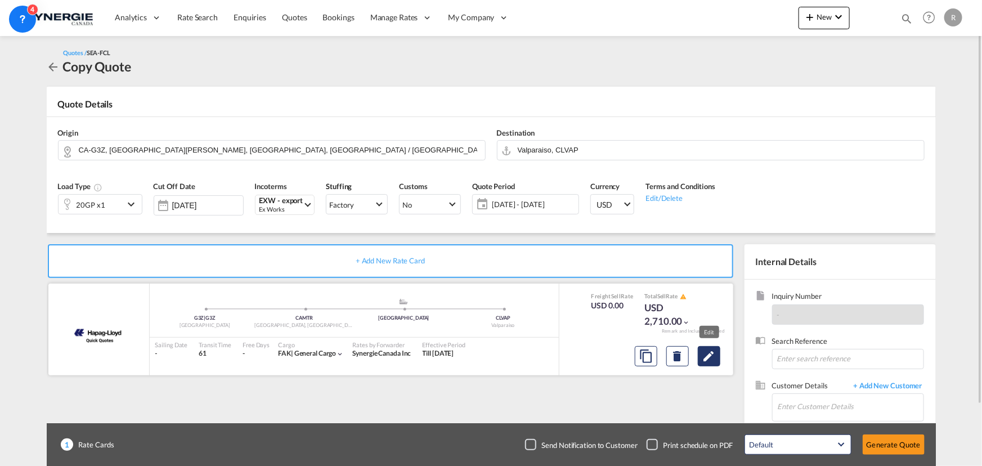
click at [709, 361] on md-icon "Edit" at bounding box center [709, 356] width 14 height 14
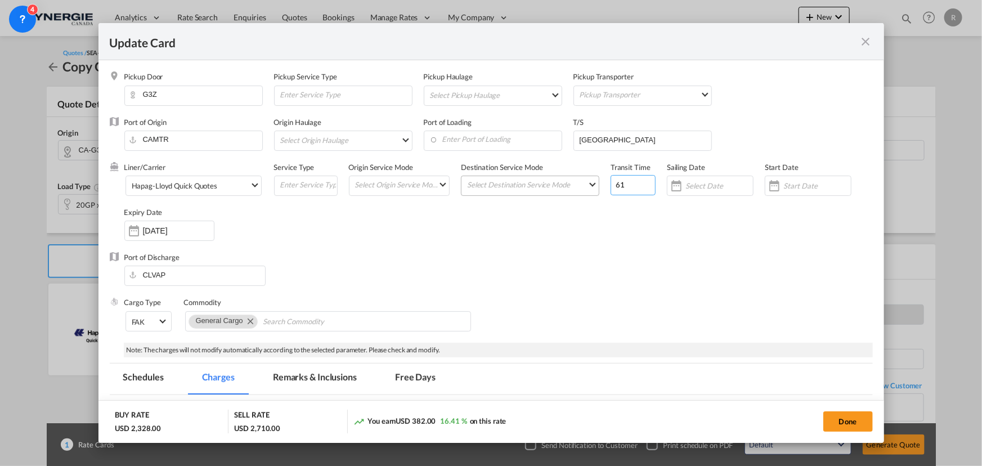
drag, startPoint x: 604, startPoint y: 181, endPoint x: 585, endPoint y: 180, distance: 19.2
click at [585, 180] on div "Liner/Carrier Hapag-Lloyd Quick Quotes 2HM LOGISTICS D.O.O AAXL GLOBAL SHIPPING…" at bounding box center [498, 207] width 748 height 90
type input "74"
click at [626, 136] on input "hamburg" at bounding box center [644, 139] width 133 height 17
type input "hamburg, callao"
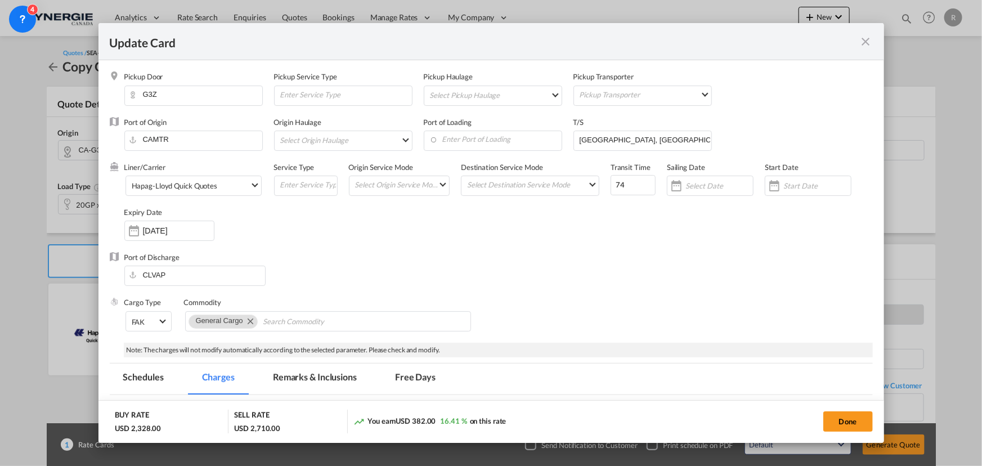
click at [304, 379] on md-tab-item "Remarks & Inclusions" at bounding box center [314, 378] width 111 height 31
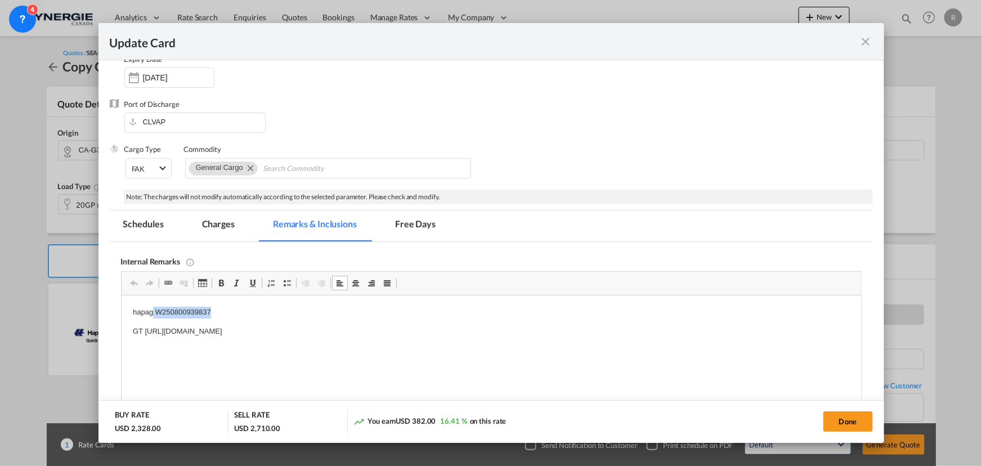
drag, startPoint x: 152, startPoint y: 313, endPoint x: 231, endPoint y: 315, distance: 78.8
click at [231, 315] on p "hapag W250800939837" at bounding box center [490, 313] width 717 height 12
click at [215, 222] on md-tab-item "Charges" at bounding box center [218, 225] width 60 height 31
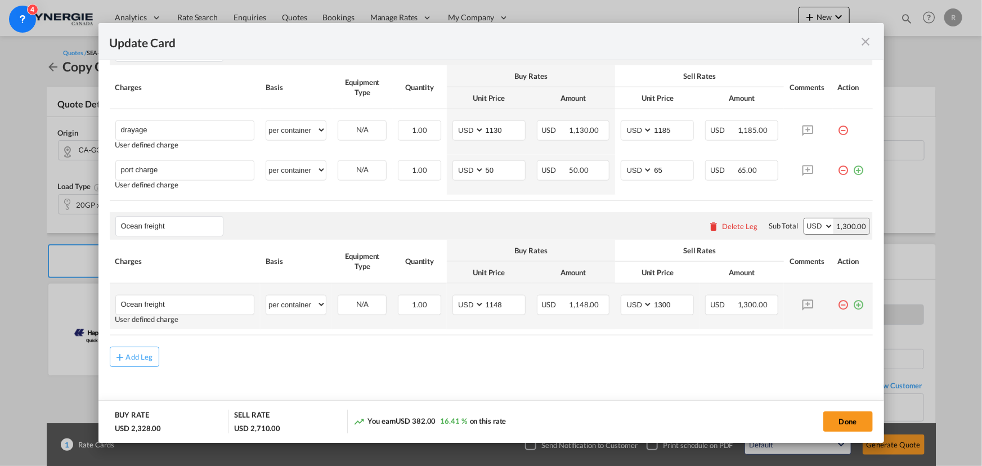
scroll to position [627, 0]
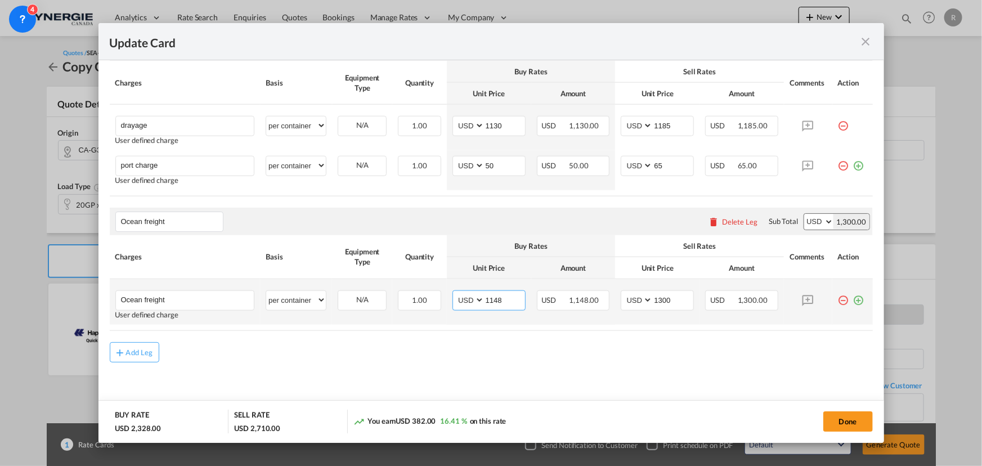
drag, startPoint x: 510, startPoint y: 296, endPoint x: 428, endPoint y: 287, distance: 82.6
click at [428, 287] on tr "Ocean freight Please Enter User Defined Charges Cannot Be Published User define…" at bounding box center [491, 302] width 763 height 46
type input "2115"
drag, startPoint x: 669, startPoint y: 298, endPoint x: 610, endPoint y: 286, distance: 60.7
click at [615, 286] on td "AED AFN ALL AMD ANG AOA ARS AUD AWG AZN BAM BBD BDT BGN BHD BIF BMD BND BOB BRL…" at bounding box center [657, 302] width 84 height 46
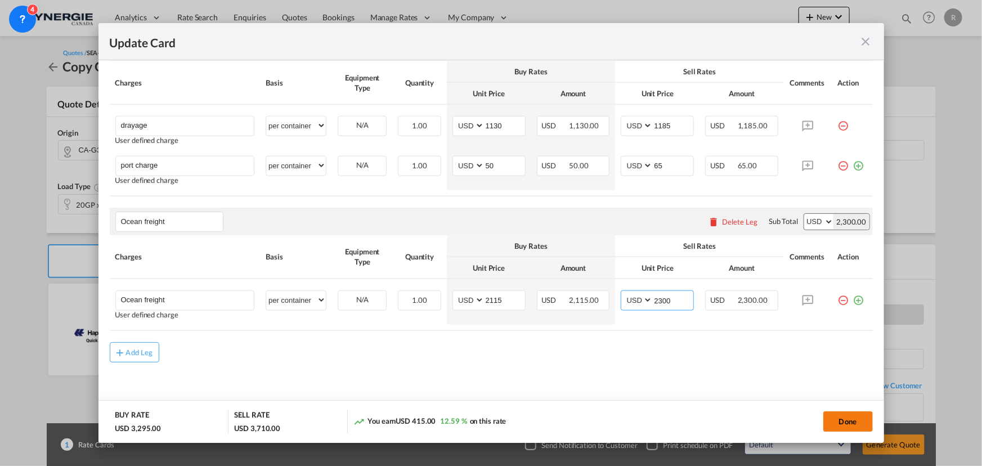
type input "2300"
click at [833, 428] on button "Done" at bounding box center [848, 421] width 50 height 20
type input "17 Sep 2025"
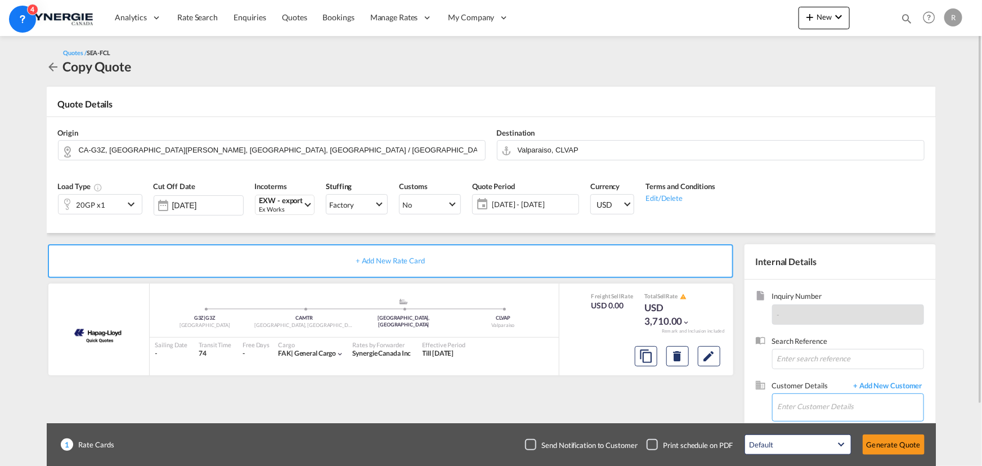
click at [807, 403] on input "Enter Customer Details" at bounding box center [850, 406] width 146 height 25
paste input "https://app.frontapp.com/open/msg_1ha86427?key=F_T-RZnpVwTypncExRPcG-H2bgR8wA8T"
type input "https://app.frontapp.com/open/msg_1ha86427?key=F_T-RZnpVwTypncExRPcG-H2bgR8wA8T"
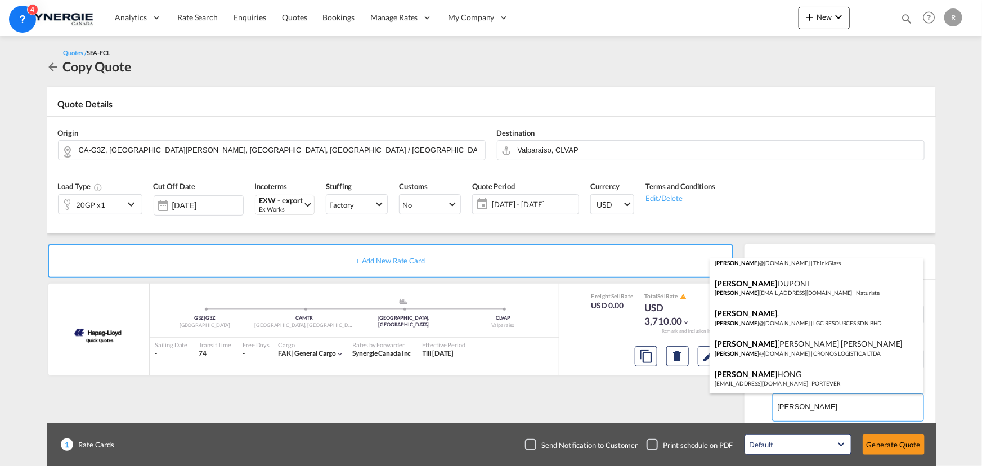
scroll to position [107, 0]
click at [802, 347] on div "Vanessa Velez Arancibia vanessa @cronoslogistica.com | CRONOS LOGISTICA LTDA" at bounding box center [816, 347] width 214 height 30
type input "CRONOS LOGISTICA LTDA, Vanessa Velez Arancibia, vanessa@cronoslogistica.com"
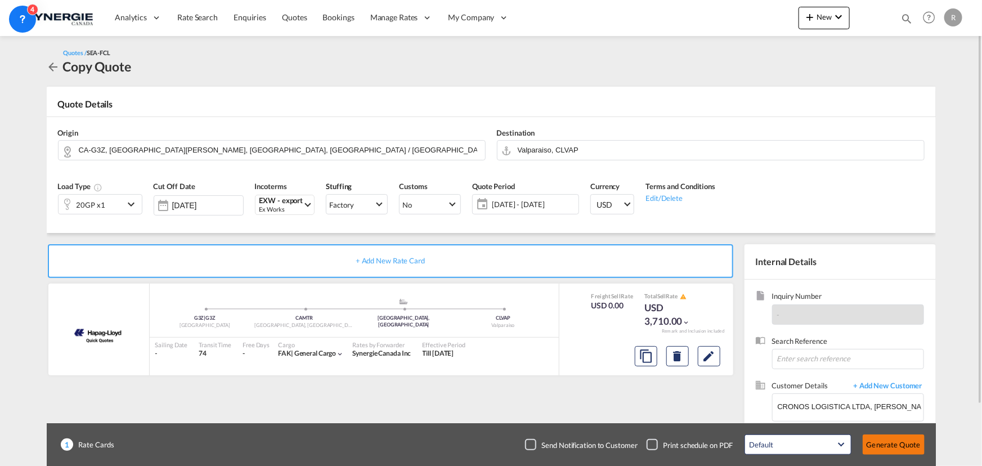
click at [885, 448] on button "Generate Quote" at bounding box center [893, 444] width 62 height 20
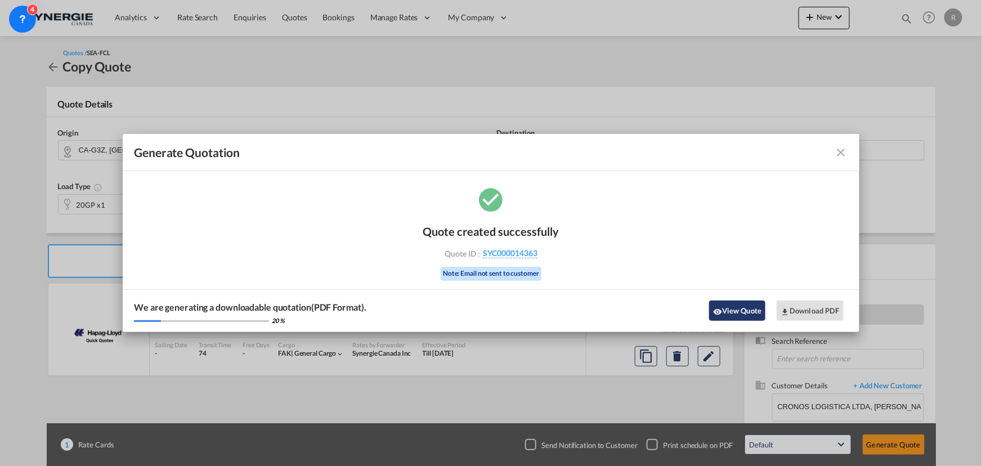
click at [744, 305] on button "View Quote" at bounding box center [737, 310] width 56 height 20
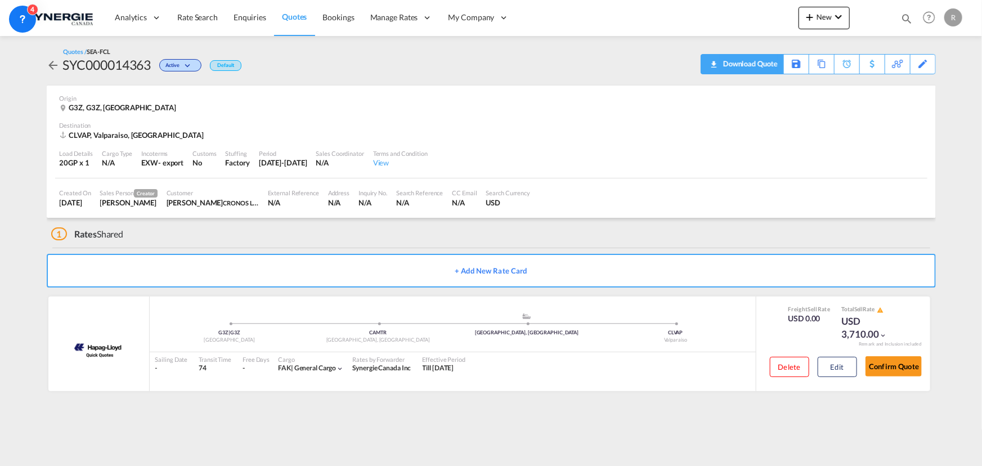
click at [762, 65] on div "Download Quote" at bounding box center [748, 64] width 57 height 18
click at [799, 64] on div "Copy Quote" at bounding box center [808, 64] width 38 height 19
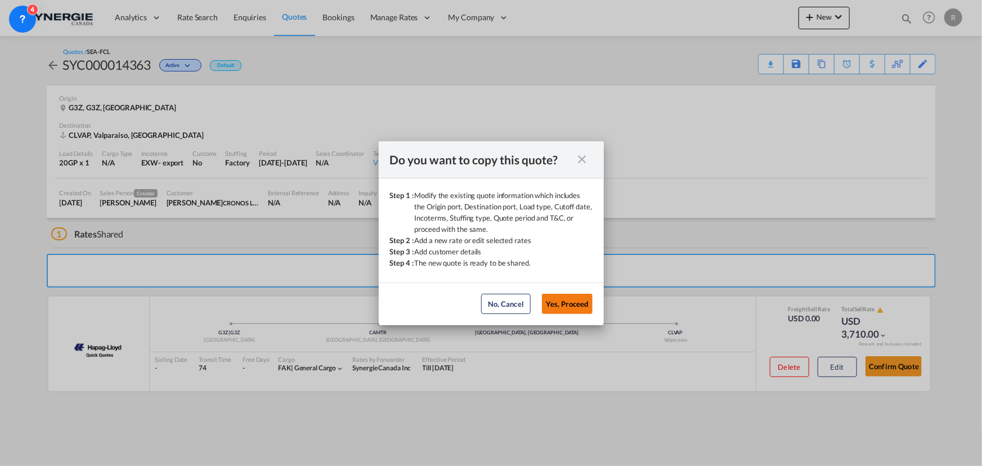
click at [582, 304] on button "Yes, Proceed" at bounding box center [567, 304] width 51 height 20
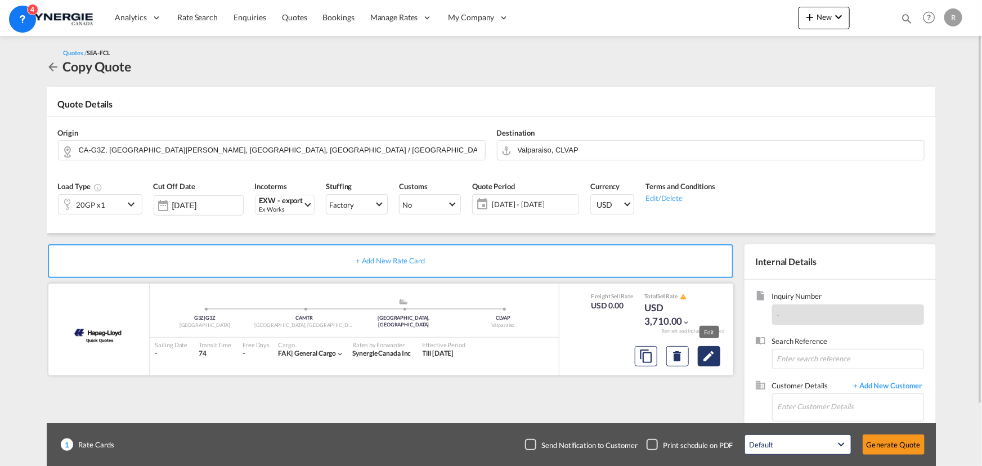
click at [701, 360] on button "Edit" at bounding box center [709, 356] width 23 height 20
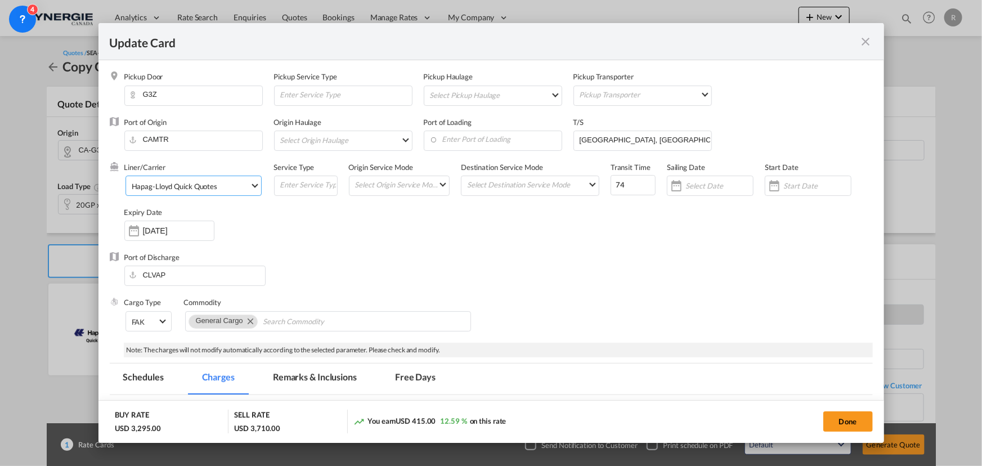
click at [211, 187] on div "Hapag-Lloyd Quick Quotes" at bounding box center [175, 186] width 86 height 9
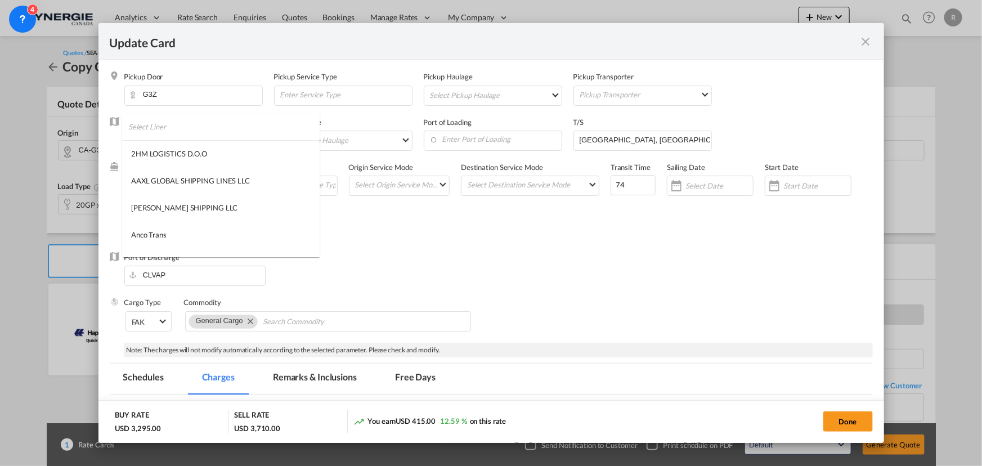
click at [274, 118] on input "search" at bounding box center [223, 126] width 191 height 27
type input "msc"
click at [140, 178] on div "MSC" at bounding box center [139, 181] width 16 height 10
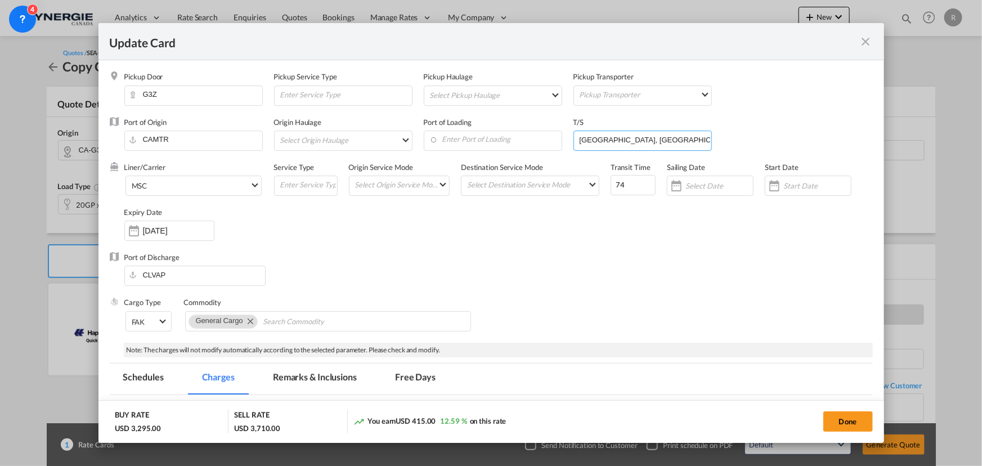
drag, startPoint x: 637, startPoint y: 137, endPoint x: 541, endPoint y: 122, distance: 97.4
click at [541, 122] on div "Port of Origin CAMTR Origin Haulage Select Origin Haulage rail road barge truck…" at bounding box center [498, 139] width 748 height 45
type input "C"
type input "BSFPO, DOCAU"
drag, startPoint x: 629, startPoint y: 184, endPoint x: 603, endPoint y: 181, distance: 26.0
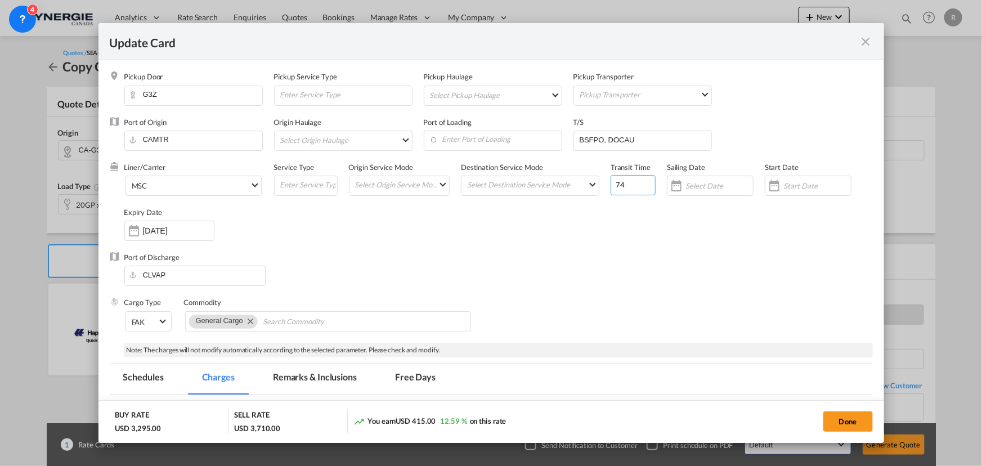
click at [603, 181] on div "Liner/Carrier MSC Service Type Origin Service Mode Select Origin Service Mode S…" at bounding box center [498, 207] width 748 height 90
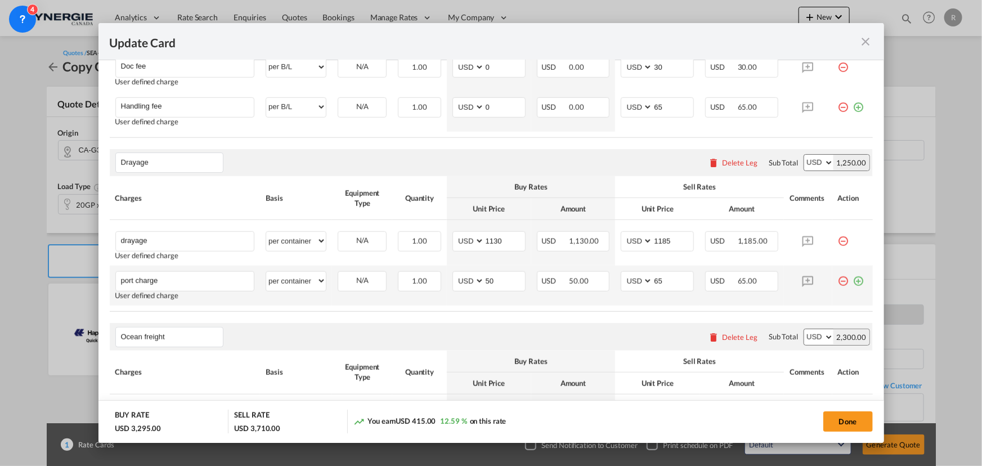
scroll to position [613, 0]
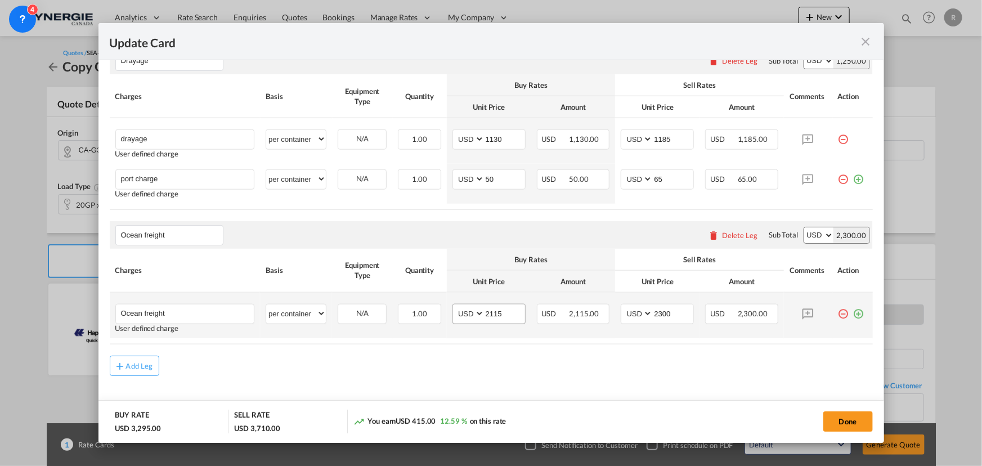
type input "43"
drag, startPoint x: 507, startPoint y: 309, endPoint x: 428, endPoint y: 301, distance: 79.8
click at [428, 301] on tr "Ocean freight Please Enter User Defined Charges Cannot Be Published User define…" at bounding box center [491, 316] width 763 height 46
type input "2404"
drag, startPoint x: 683, startPoint y: 313, endPoint x: 629, endPoint y: 305, distance: 54.6
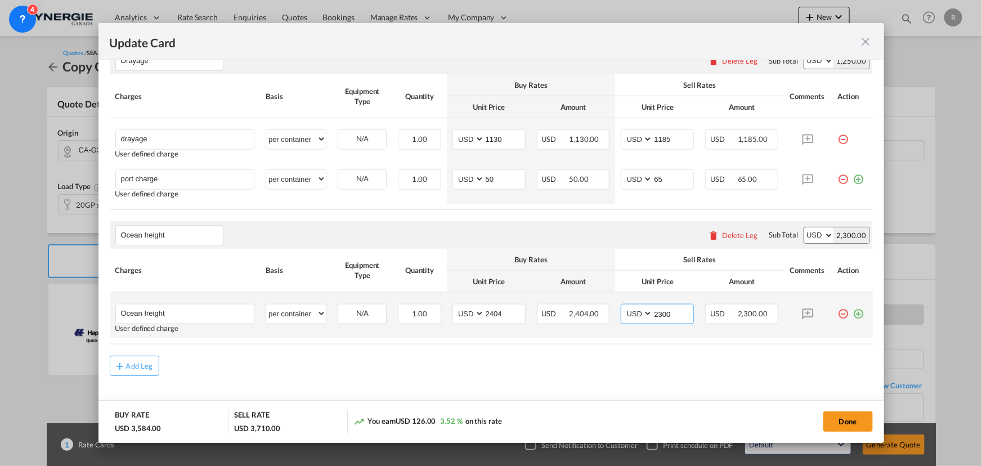
click at [629, 305] on md-input-container "AED AFN ALL AMD ANG AOA ARS AUD AWG AZN BAM BBD BDT BGN BHD BIF BMD BND BOB BRL…" at bounding box center [656, 314] width 73 height 20
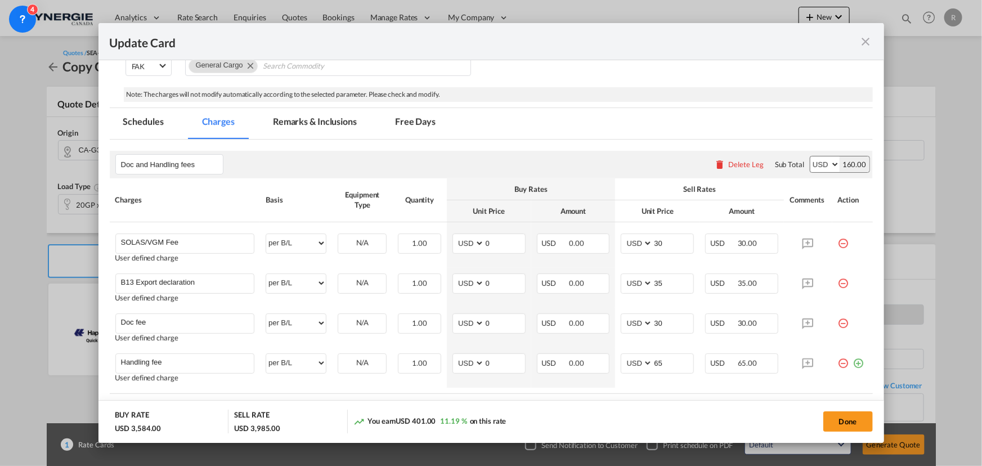
scroll to position [102, 0]
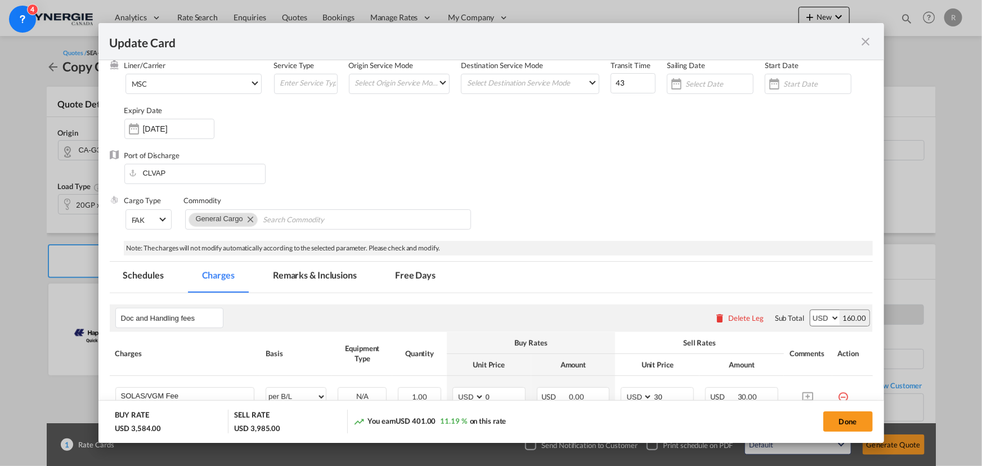
type input "2575"
click at [309, 271] on md-tab-item "Remarks & Inclusions" at bounding box center [314, 277] width 111 height 31
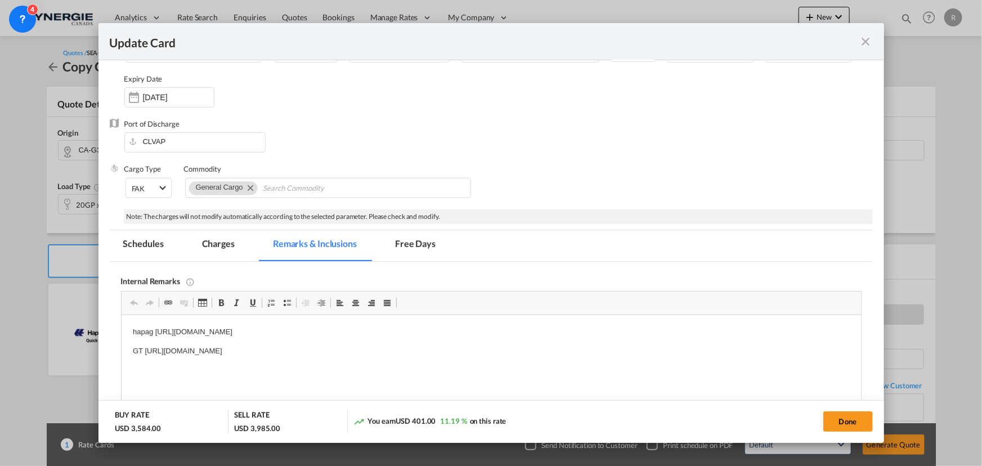
scroll to position [204, 0]
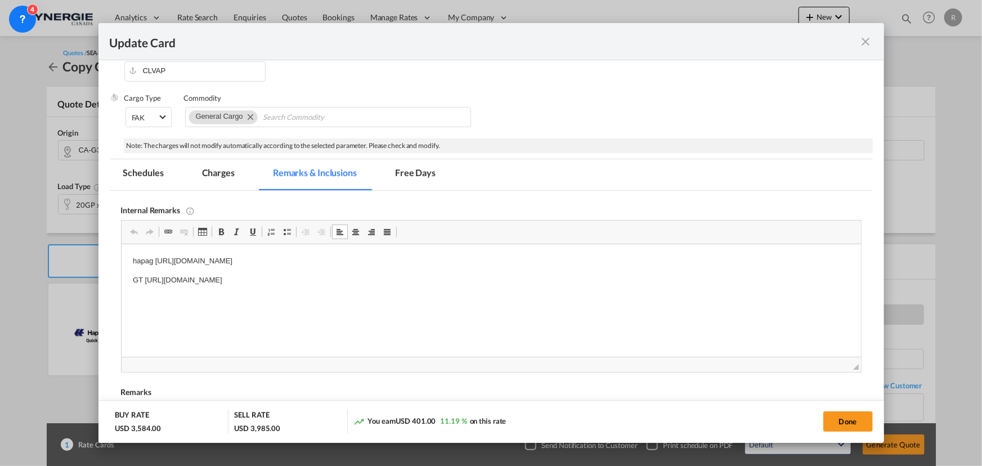
drag, startPoint x: 131, startPoint y: 261, endPoint x: 529, endPoint y: 263, distance: 398.8
click at [529, 263] on html "hapag https://app.frontapp.com/open/msg_1ha86427?key=F_T-RZnpVwTypncExRPcG-H2bg…" at bounding box center [490, 280] width 739 height 72
click at [839, 420] on button "Done" at bounding box center [848, 421] width 50 height 20
type input "17 Sep 2025"
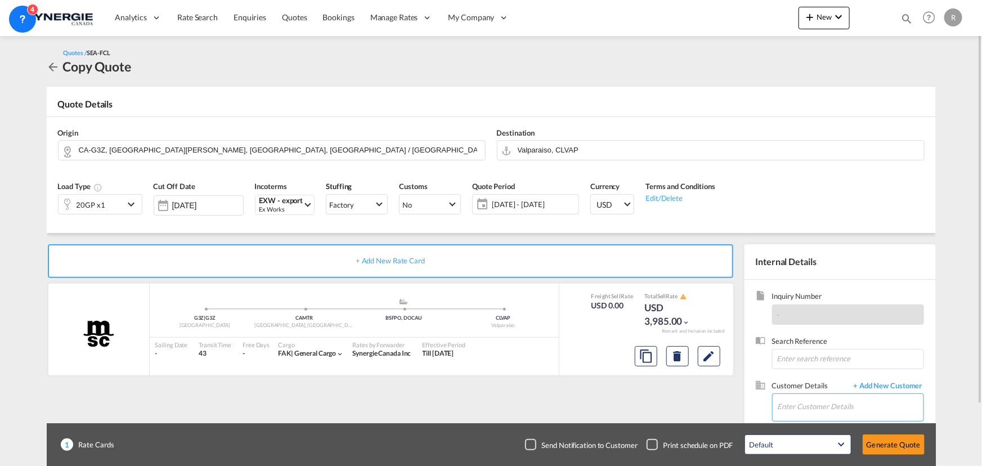
click at [797, 409] on input "Enter Customer Details" at bounding box center [850, 406] width 146 height 25
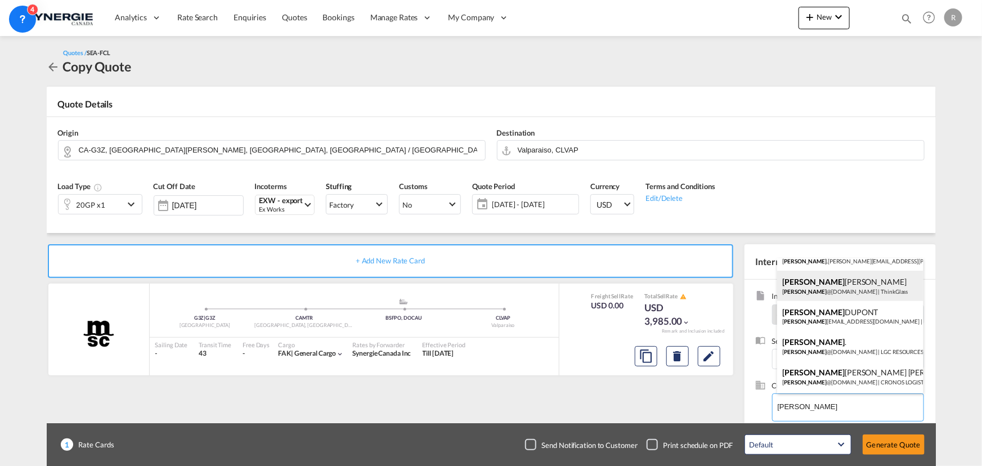
scroll to position [102, 0]
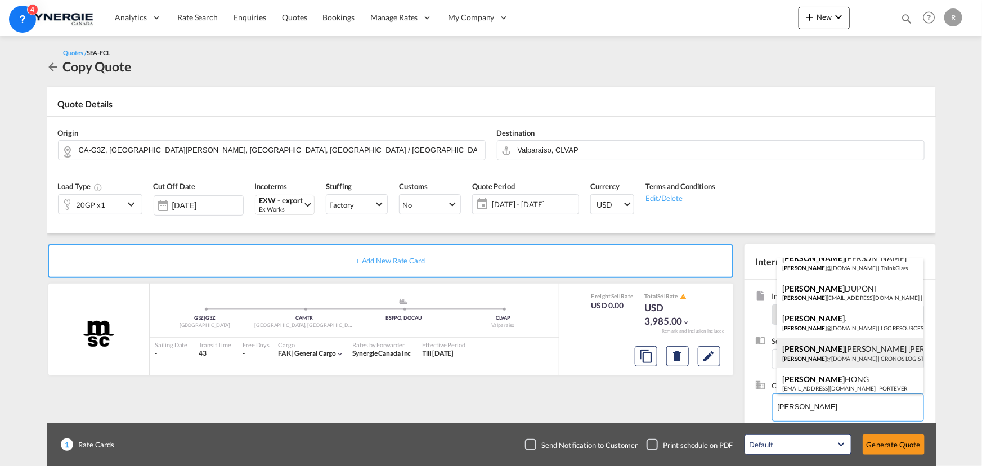
click at [817, 352] on div "Vanessa Velez Arancibia vanessa @cronoslogistica.com | CRONOS LOGISTICA LTDA" at bounding box center [850, 353] width 146 height 30
type input "CRONOS LOGISTICA LTDA, Vanessa Velez Arancibia, vanessa@cronoslogistica.com"
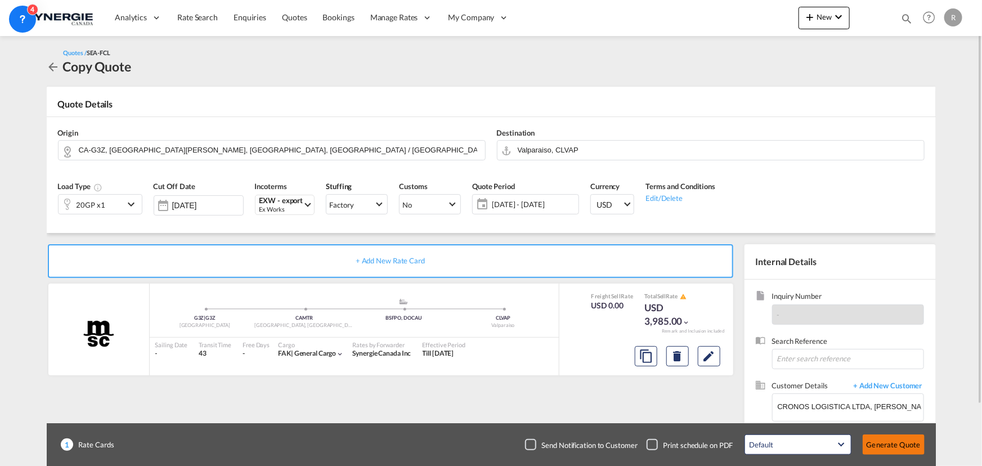
click at [875, 444] on button "Generate Quote" at bounding box center [893, 444] width 62 height 20
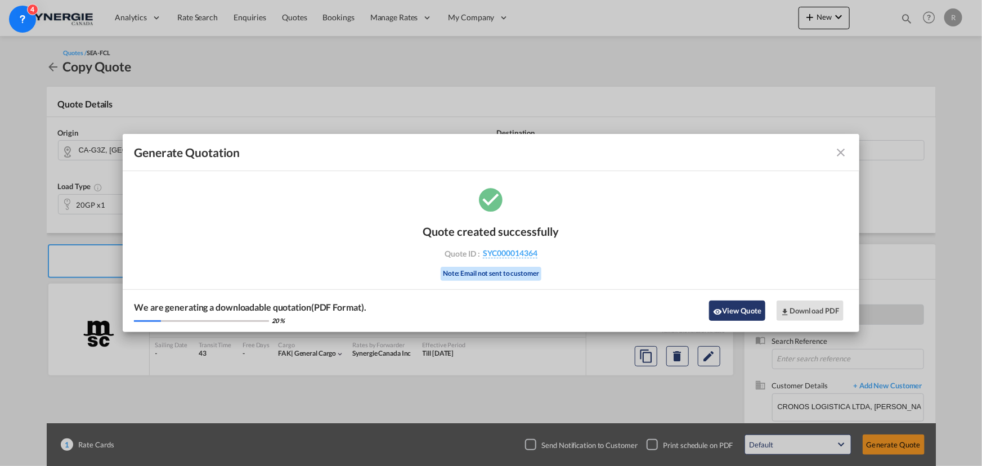
click at [731, 308] on button "View Quote" at bounding box center [737, 310] width 56 height 20
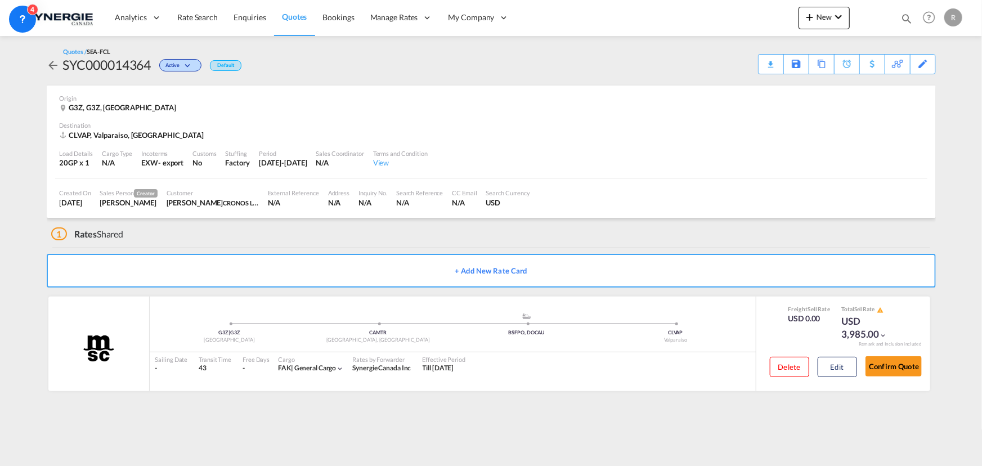
click at [0, 0] on div "Download Quote" at bounding box center [0, 0] width 0 height 0
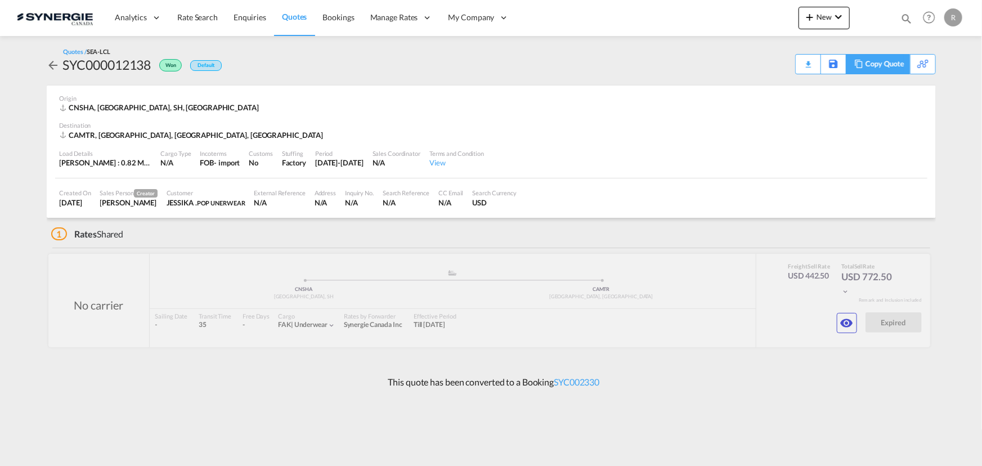
click at [889, 68] on div "Copy Quote" at bounding box center [884, 64] width 38 height 19
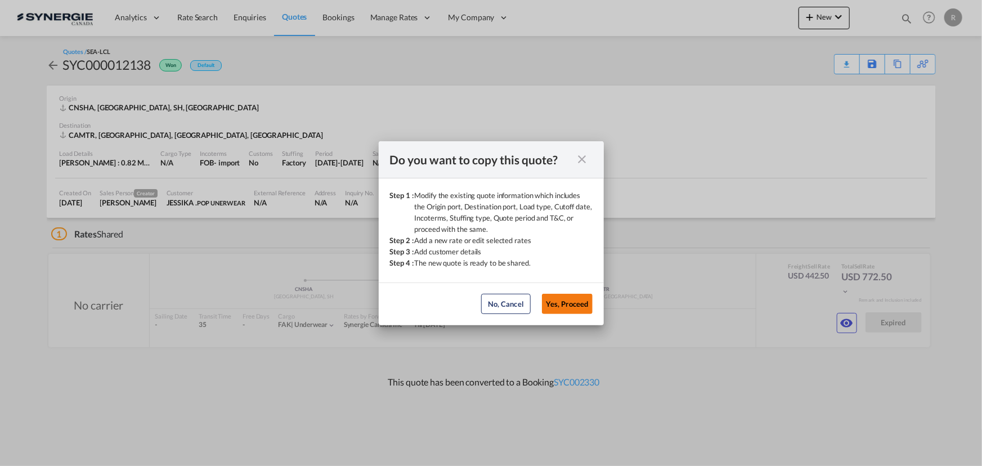
click at [575, 307] on button "Yes, Proceed" at bounding box center [567, 304] width 51 height 20
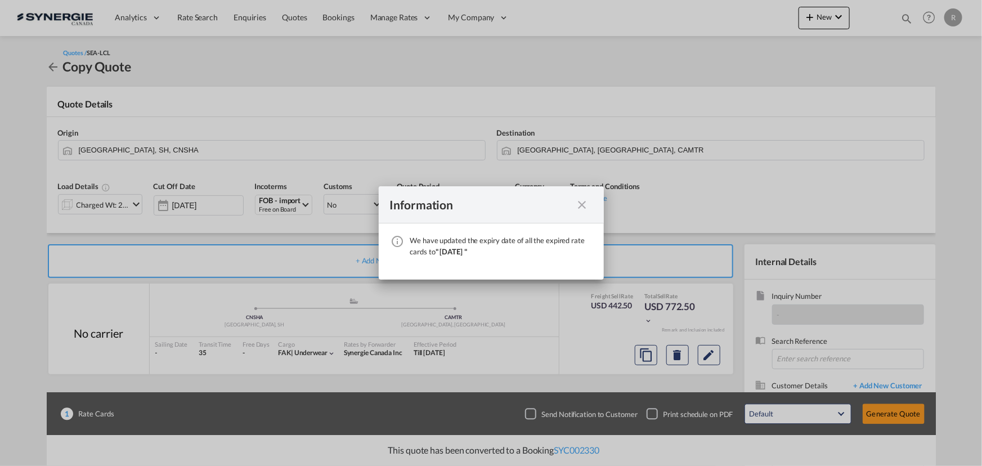
click at [584, 203] on md-icon "icon-close fg-AAA8AD cursor" at bounding box center [582, 205] width 14 height 14
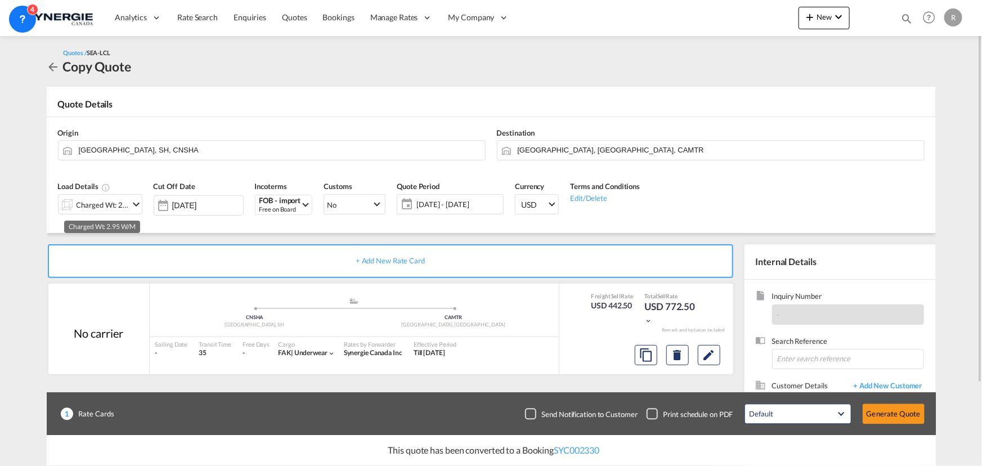
click at [93, 207] on div "Charged Wt: 2.95 W/M" at bounding box center [103, 205] width 53 height 16
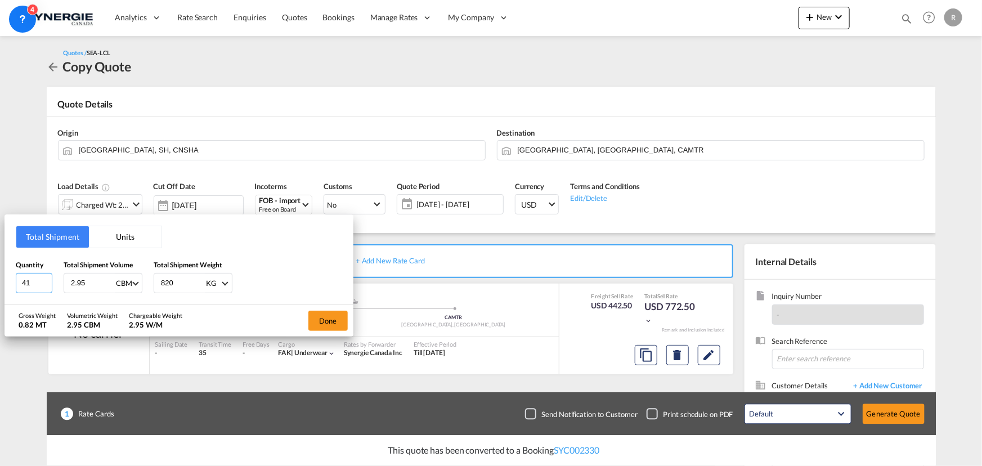
drag, startPoint x: 36, startPoint y: 284, endPoint x: -14, endPoint y: 270, distance: 51.5
click at [0, 270] on html "Analytics Reports Dashboard Rate Search Enquiries Quotes" at bounding box center [491, 233] width 982 height 466
type input "91"
type input "6.552"
type input "1804"
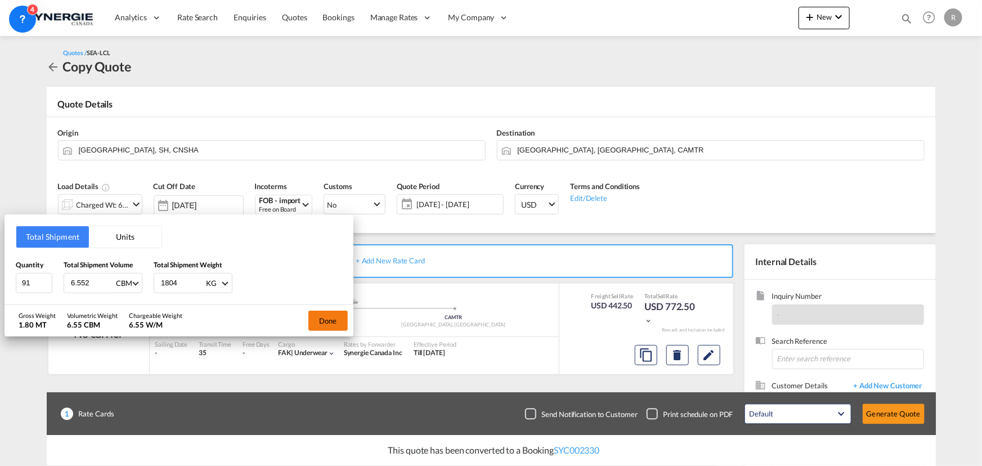
click at [325, 316] on button "Done" at bounding box center [327, 321] width 39 height 20
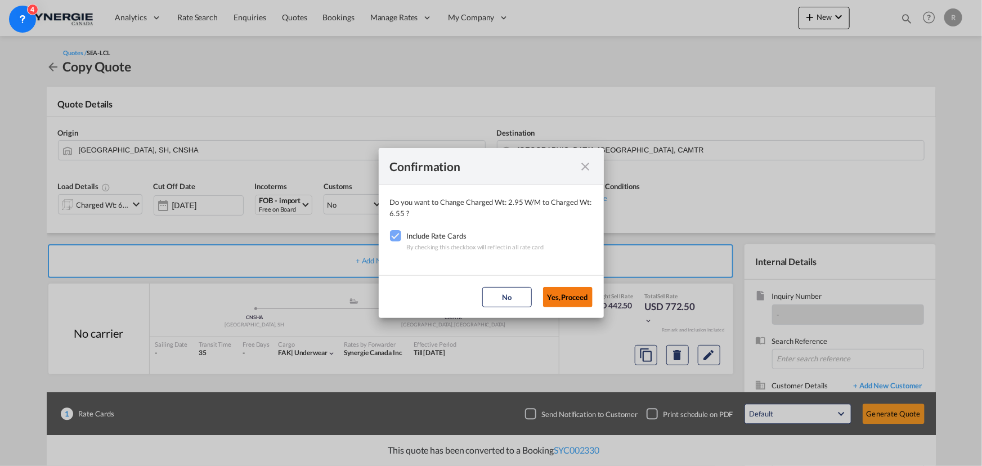
click at [562, 295] on button "Yes,Proceed" at bounding box center [568, 297] width 50 height 20
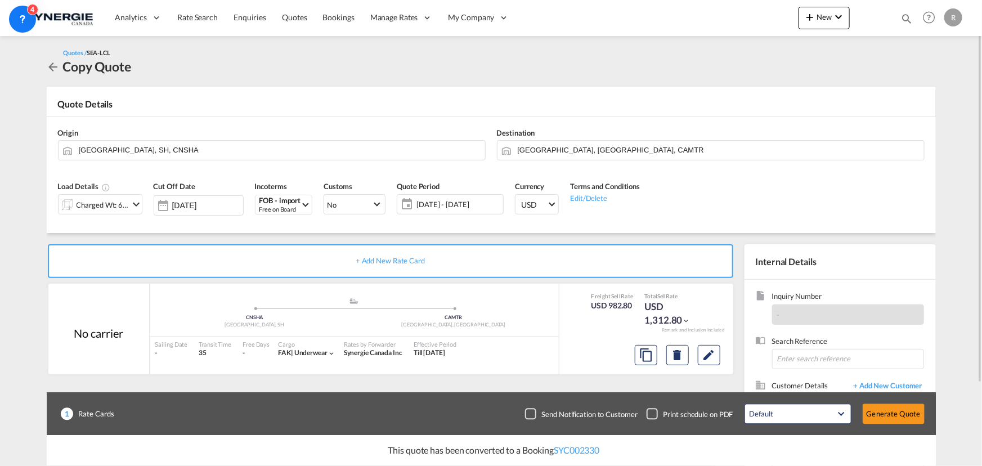
click at [445, 208] on span "[DATE] - [DATE]" at bounding box center [458, 204] width 84 height 10
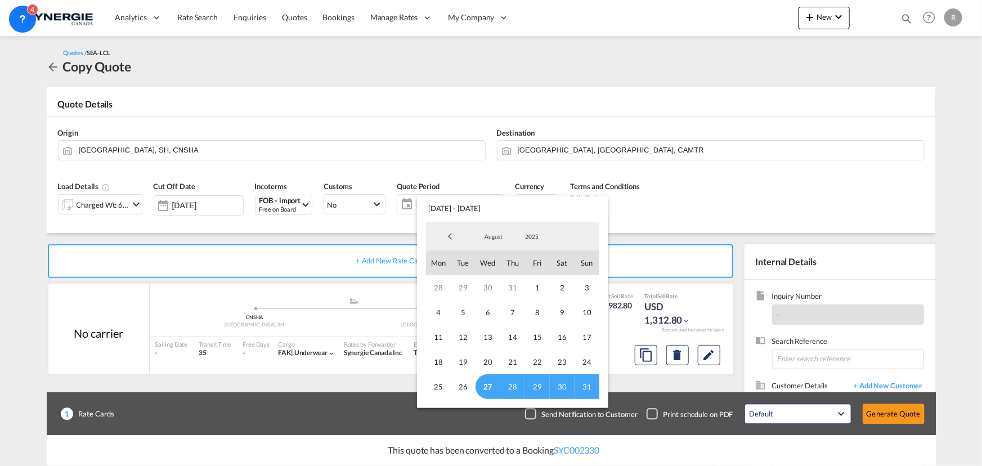
click at [592, 386] on span "31" at bounding box center [586, 386] width 25 height 25
click at [708, 354] on md-backdrop at bounding box center [491, 233] width 982 height 466
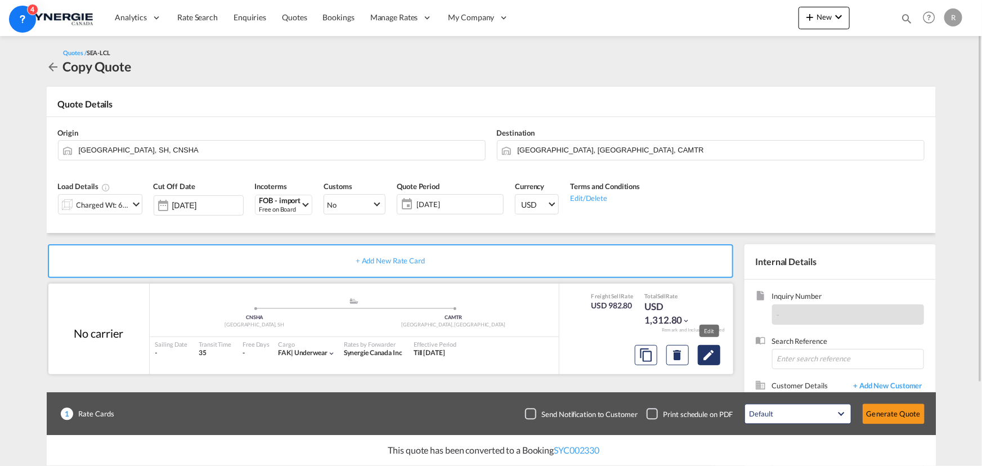
click at [707, 354] on md-icon "Edit" at bounding box center [709, 355] width 14 height 14
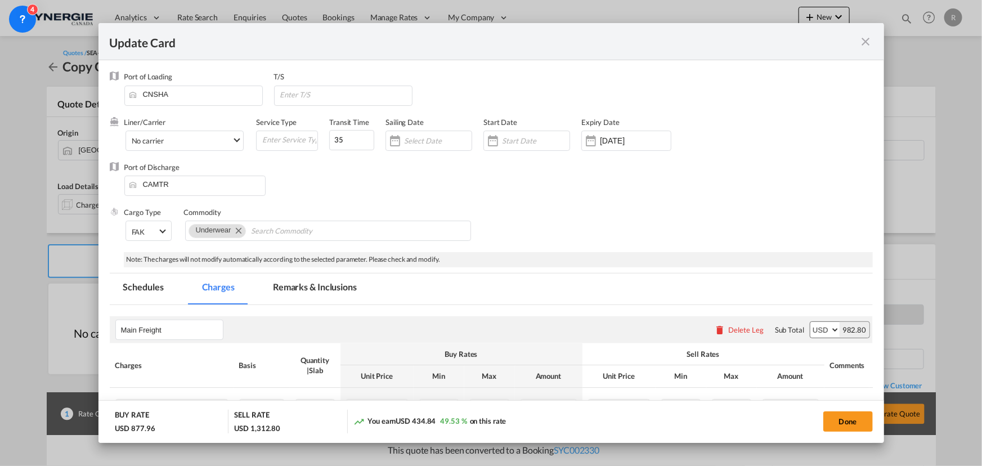
select select "per_w/m"
select select "per_hbl"
select select "flat"
select select "per_bl"
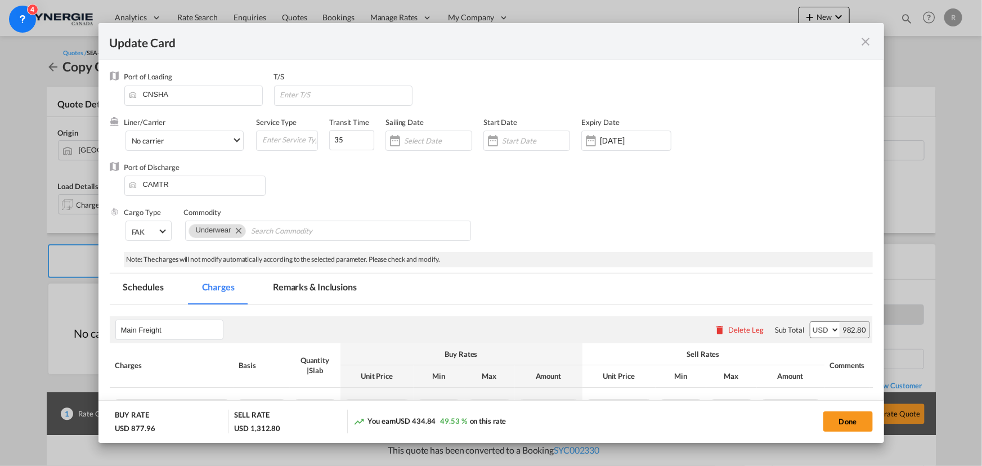
select select "per_bl"
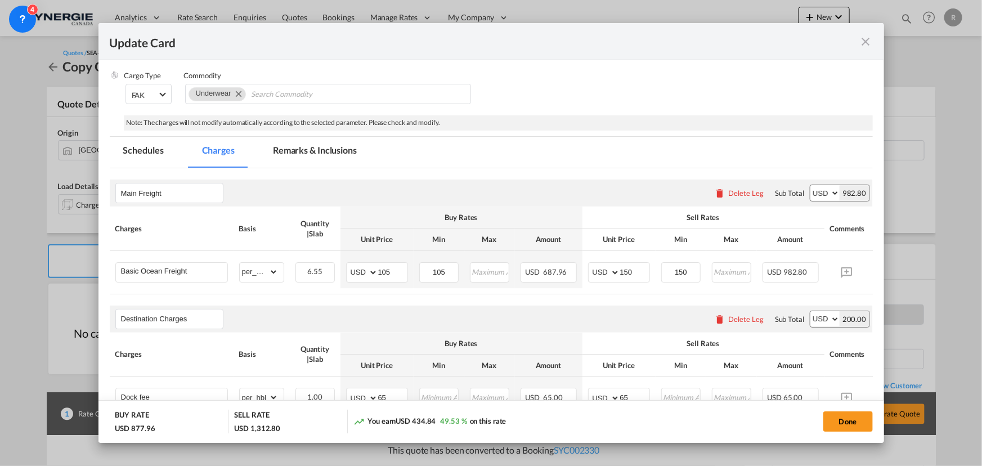
scroll to position [153, 0]
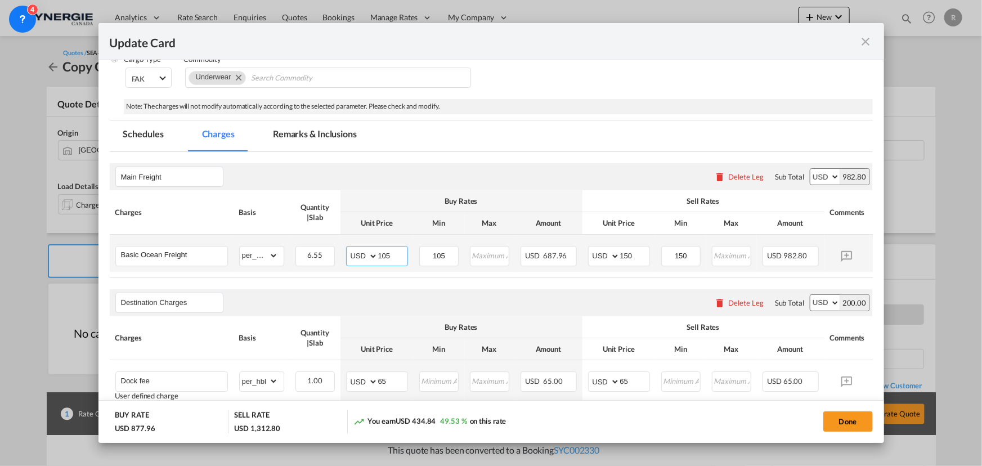
drag, startPoint x: 399, startPoint y: 253, endPoint x: 336, endPoint y: 245, distance: 63.5
click at [336, 245] on tr "Basic Ocean Freight Please Enter Already Exists gross_weight volumetric_weight …" at bounding box center [508, 253] width 797 height 37
type input "66"
drag, startPoint x: 640, startPoint y: 253, endPoint x: 582, endPoint y: 245, distance: 58.6
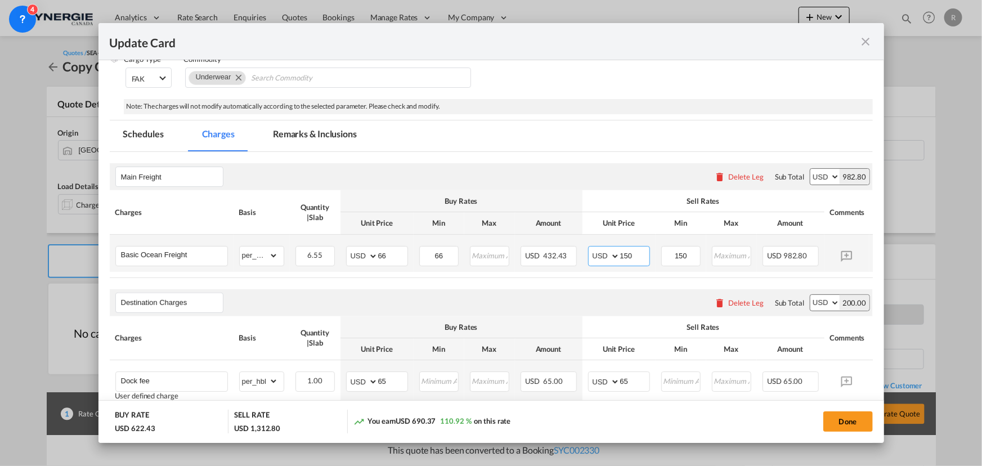
click at [582, 245] on td "AED AFN ALL AMD ANG AOA ARS AUD AWG AZN BAM BBD BDT BGN BHD BIF BMD BND [PERSON…" at bounding box center [618, 253] width 73 height 37
type input "8"
type input "90"
drag, startPoint x: 692, startPoint y: 255, endPoint x: 656, endPoint y: 251, distance: 36.2
click at [656, 251] on td "150 Please Enter Invalid Input" at bounding box center [680, 253] width 51 height 37
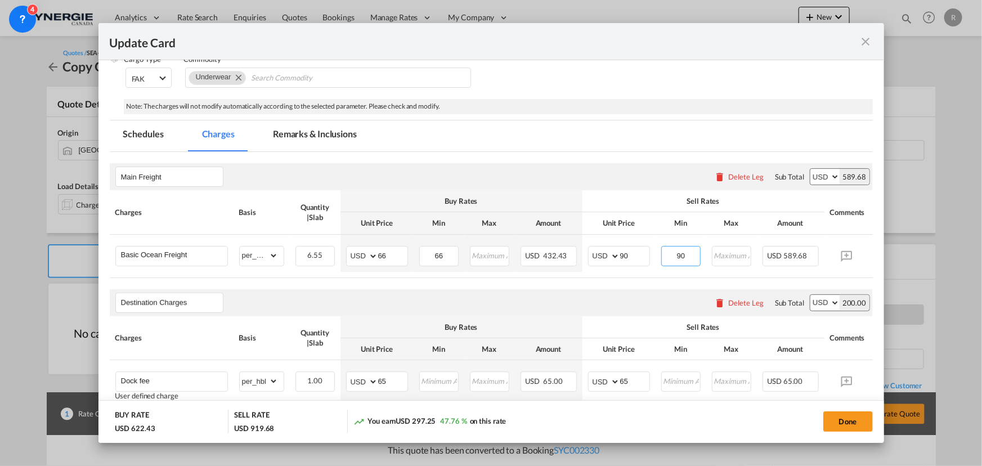
type input "90"
drag, startPoint x: 636, startPoint y: 256, endPoint x: 604, endPoint y: 255, distance: 31.5
click at [604, 255] on md-input-container "AED AFN ALL AMD ANG AOA ARS AUD AWG AZN BAM BBD BDT BGN BHD BIF BMD BND [PERSON…" at bounding box center [619, 256] width 62 height 20
type input "110"
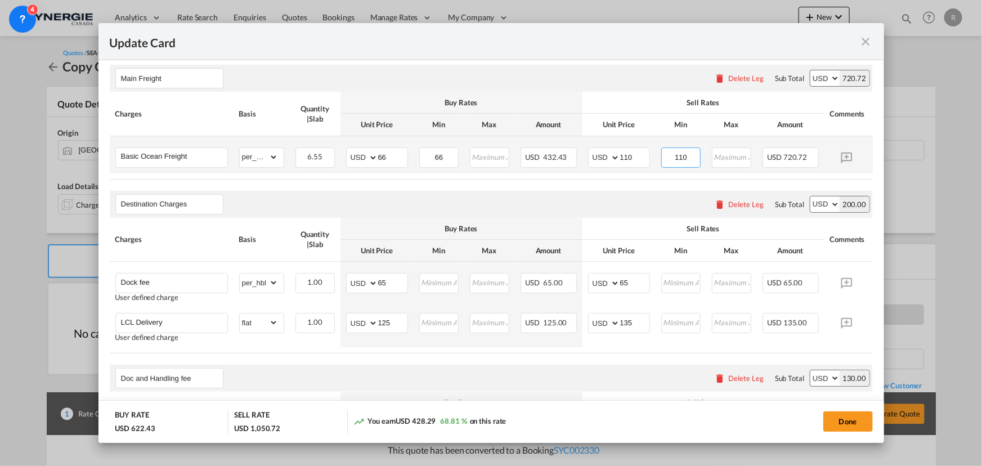
scroll to position [255, 0]
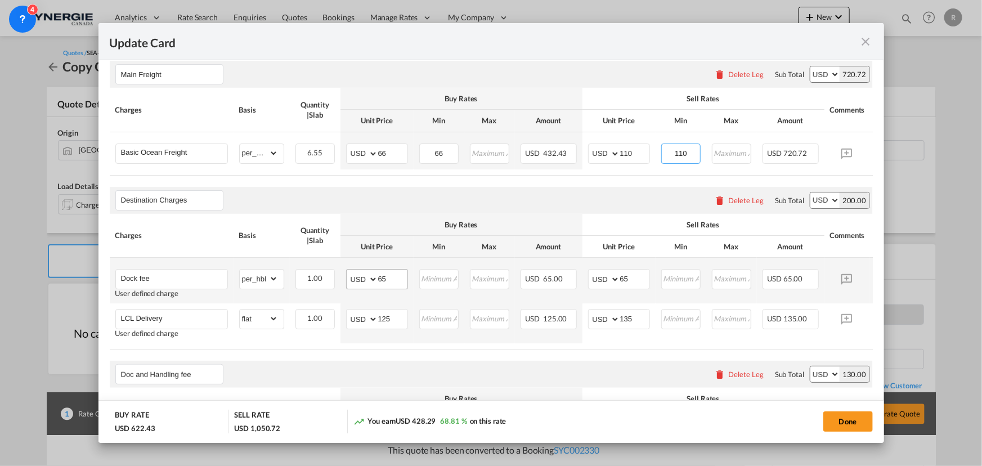
type input "110"
drag, startPoint x: 367, startPoint y: 280, endPoint x: 348, endPoint y: 270, distance: 20.9
click at [358, 277] on md-input-container "AED AFN ALL AMD ANG AOA ARS AUD AWG AZN BAM BBD BDT BGN BHD BIF BMD BND [PERSON…" at bounding box center [377, 279] width 62 height 20
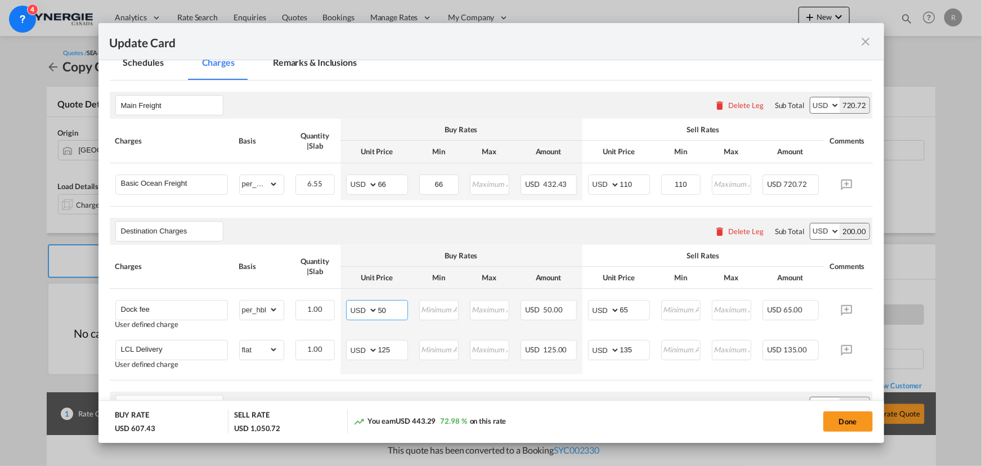
scroll to position [140, 0]
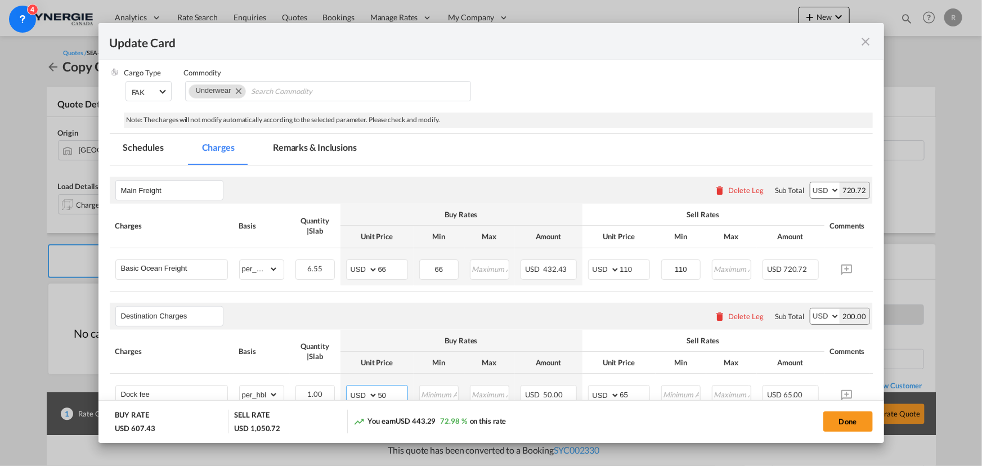
type input "50"
click at [303, 147] on md-tab-item "Remarks & Inclusions" at bounding box center [314, 149] width 111 height 31
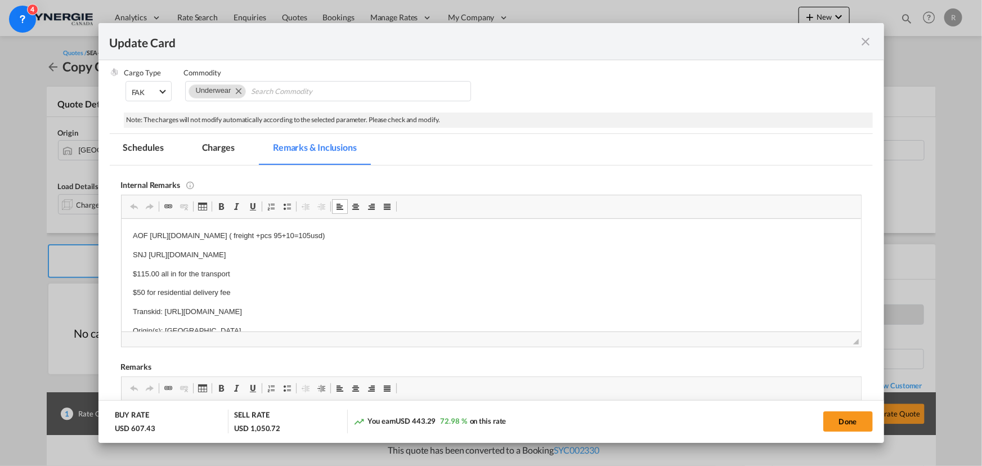
drag, startPoint x: 127, startPoint y: 232, endPoint x: 520, endPoint y: 257, distance: 394.0
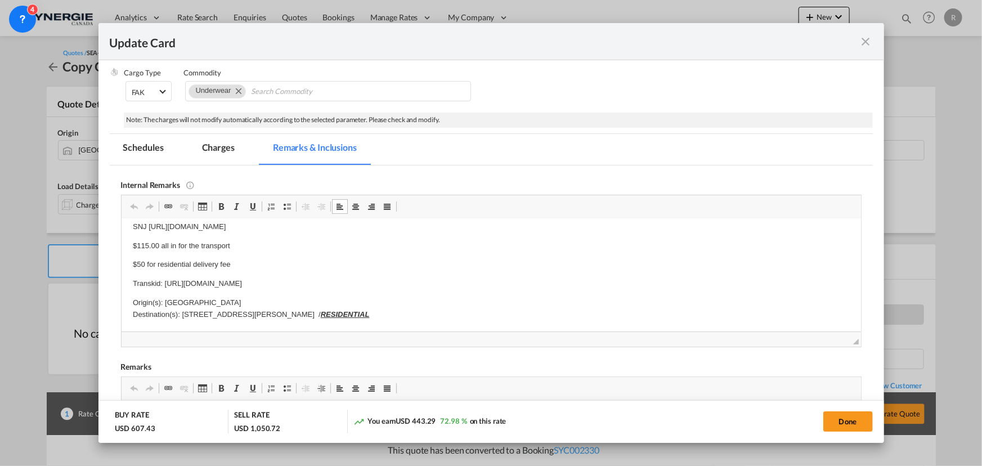
scroll to position [0, 0]
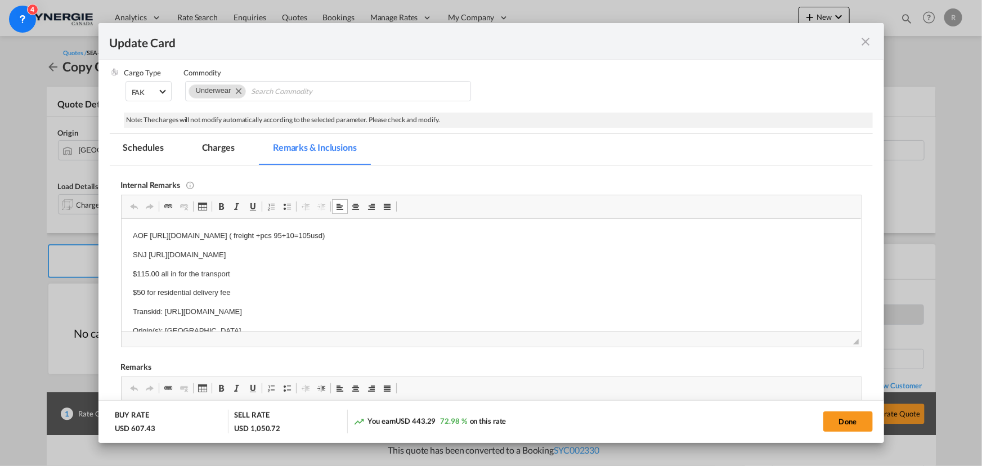
click at [498, 262] on body "AOF [URL][DOMAIN_NAME] ( freight +pcs 95+10=105usd) SNJ [URL][DOMAIN_NAME] $115…" at bounding box center [490, 289] width 717 height 119
drag, startPoint x: 127, startPoint y: 235, endPoint x: 579, endPoint y: 226, distance: 451.8
click at [579, 226] on html "AOF [URL][DOMAIN_NAME] ( freight +pcs 95+10=105usd) SNJ [URL][DOMAIN_NAME] $115…" at bounding box center [490, 288] width 739 height 141
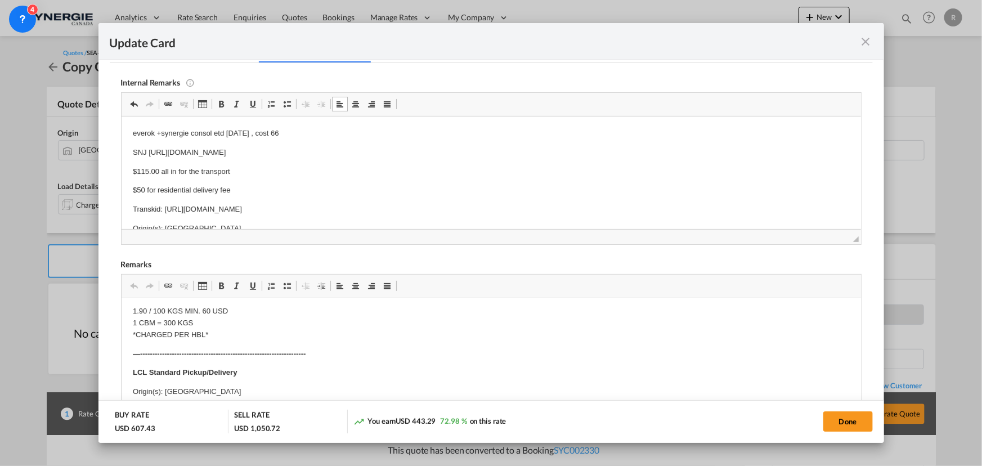
scroll to position [28, 0]
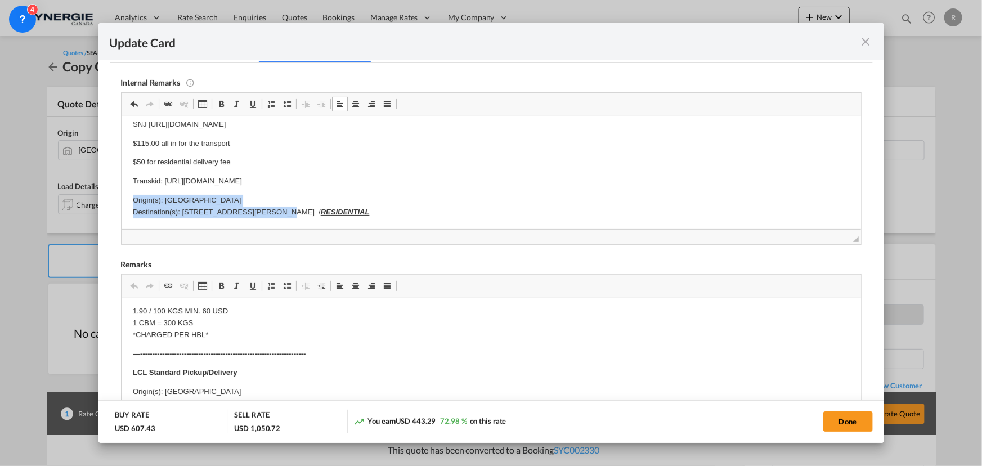
drag, startPoint x: 129, startPoint y: 197, endPoint x: 278, endPoint y: 213, distance: 149.9
click at [278, 213] on html "everok +synergie consol etd [DATE] , cost 66 SNJ [URL][DOMAIN_NAME] $115.00 all…" at bounding box center [490, 158] width 739 height 141
click at [258, 188] on body "everok +synergie consol etd [DATE] , cost 66 SNJ [URL][DOMAIN_NAME] $115.00 all…" at bounding box center [490, 158] width 717 height 119
drag, startPoint x: 164, startPoint y: 178, endPoint x: 474, endPoint y: 182, distance: 309.4
click at [474, 182] on p "Transkid: [URL][DOMAIN_NAME]" at bounding box center [490, 181] width 717 height 12
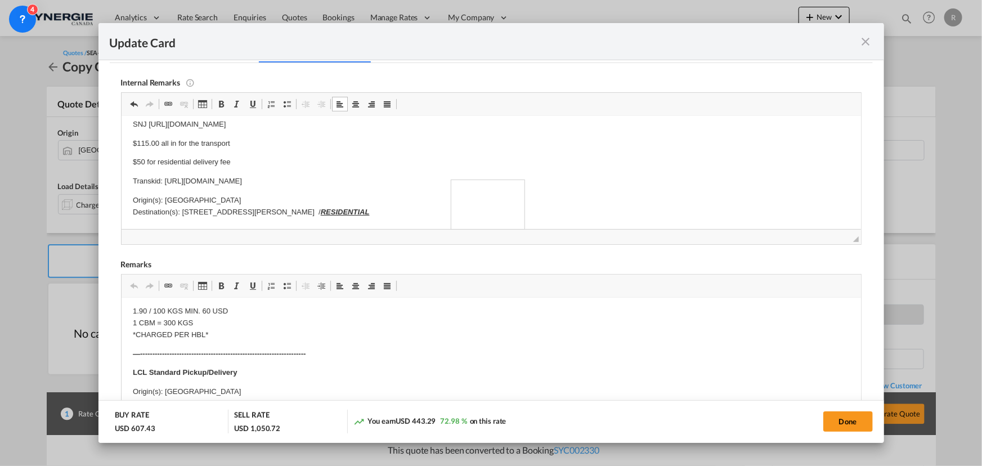
copy p "[URL][DOMAIN_NAME]"
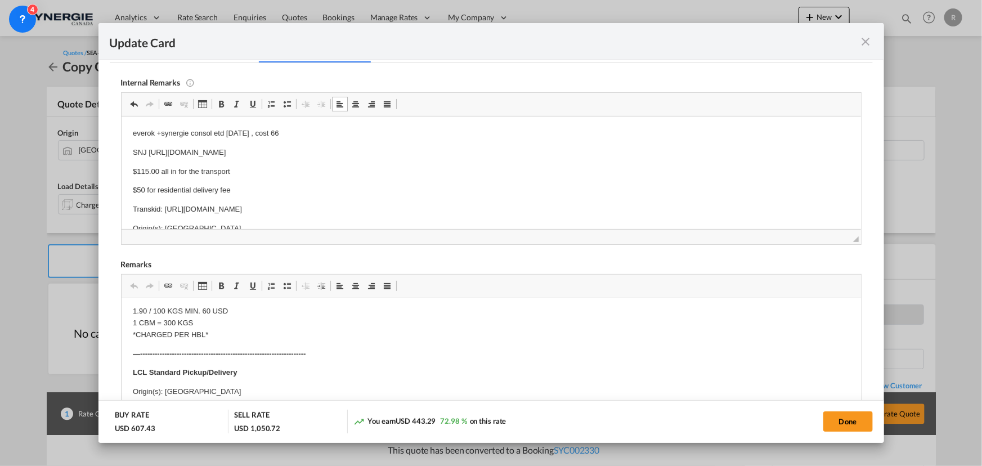
click at [227, 185] on p "$50 for residential delivery fee" at bounding box center [490, 190] width 717 height 12
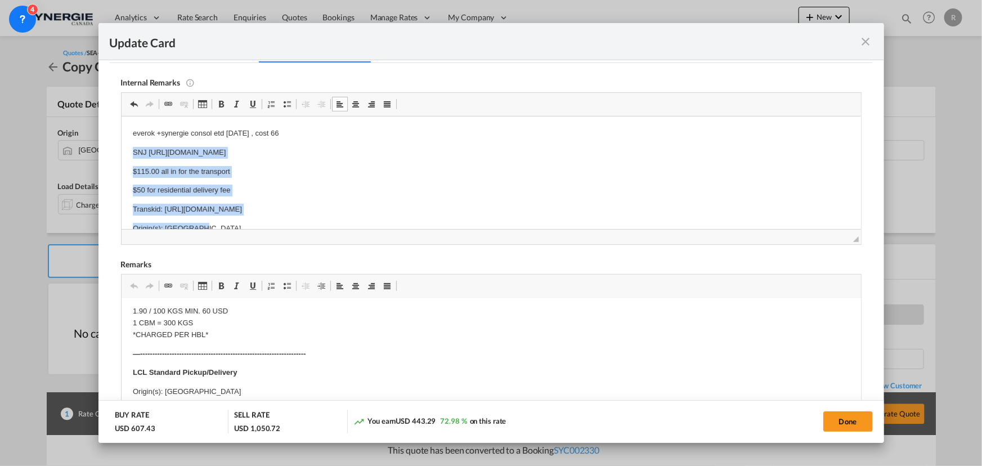
scroll to position [28, 0]
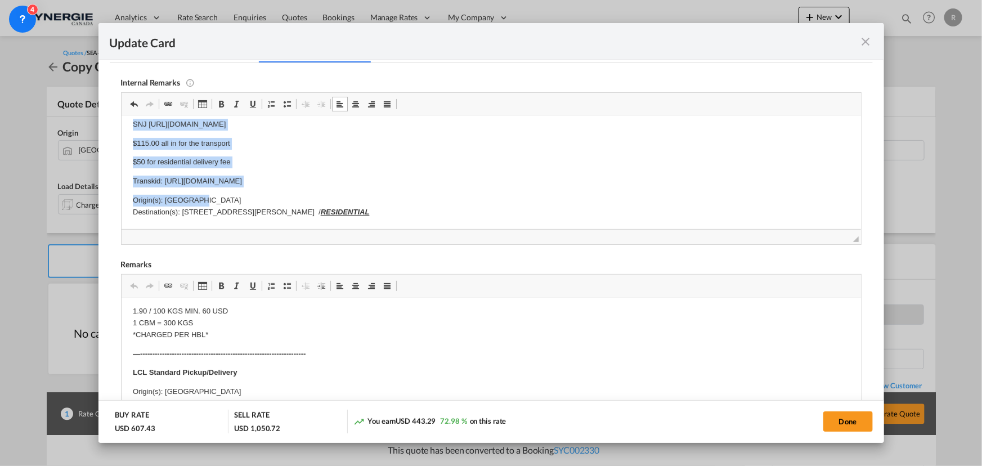
drag, startPoint x: 125, startPoint y: 149, endPoint x: 523, endPoint y: 180, distance: 399.5
click at [523, 180] on html "everok +synergie consol etd [DATE] , cost 66 SNJ [URL][DOMAIN_NAME] $115.00 all…" at bounding box center [490, 158] width 739 height 141
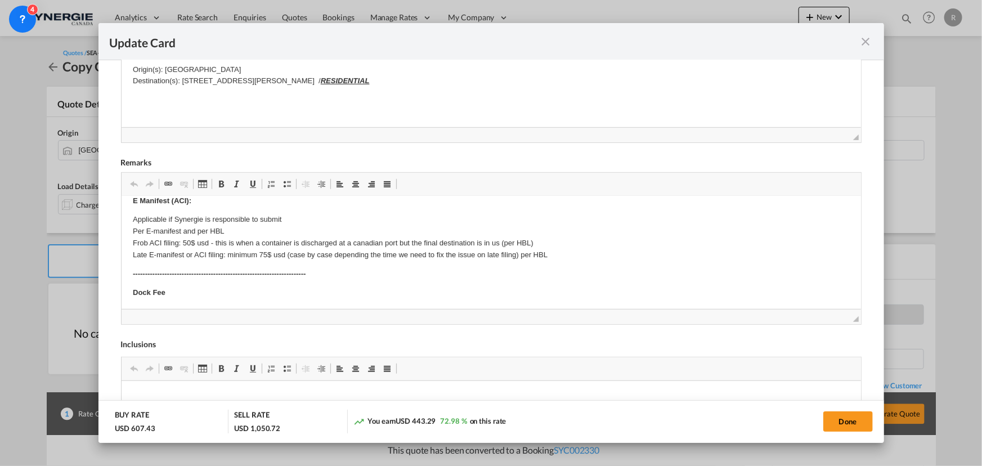
scroll to position [123, 0]
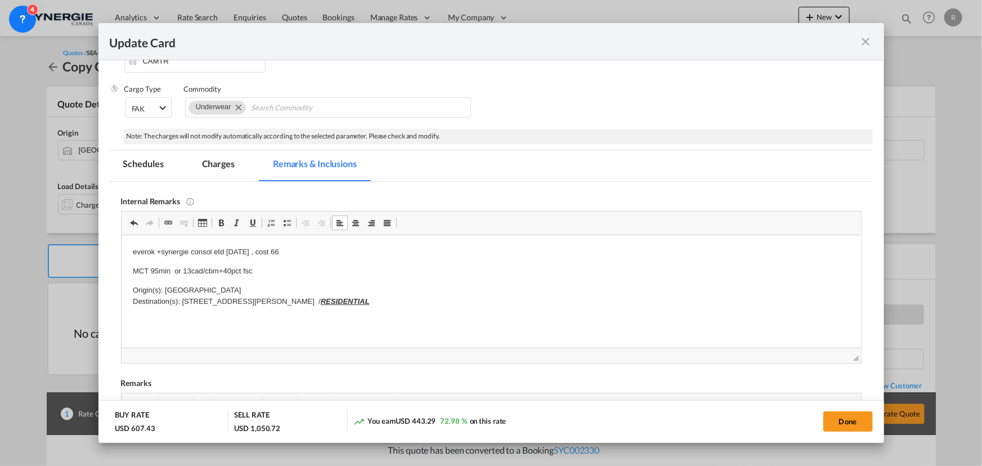
click at [281, 271] on p "MCT 95min or 13cad/cbm+40pct fsc" at bounding box center [490, 271] width 717 height 12
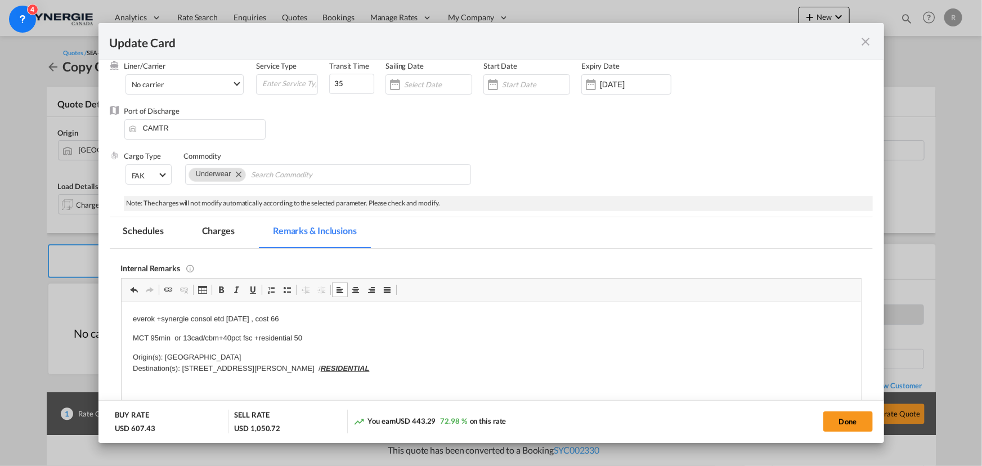
scroll to position [72, 0]
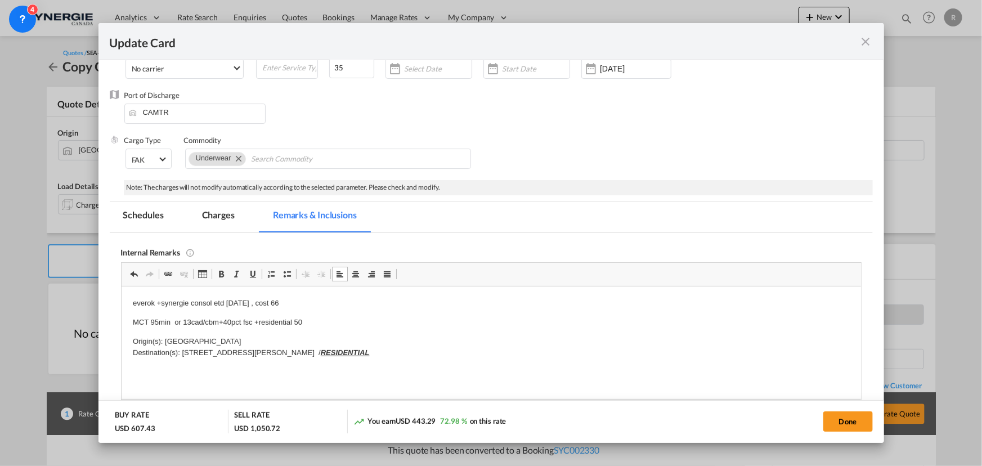
click at [231, 215] on md-tab-item "Charges" at bounding box center [218, 216] width 60 height 31
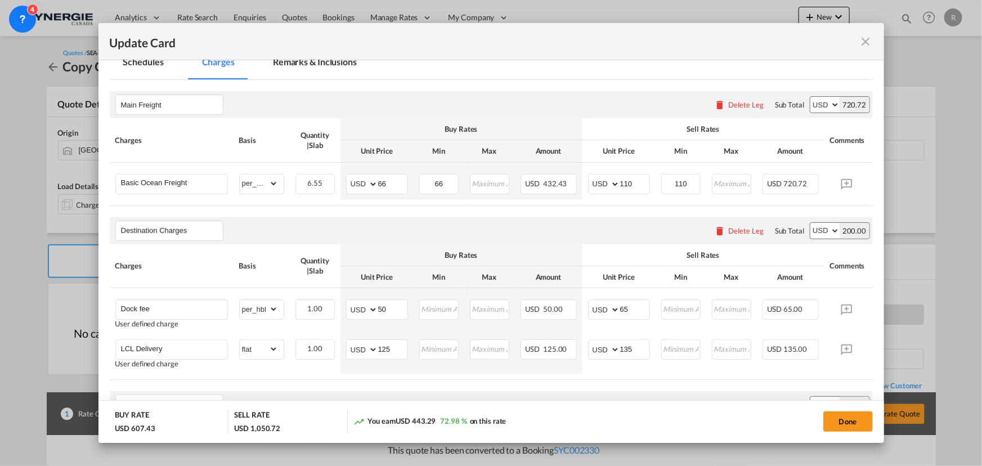
scroll to position [276, 0]
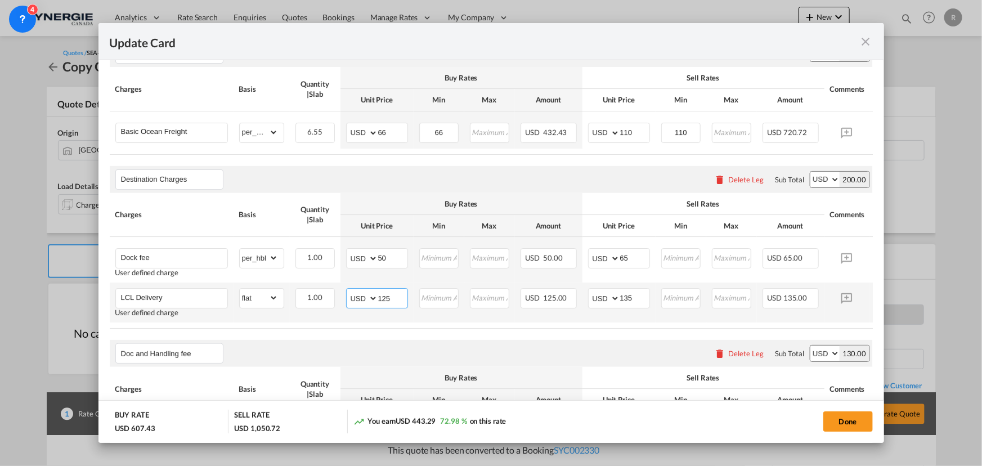
drag, startPoint x: 396, startPoint y: 298, endPoint x: 362, endPoint y: 291, distance: 34.5
click at [362, 291] on md-input-container "AED AFN ALL AMD ANG AOA ARS AUD AWG AZN BAM BBD BDT BGN BHD BIF BMD BND BOB BRL…" at bounding box center [377, 298] width 62 height 20
type input "157"
drag, startPoint x: 638, startPoint y: 300, endPoint x: 610, endPoint y: 298, distance: 28.2
click at [611, 298] on md-input-container "AED AFN ALL AMD ANG AOA ARS AUD AWG AZN BAM BBD BDT BGN BHD BIF BMD BND BOB BRL…" at bounding box center [619, 298] width 62 height 20
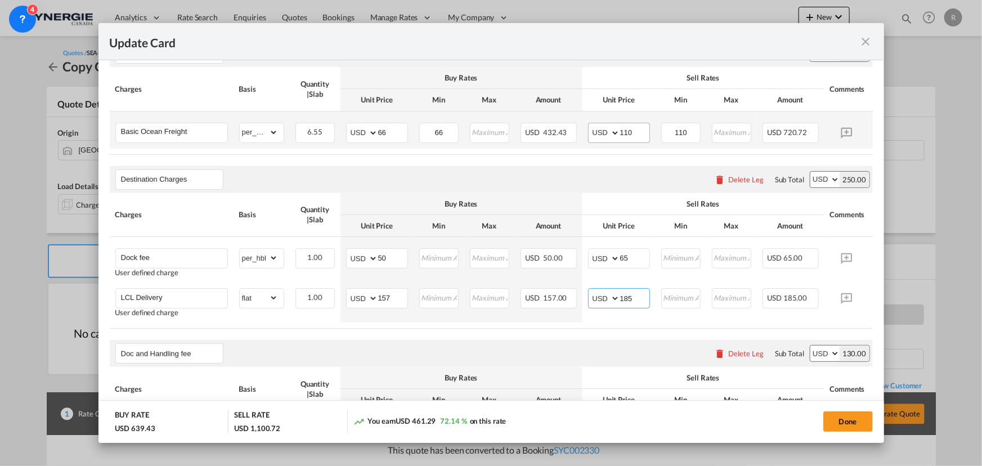
type input "185"
click at [636, 125] on input "110" at bounding box center [634, 131] width 29 height 17
type input "105"
drag, startPoint x: 691, startPoint y: 132, endPoint x: 642, endPoint y: 120, distance: 50.9
click at [642, 120] on tr "Basic Ocean Freight Please Enter Already Exists gross_weight volumetric_weight …" at bounding box center [508, 129] width 797 height 37
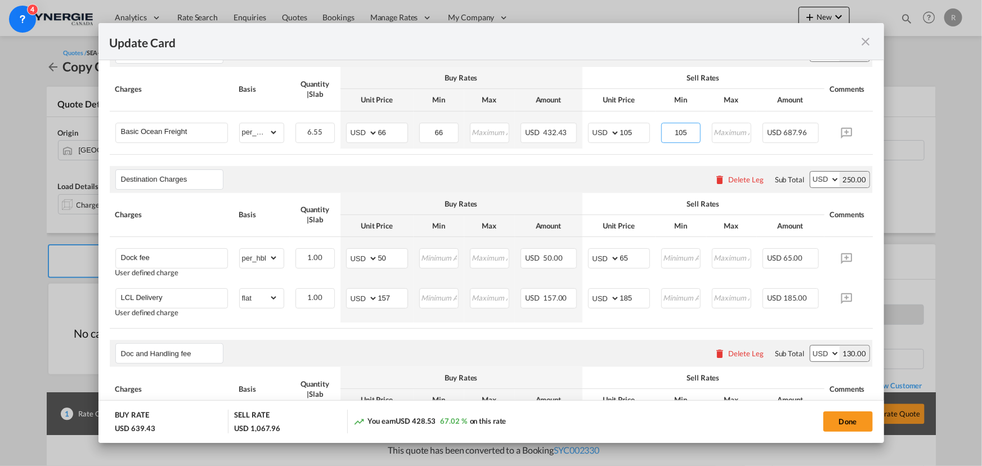
type input "105"
click at [615, 164] on air-lcl-rate-modification "Main Freight Please enter leg name Leg Name Already Exists Delete Leg Sub Total…" at bounding box center [491, 302] width 763 height 546
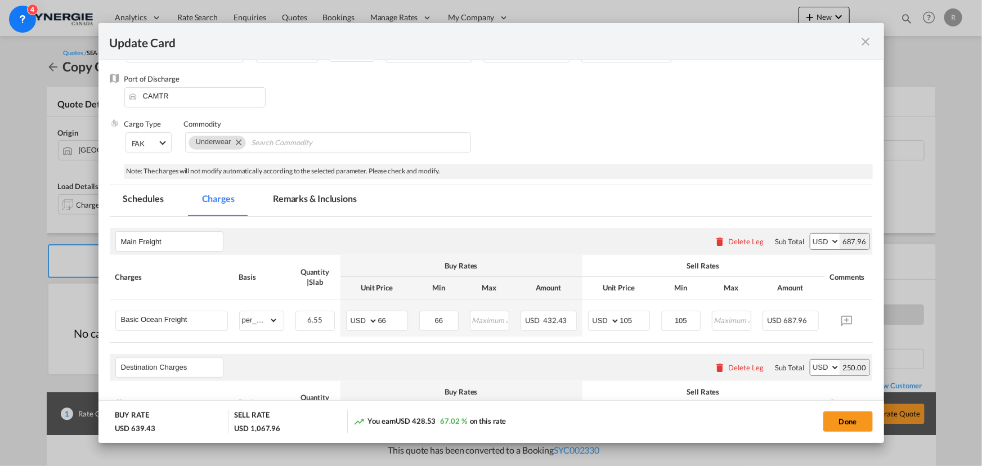
scroll to position [140, 0]
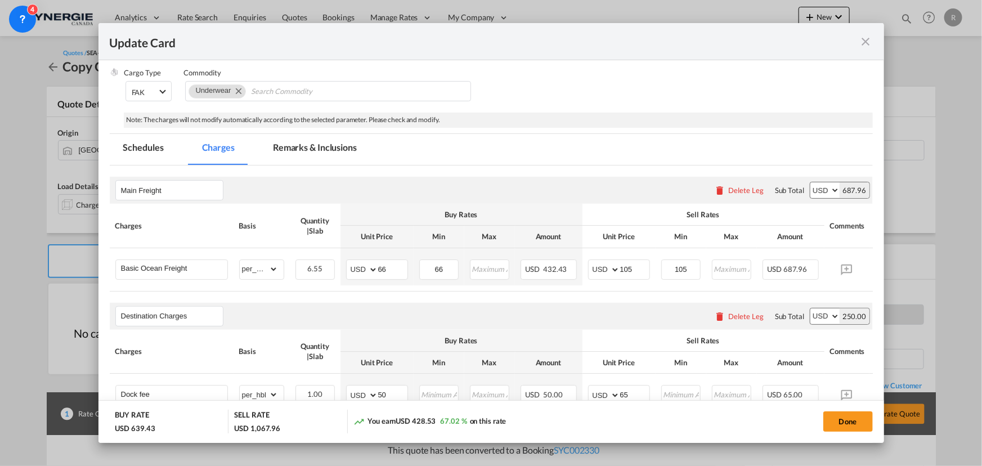
click at [316, 146] on md-tab-item "Remarks & Inclusions" at bounding box center [314, 149] width 111 height 31
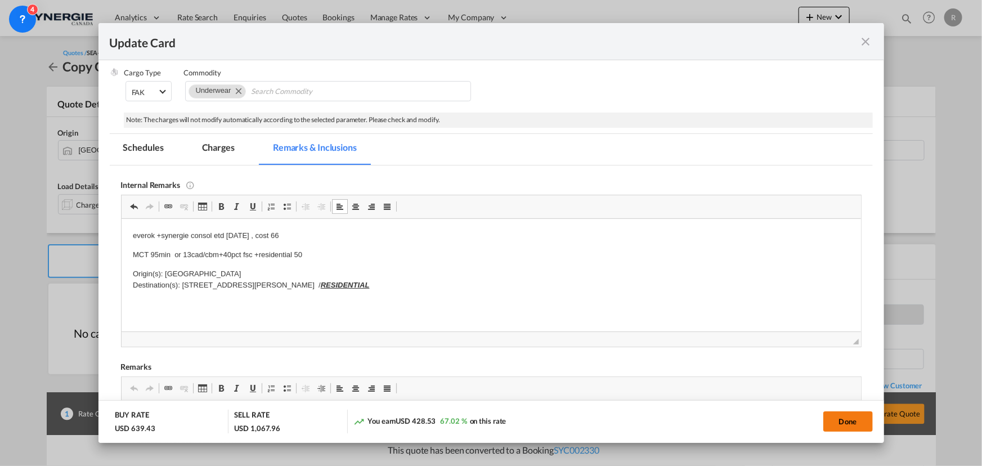
click at [840, 420] on button "Done" at bounding box center [848, 421] width 50 height 20
type input "[DATE]"
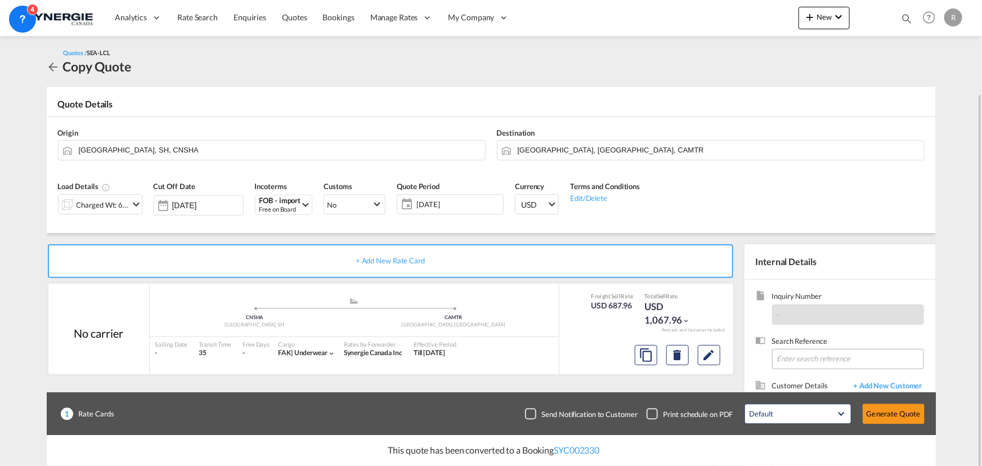
scroll to position [101, 0]
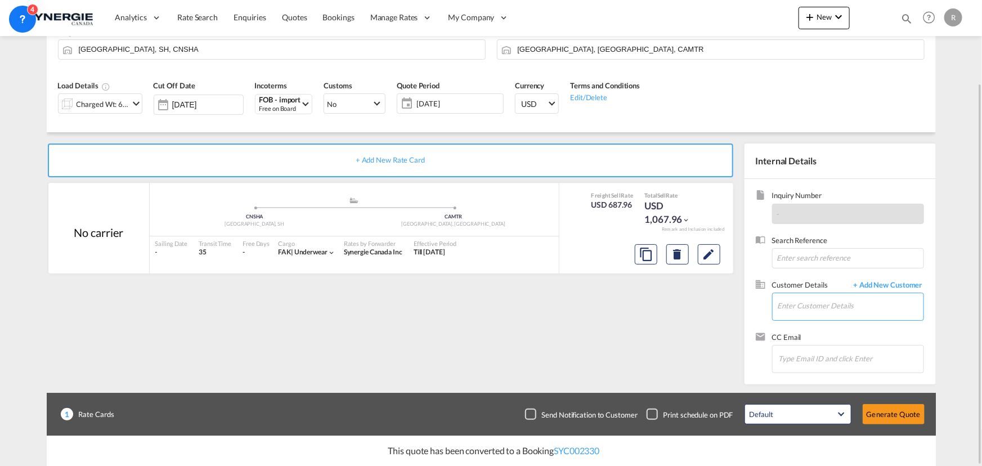
click at [784, 299] on input "Enter Customer Details" at bounding box center [850, 305] width 146 height 25
click at [819, 327] on div "JESSIKA . jessika @popunderwear.ca | POP UNERWEAR" at bounding box center [850, 325] width 146 height 30
type input "POP UNERWEAR, JESSIKA ., jessika@popunderwear.ca"
click at [891, 416] on button "Generate Quote" at bounding box center [893, 414] width 62 height 20
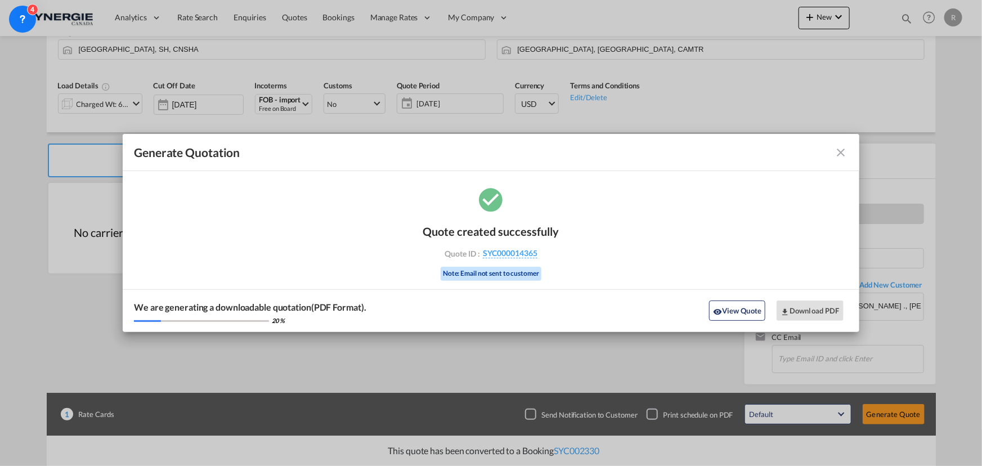
click at [839, 158] on md-icon "icon-close fg-AAA8AD cursor m-0" at bounding box center [841, 153] width 14 height 14
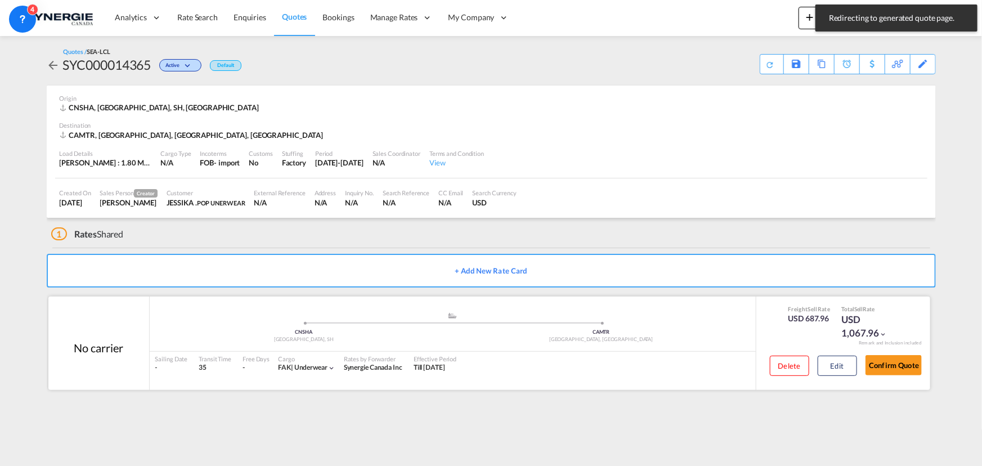
click at [830, 377] on div "Delete Edit" at bounding box center [809, 369] width 96 height 30
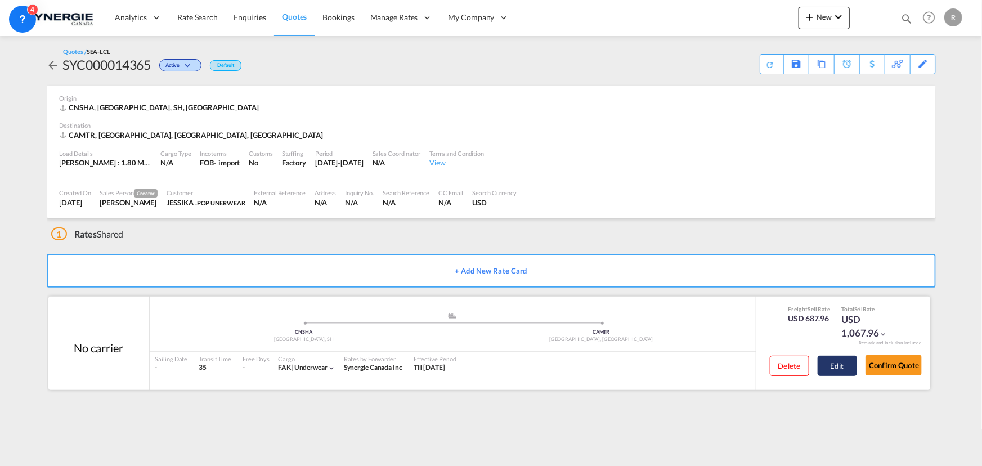
click at [837, 365] on button "Edit" at bounding box center [836, 366] width 39 height 20
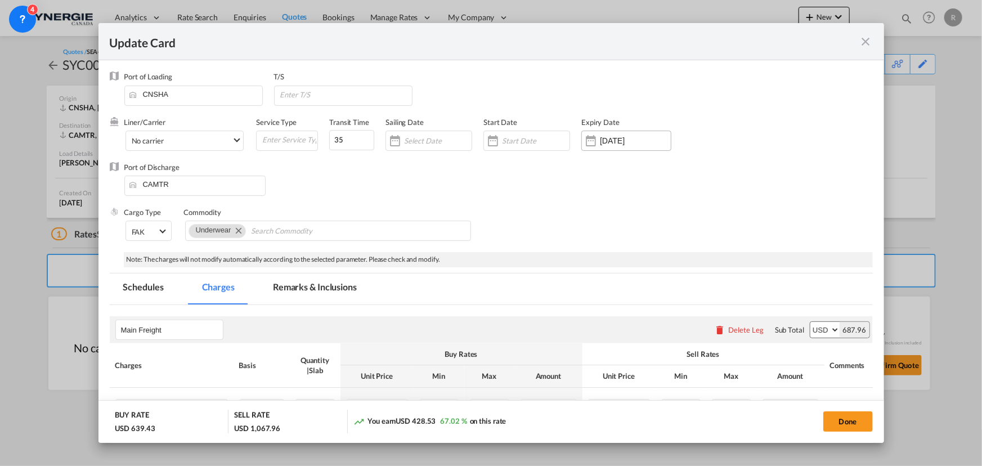
click at [604, 136] on input "[DATE]" at bounding box center [635, 140] width 71 height 9
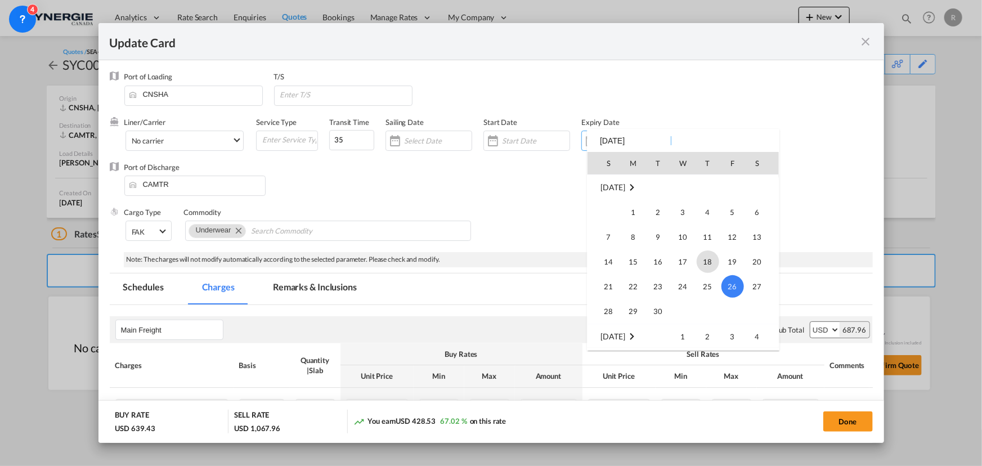
scroll to position [260474, 0]
click at [604, 264] on span "31" at bounding box center [608, 264] width 23 height 23
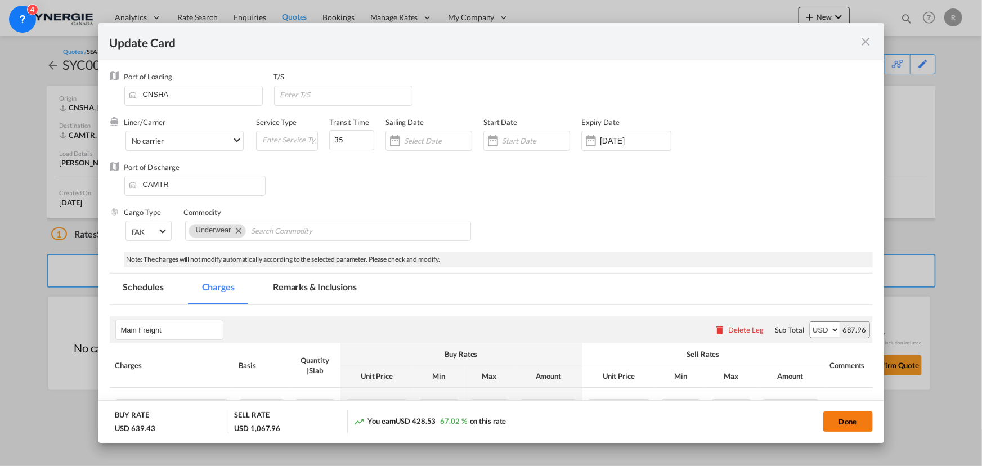
click at [845, 422] on button "Done" at bounding box center [848, 421] width 50 height 20
type input "30 Aug 2025"
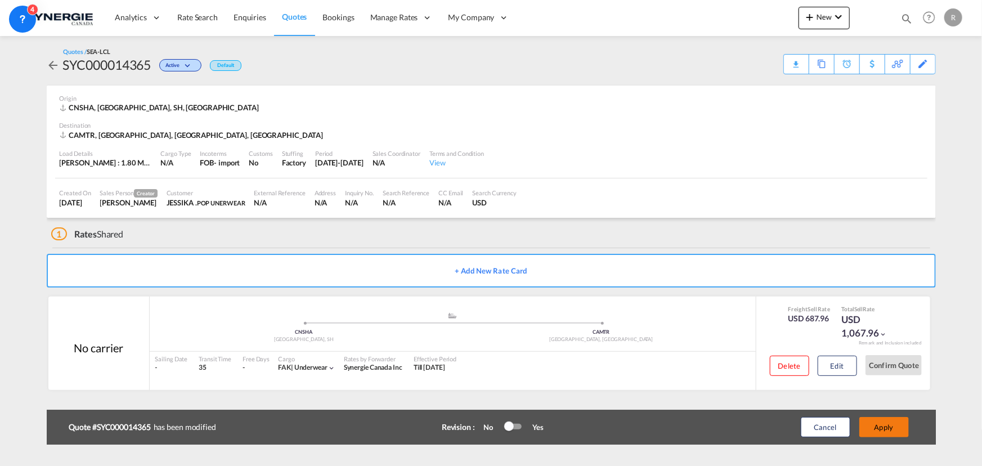
click at [885, 433] on button "Apply" at bounding box center [884, 427] width 50 height 20
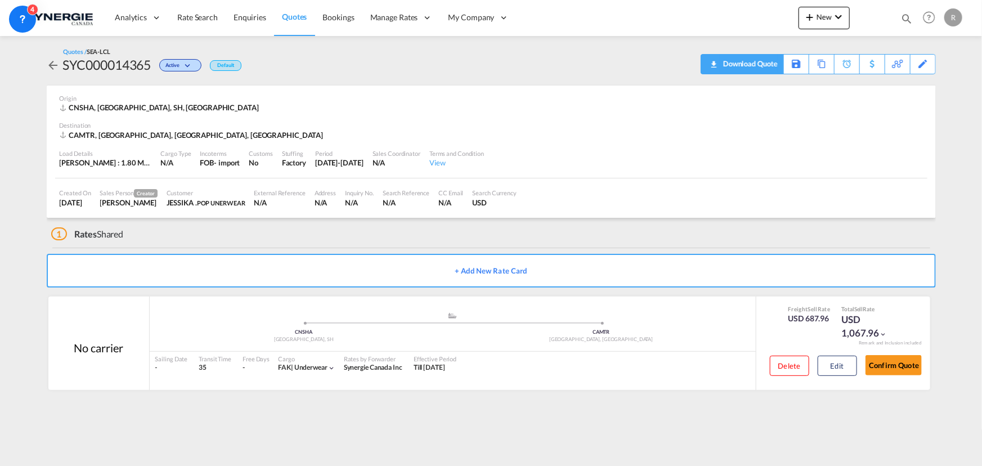
click at [740, 62] on div "Download Quote" at bounding box center [748, 64] width 57 height 18
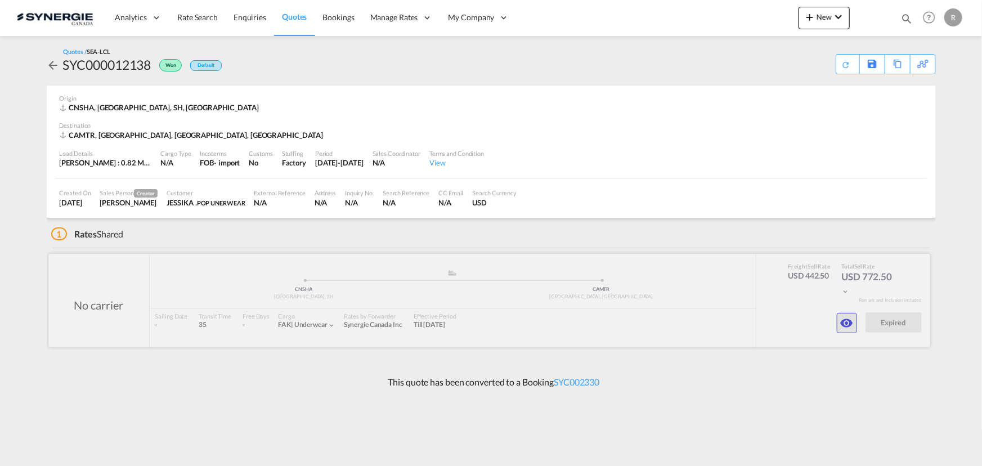
click at [842, 327] on md-icon "icon-eye" at bounding box center [847, 323] width 14 height 14
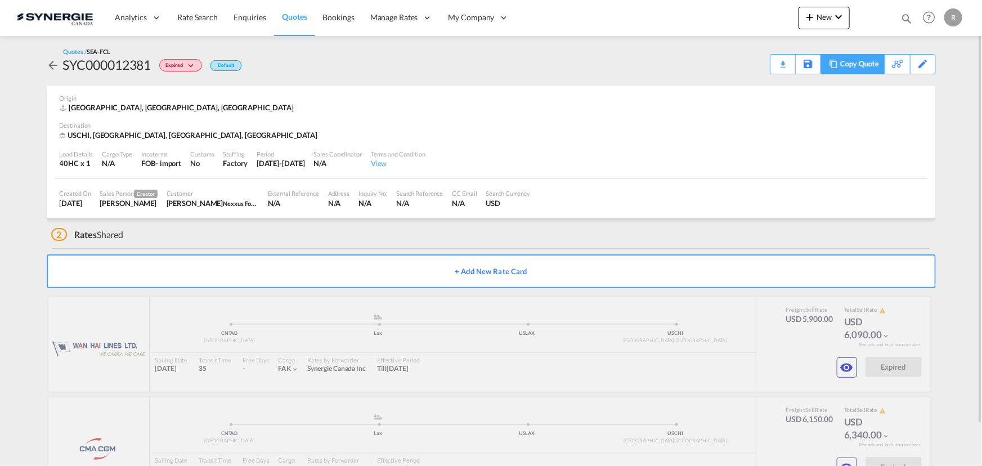
click at [863, 65] on div "Copy Quote" at bounding box center [859, 64] width 38 height 19
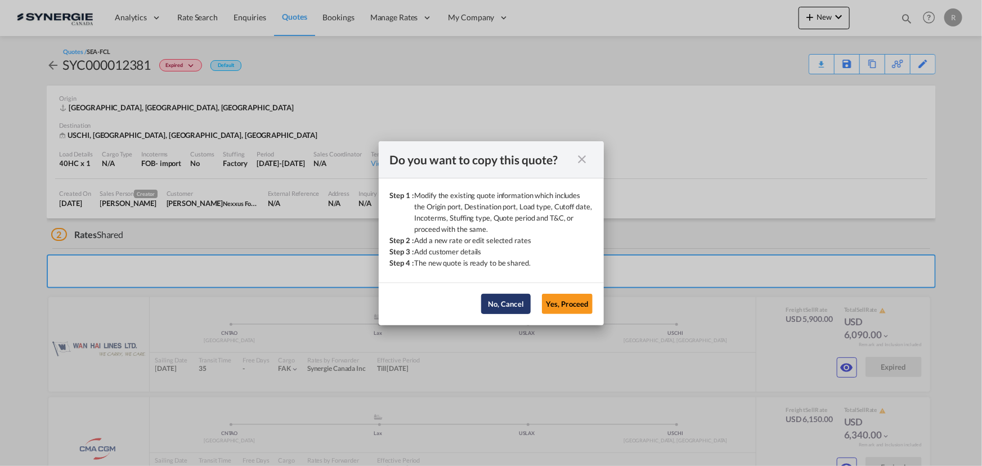
click at [511, 307] on button "No, Cancel" at bounding box center [506, 304] width 50 height 20
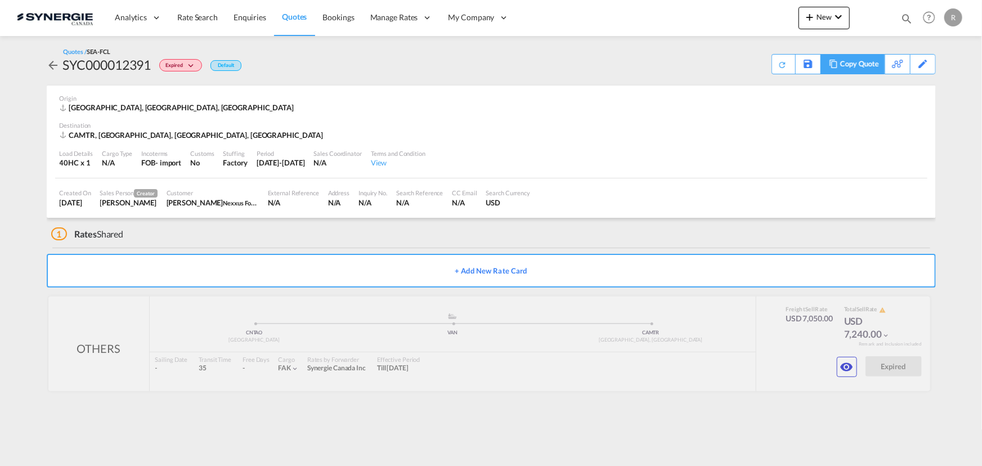
click at [860, 68] on div "Copy Quote" at bounding box center [859, 64] width 38 height 19
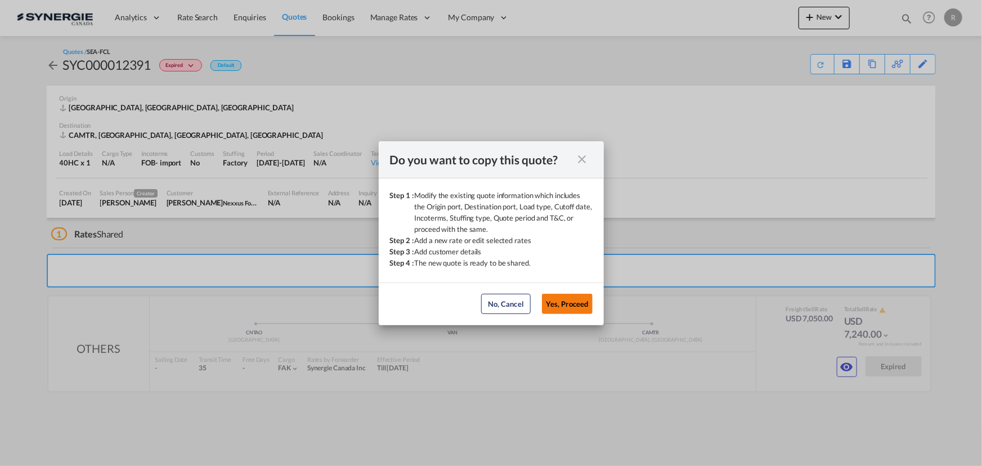
click at [569, 307] on button "Yes, Proceed" at bounding box center [567, 304] width 51 height 20
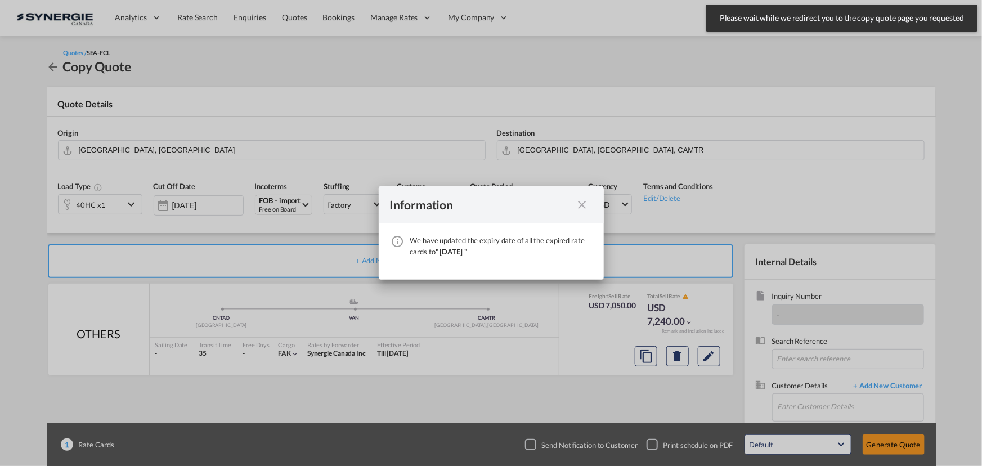
click at [588, 209] on md-icon "icon-close fg-AAA8AD cursor" at bounding box center [582, 205] width 14 height 14
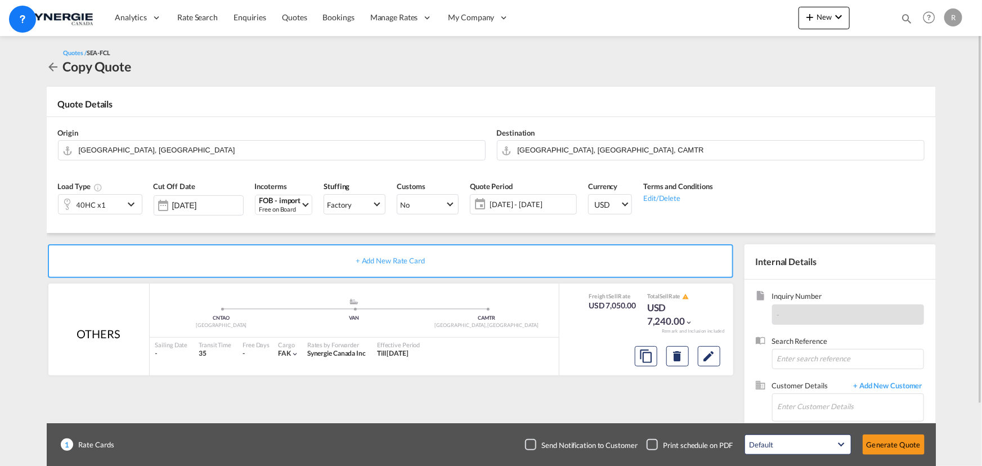
click at [544, 203] on span "[DATE] - [DATE]" at bounding box center [531, 204] width 84 height 10
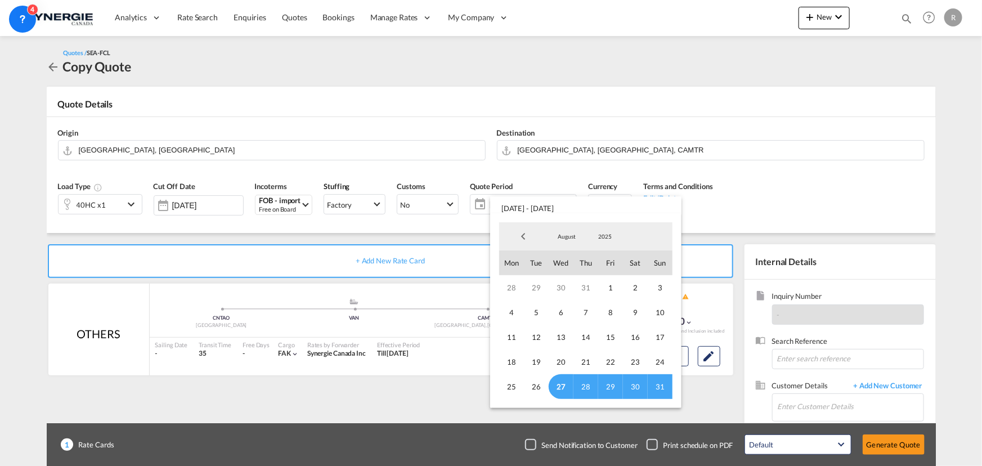
click at [928, 129] on md-backdrop at bounding box center [491, 233] width 982 height 466
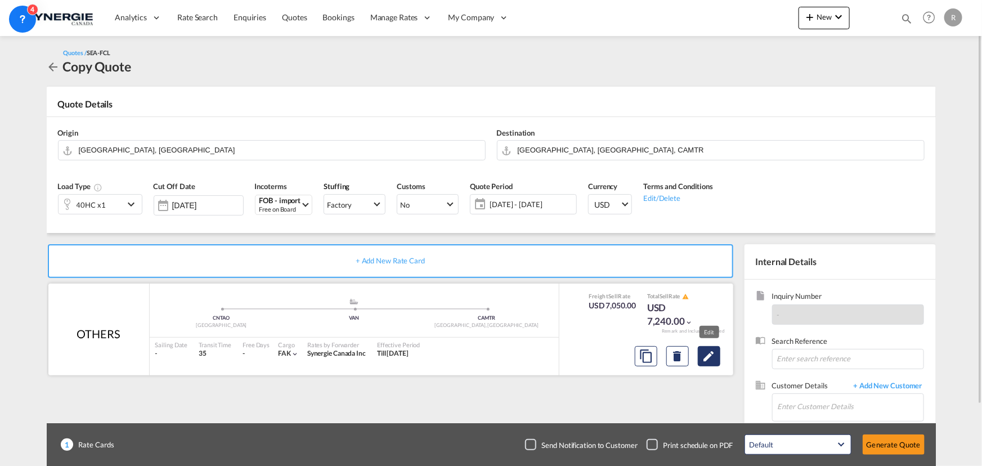
click at [713, 360] on md-icon "Edit" at bounding box center [709, 356] width 14 height 14
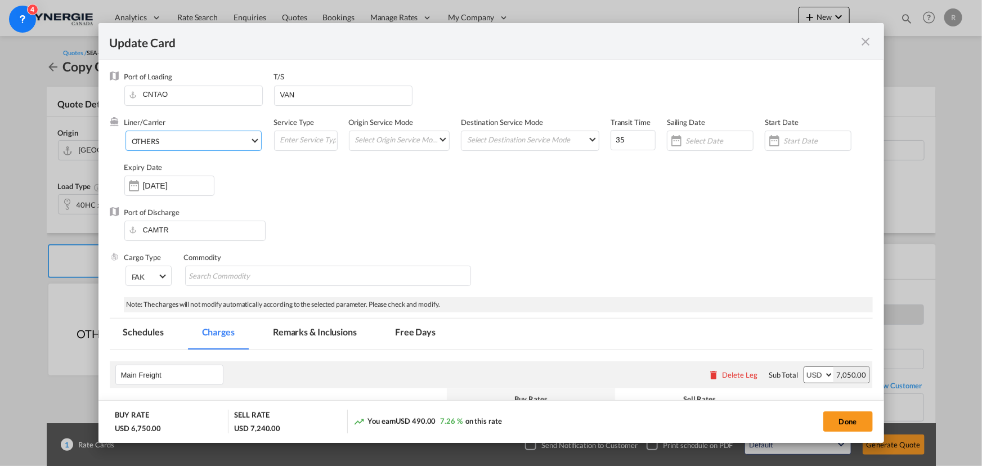
click at [171, 143] on span "OTHERS" at bounding box center [191, 141] width 118 height 10
select select "per container"
select select "per B/L"
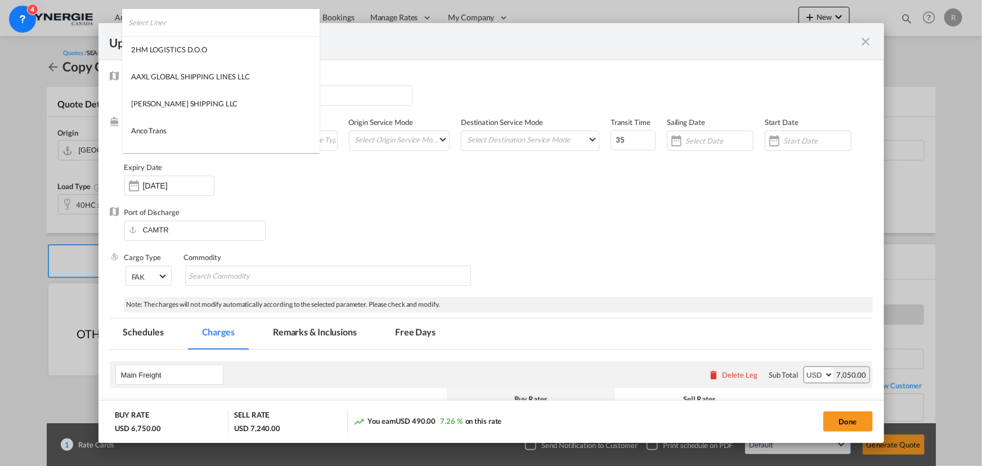
click at [282, 16] on input "search" at bounding box center [223, 22] width 191 height 27
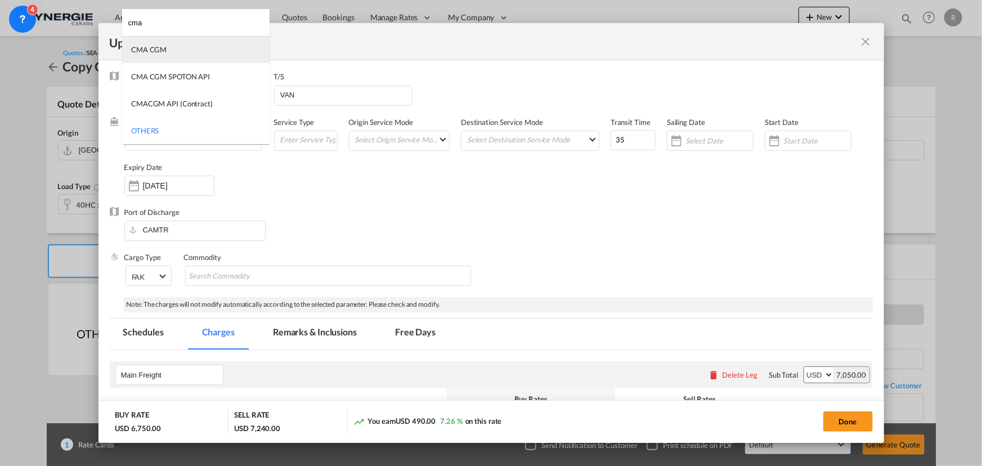
type input "cma"
click at [174, 51] on md-option "CMA CGM" at bounding box center [195, 49] width 147 height 27
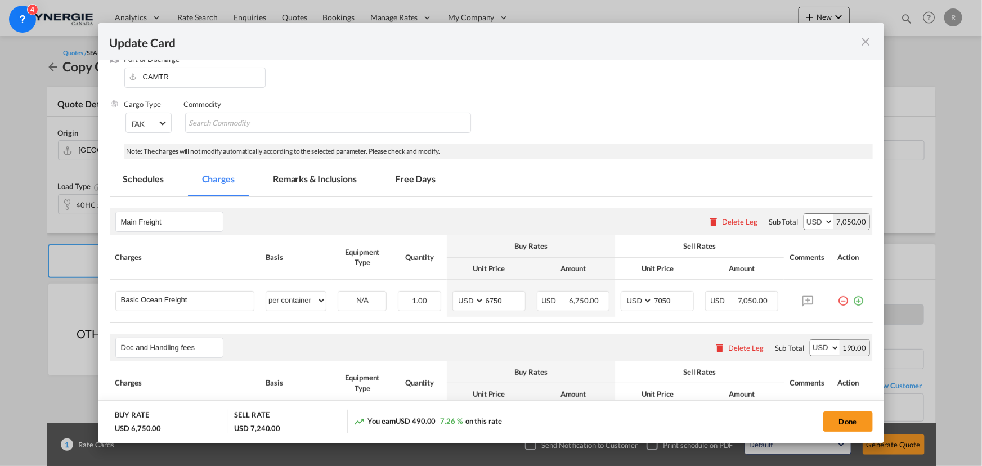
scroll to position [204, 0]
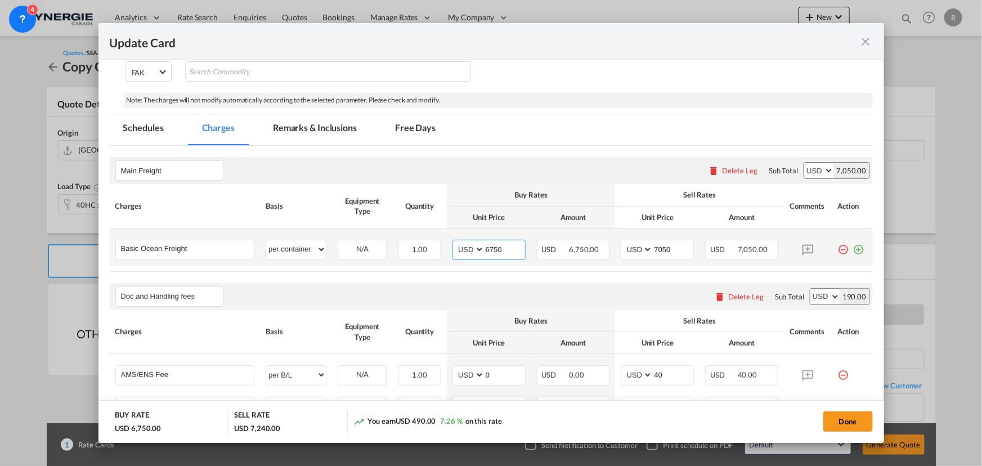
drag, startPoint x: 503, startPoint y: 247, endPoint x: 471, endPoint y: 239, distance: 33.6
click at [471, 240] on md-input-container "AED AFN ALL AMD ANG AOA ARS AUD AWG AZN BAM BBD BDT BGN BHD BIF BMD BND [PERSON…" at bounding box center [488, 250] width 73 height 20
type input "3936"
drag, startPoint x: 666, startPoint y: 245, endPoint x: 630, endPoint y: 243, distance: 36.1
click at [630, 243] on md-input-container "AED AFN ALL AMD ANG AOA ARS AUD AWG AZN BAM BBD BDT BGN BHD BIF BMD BND [PERSON…" at bounding box center [656, 250] width 73 height 20
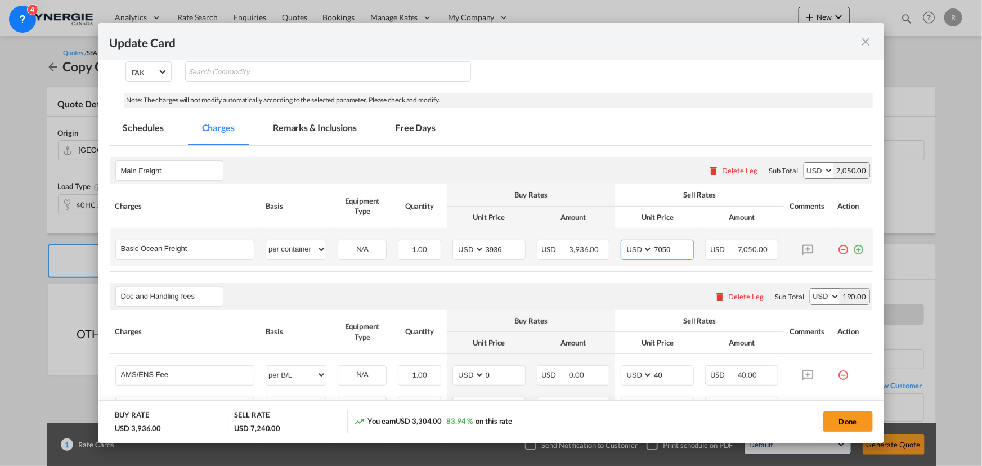
click at [671, 246] on input "7050" at bounding box center [673, 248] width 41 height 17
drag, startPoint x: 671, startPoint y: 246, endPoint x: 613, endPoint y: 233, distance: 58.7
click at [615, 233] on td "AED AFN ALL AMD ANG AOA ARS AUD AWG AZN BAM BBD BDT BGN BHD BIF BMD BND [PERSON…" at bounding box center [657, 246] width 84 height 37
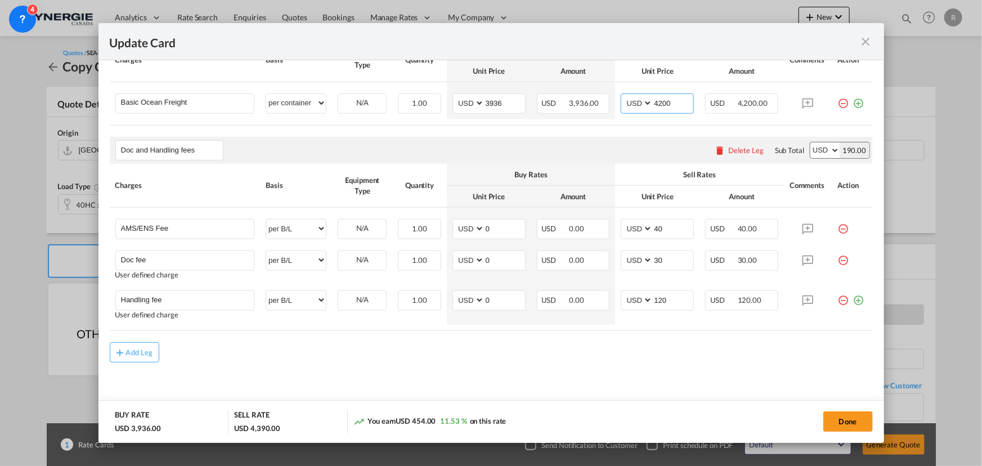
scroll to position [300, 0]
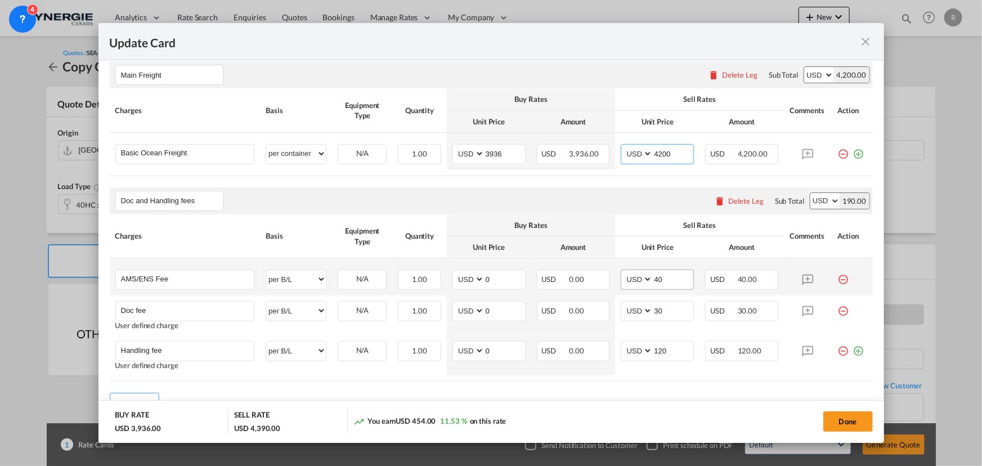
type input "4200"
drag, startPoint x: 672, startPoint y: 278, endPoint x: 623, endPoint y: 272, distance: 48.7
click at [623, 272] on md-input-container "AED AFN ALL AMD ANG AOA ARS AUD AWG AZN BAM BBD BDT BGN BHD BIF BMD BND [PERSON…" at bounding box center [656, 279] width 73 height 20
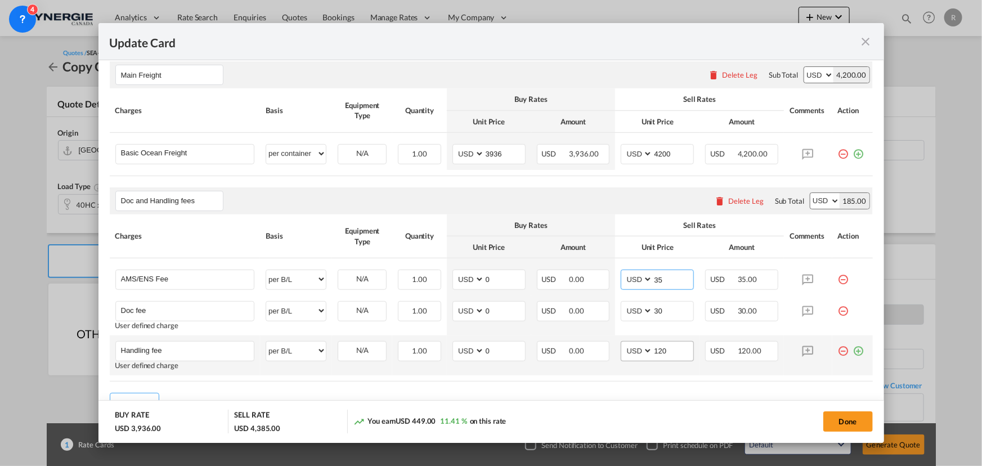
type input "35"
drag, startPoint x: 664, startPoint y: 350, endPoint x: 617, endPoint y: 345, distance: 48.1
click at [620, 345] on md-input-container "AED AFN ALL AMD ANG AOA ARS AUD AWG AZN BAM BBD BDT BGN BHD BIF BMD BND [PERSON…" at bounding box center [656, 351] width 73 height 20
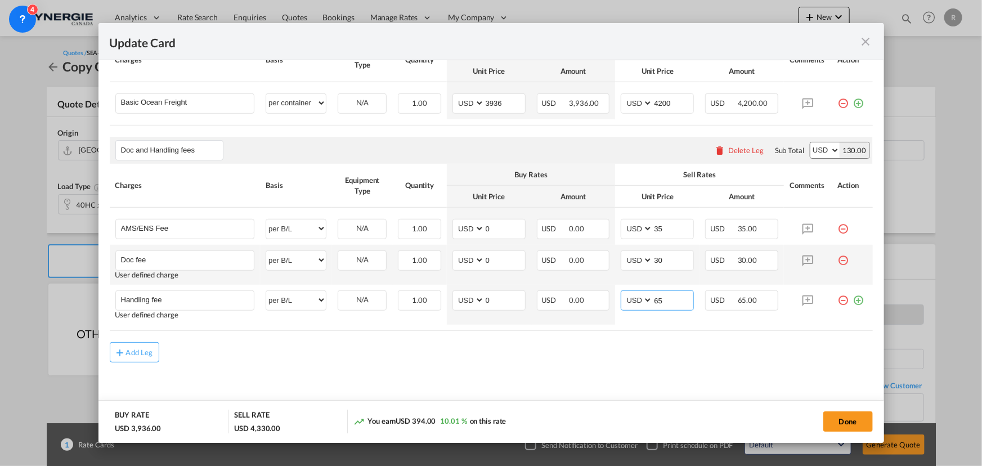
scroll to position [197, 0]
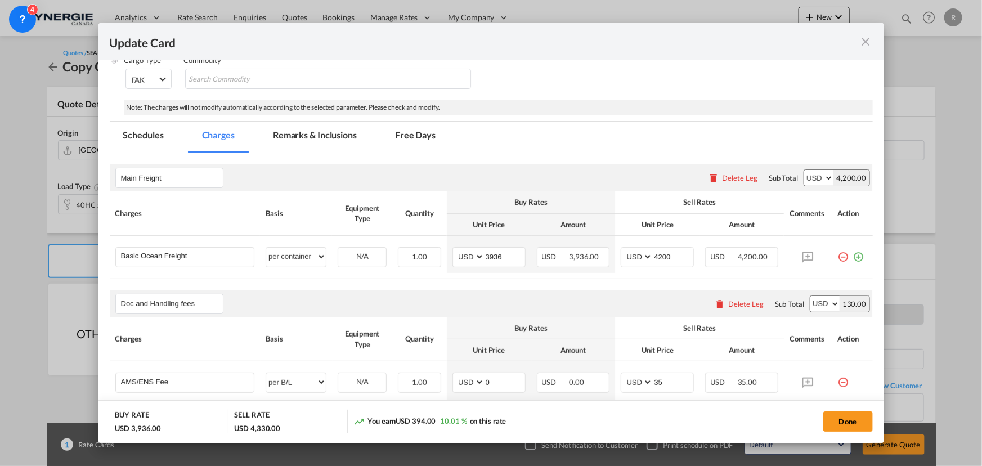
type input "65"
click at [325, 137] on md-tab-item "Remarks & Inclusions" at bounding box center [314, 137] width 111 height 31
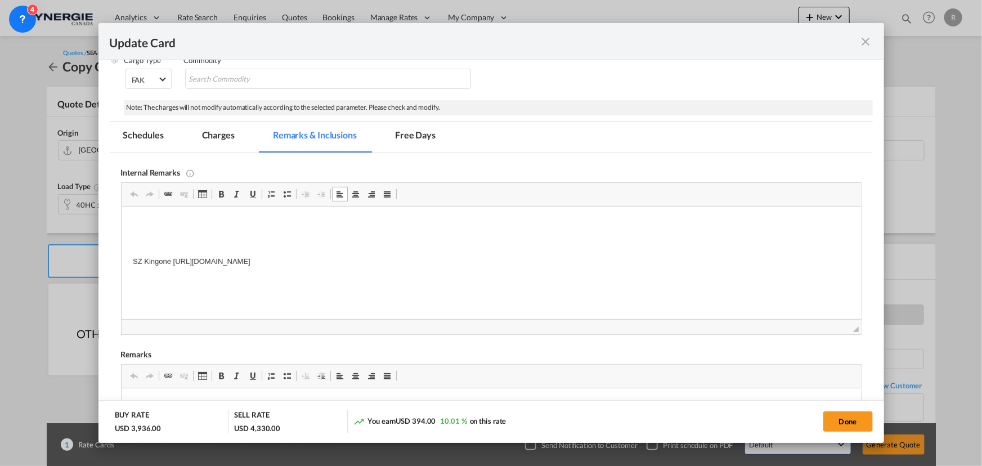
drag, startPoint x: 134, startPoint y: 218, endPoint x: 575, endPoint y: 290, distance: 447.4
click at [575, 278] on html "SZ Kingone [URL][DOMAIN_NAME]" at bounding box center [490, 242] width 739 height 72
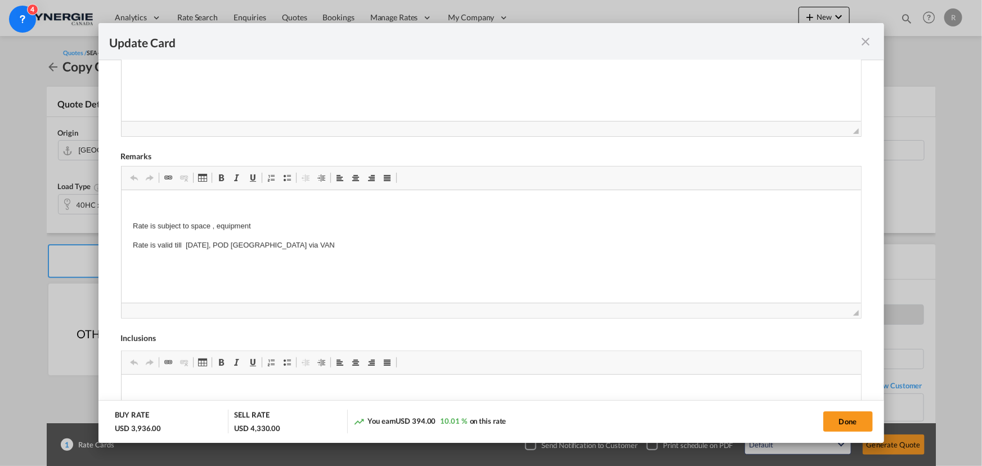
scroll to position [402, 0]
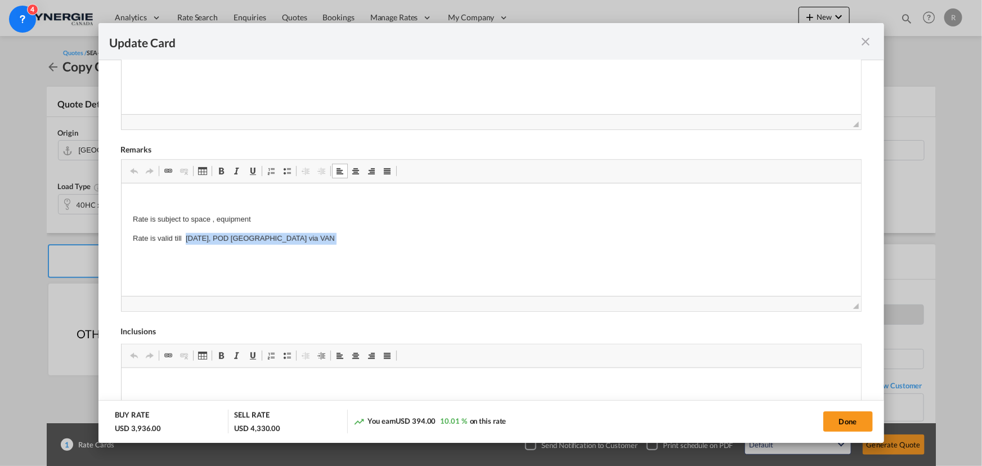
drag, startPoint x: 185, startPoint y: 235, endPoint x: 321, endPoint y: 246, distance: 137.2
click at [321, 246] on body "Rate is subject to space , equipment Rate is valid till [DATE], POD [GEOGRAPHIC…" at bounding box center [490, 229] width 717 height 69
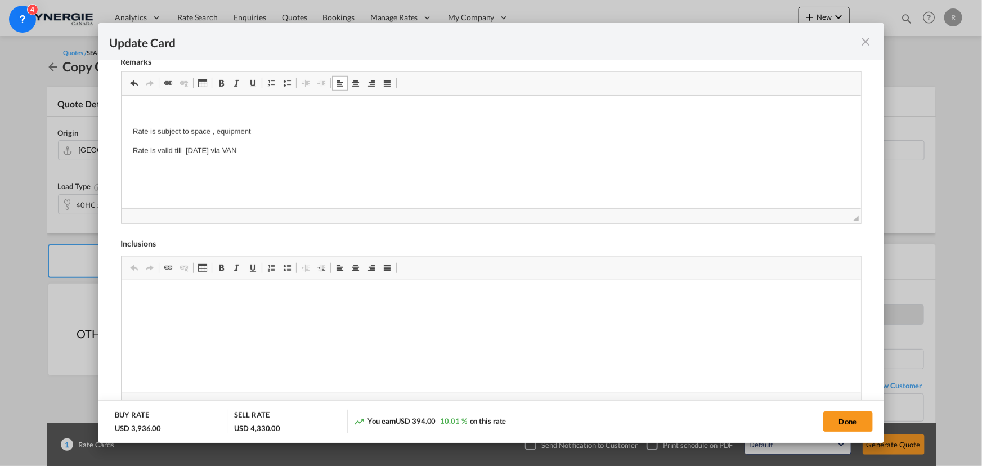
scroll to position [511, 0]
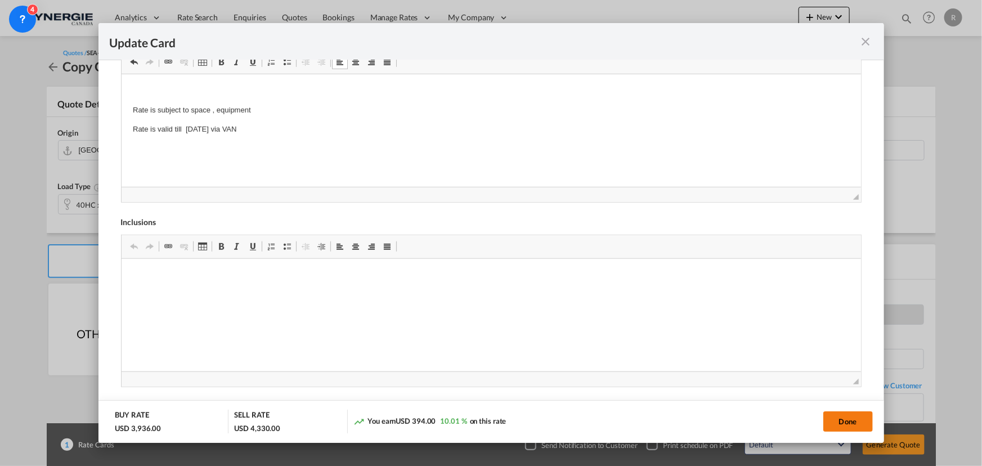
click at [844, 426] on button "Done" at bounding box center [848, 421] width 50 height 20
type input "[DATE]"
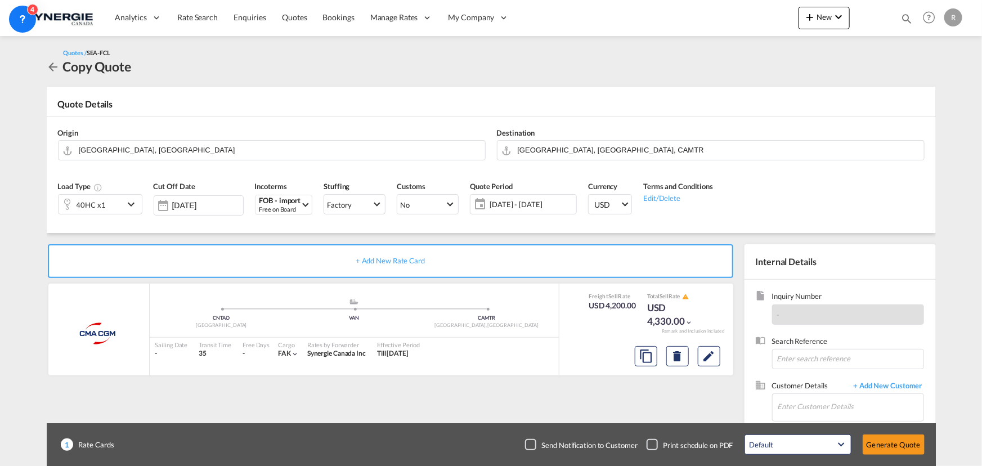
scroll to position [169, 0]
click at [788, 407] on input "Enter Customer Details" at bounding box center [850, 406] width 146 height 25
click at [787, 399] on input "Enter Customer Details" at bounding box center [850, 406] width 146 height 25
paste input "[EMAIL_ADDRESS][DOMAIN_NAME]"
click at [802, 376] on div "[PERSON_NAME] [EMAIL_ADDRESS][DOMAIN_NAME] | Nexxus Foods" at bounding box center [850, 378] width 146 height 30
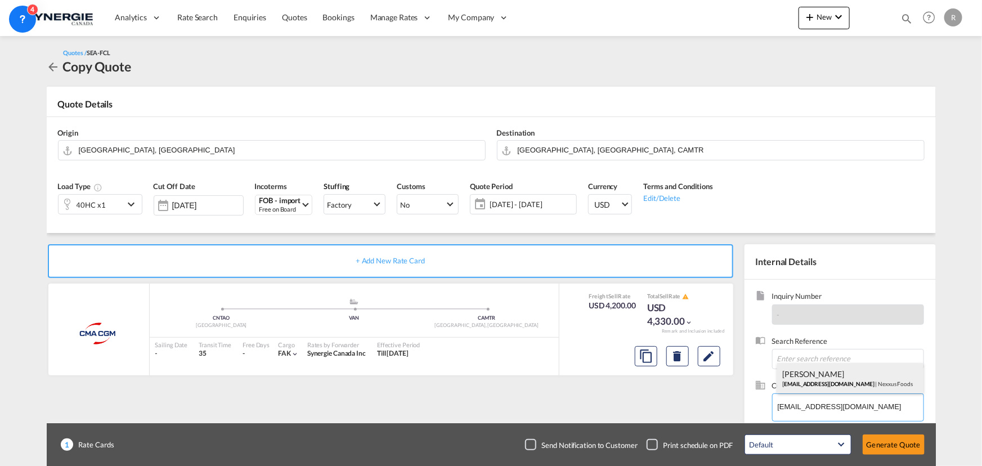
type input "Nexxus Foods, [PERSON_NAME], [EMAIL_ADDRESS][DOMAIN_NAME]"
click at [890, 444] on button "Generate Quote" at bounding box center [893, 444] width 62 height 20
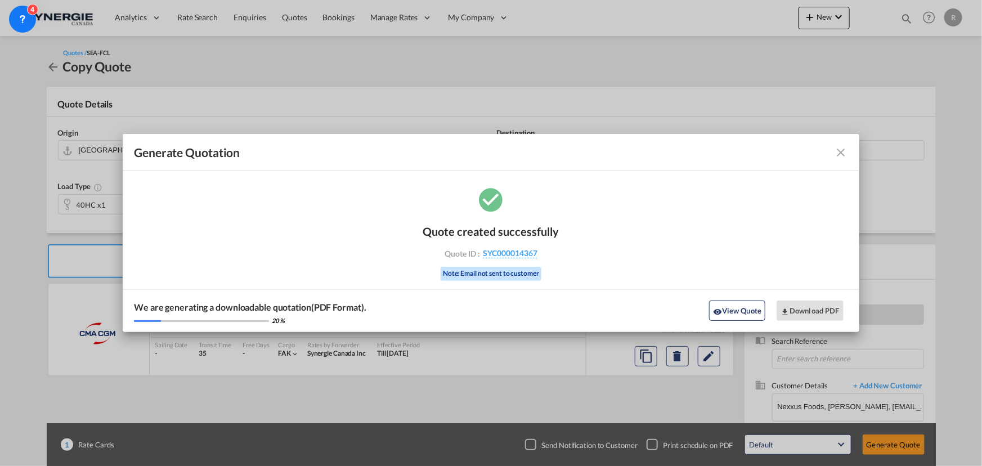
click at [844, 151] on md-icon "icon-close fg-AAA8AD cursor m-0" at bounding box center [841, 153] width 14 height 14
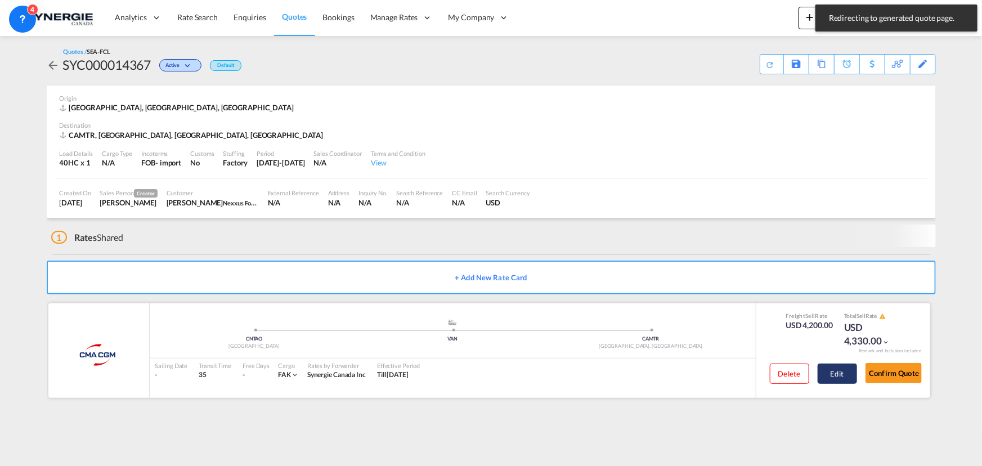
click at [830, 379] on button "Edit" at bounding box center [836, 373] width 39 height 20
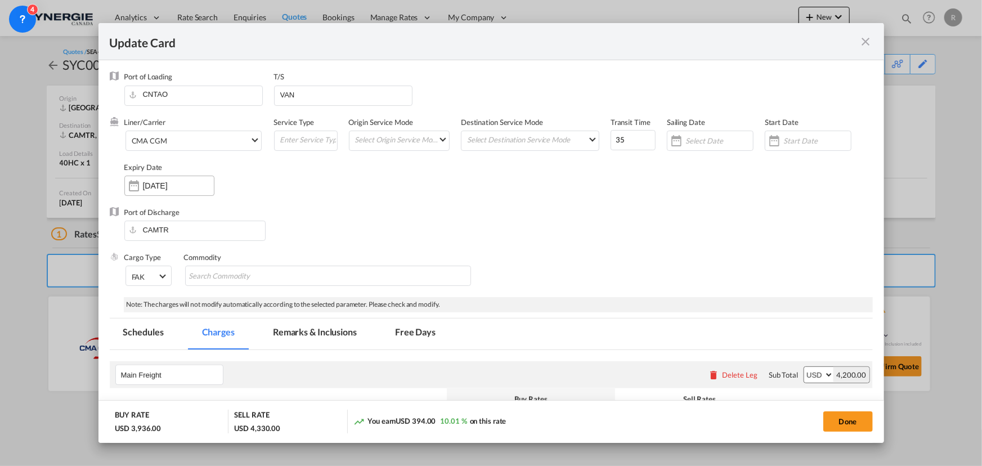
click at [125, 190] on div "Update Card Port ..." at bounding box center [134, 185] width 18 height 23
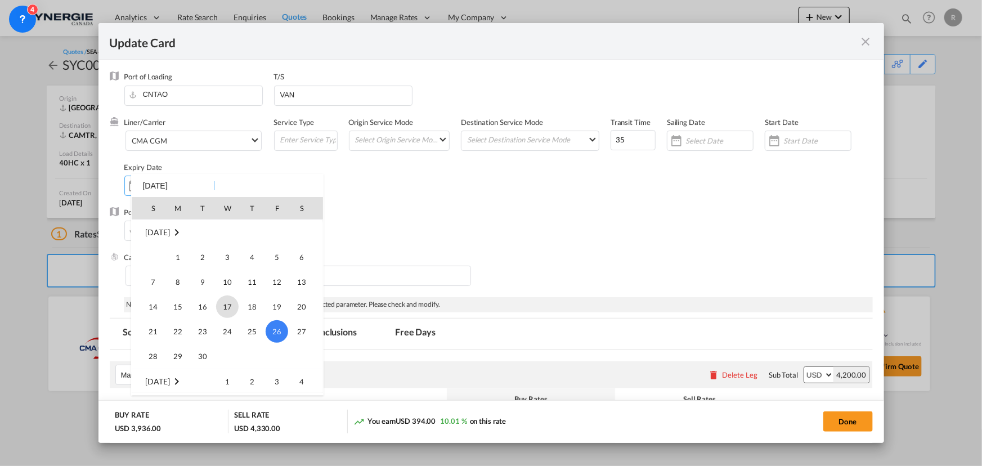
scroll to position [260525, 0]
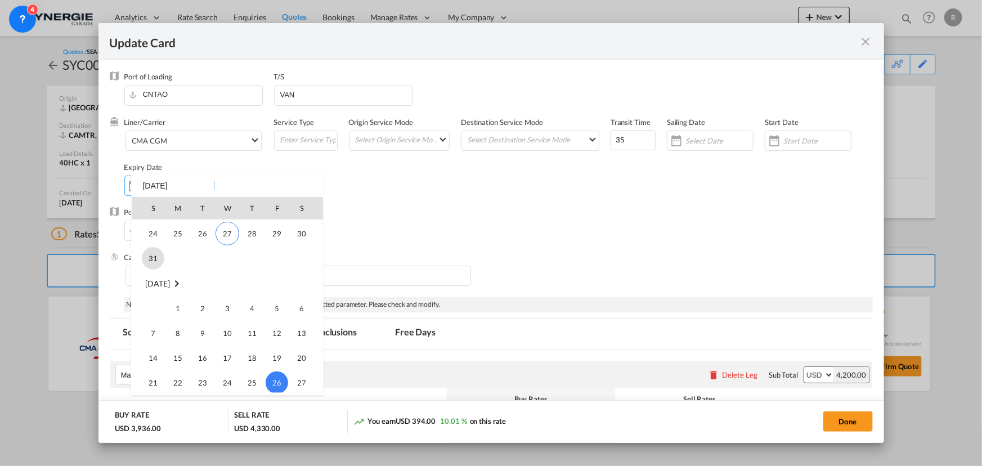
click at [152, 256] on span "31" at bounding box center [153, 258] width 23 height 23
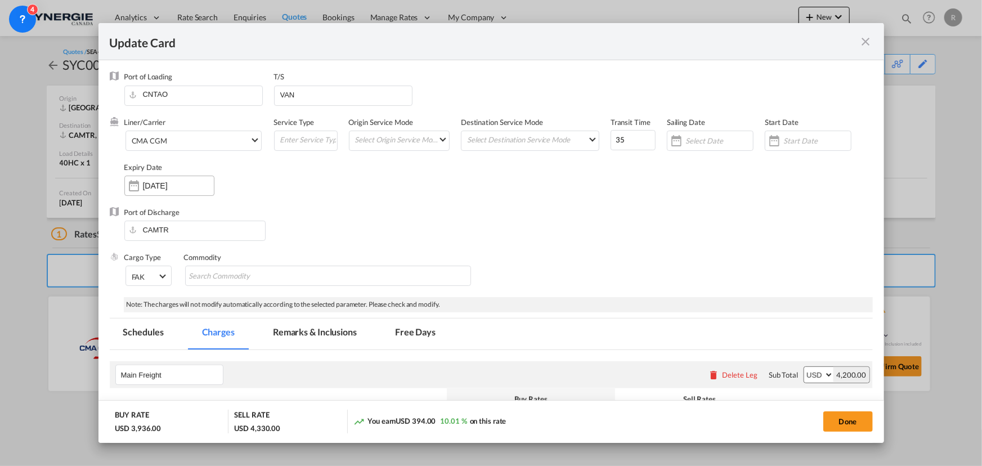
click at [184, 185] on input "[DATE]" at bounding box center [178, 185] width 71 height 9
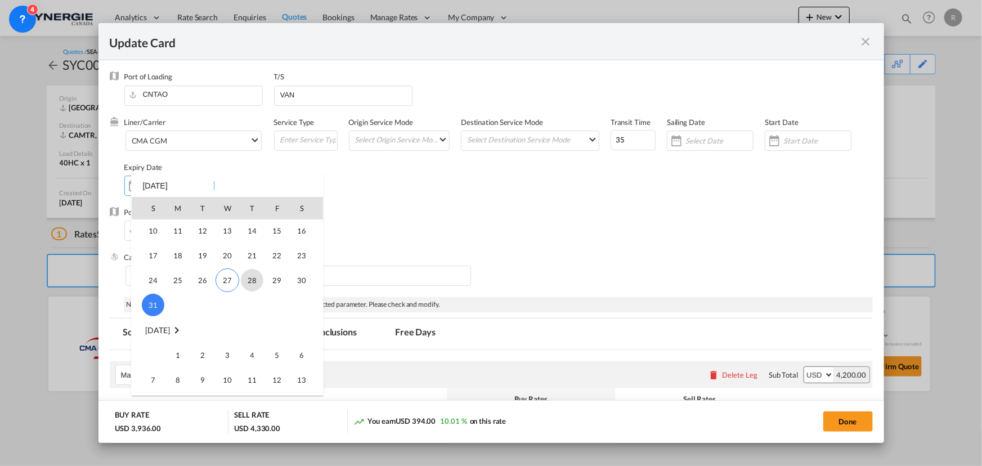
scroll to position [260530, 0]
click at [301, 304] on span "6" at bounding box center [301, 304] width 23 height 23
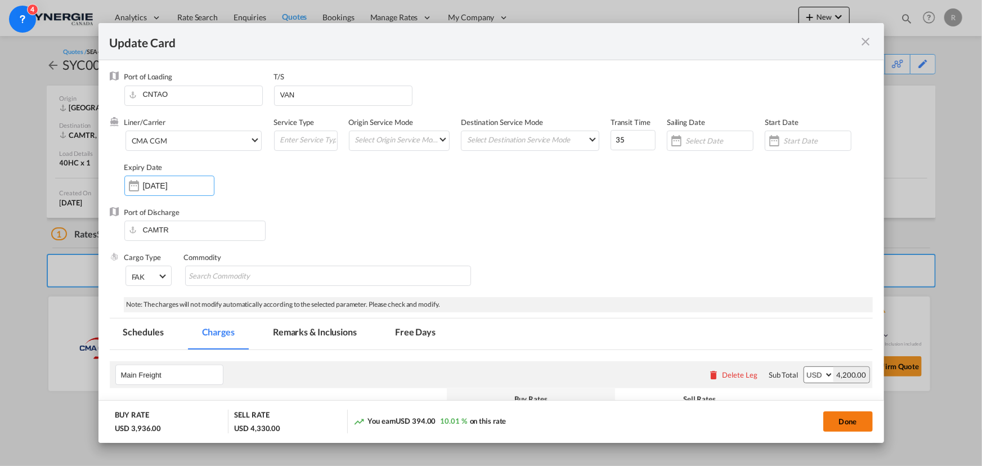
click at [856, 426] on button "Done" at bounding box center [848, 421] width 50 height 20
type input "[DATE]"
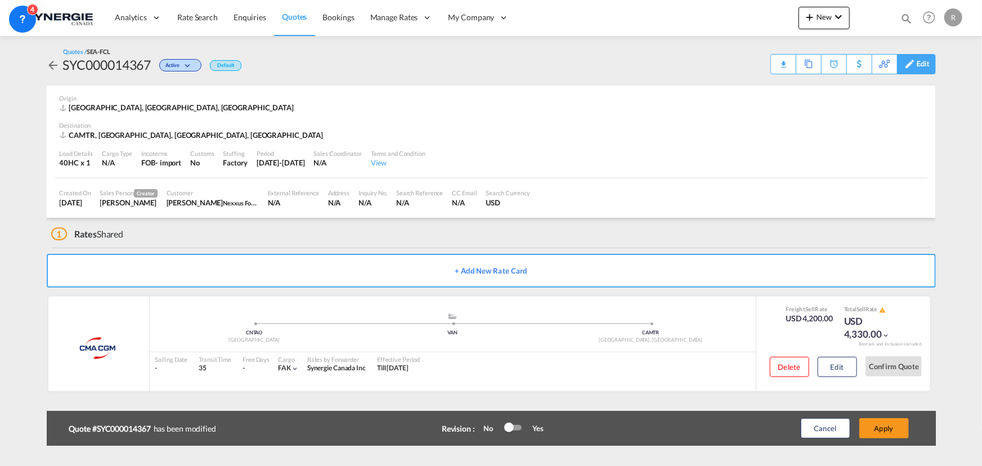
click at [925, 67] on div "Edit" at bounding box center [922, 64] width 13 height 19
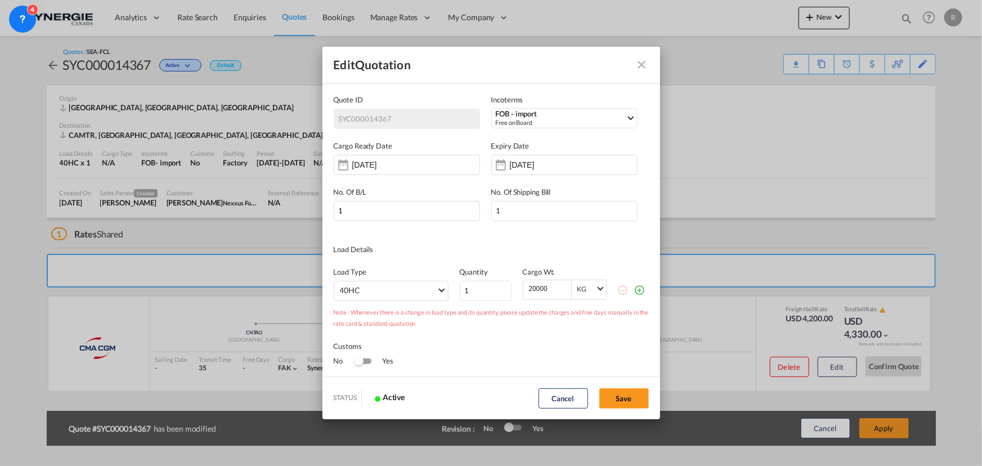
scroll to position [0, 0]
click at [531, 167] on input "[DATE]" at bounding box center [545, 164] width 71 height 9
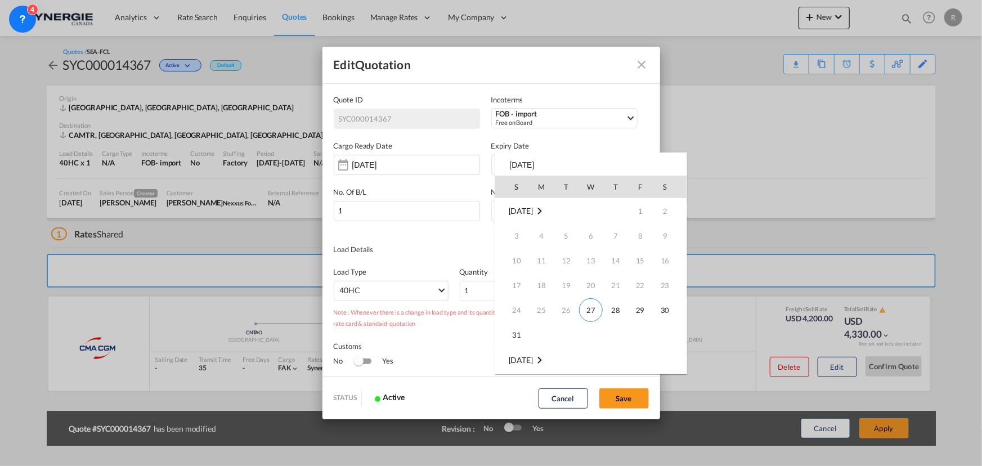
scroll to position [149, 0]
click at [659, 236] on span "6" at bounding box center [665, 235] width 23 height 23
type input "[DATE]"
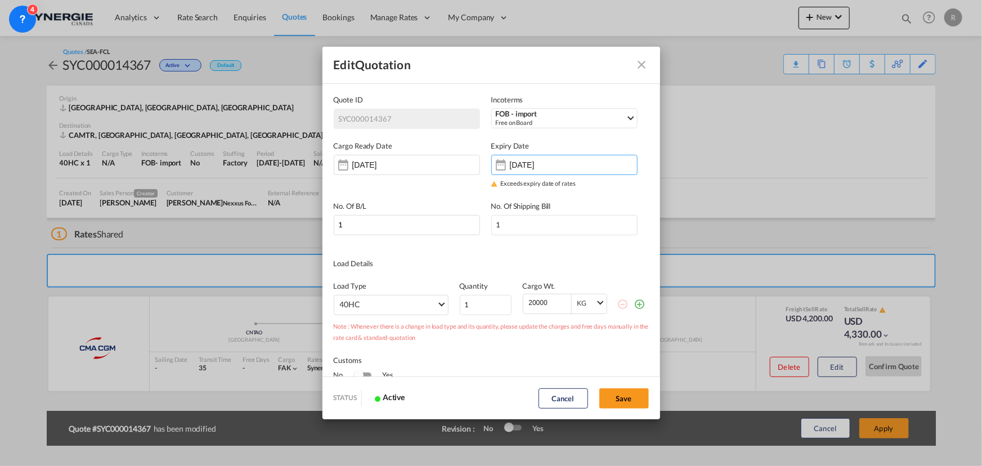
click at [883, 428] on div "Edit Quotation Quote ID SYC000014367 Incoterms FOB - import Free on Board FOB -…" at bounding box center [491, 233] width 982 height 466
click at [616, 397] on button "Save" at bounding box center [624, 398] width 50 height 20
type input "[DATE]"
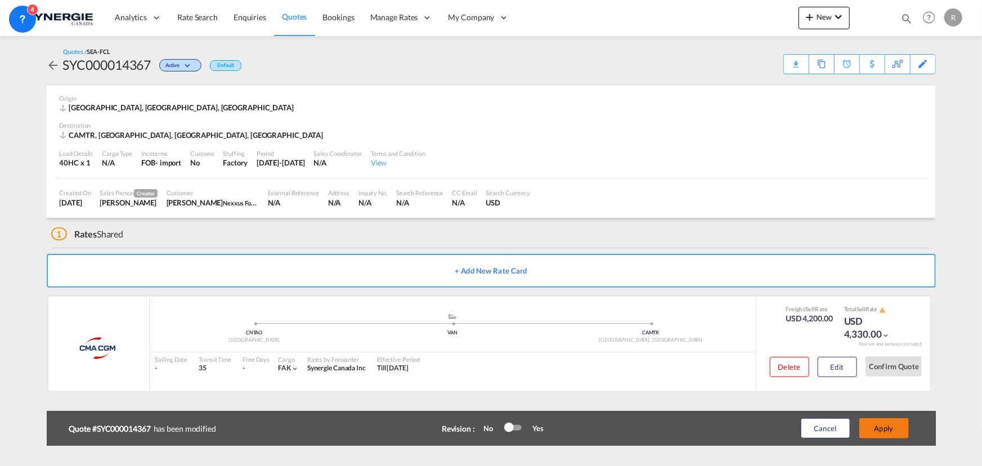
click at [881, 428] on button "Apply" at bounding box center [884, 428] width 50 height 20
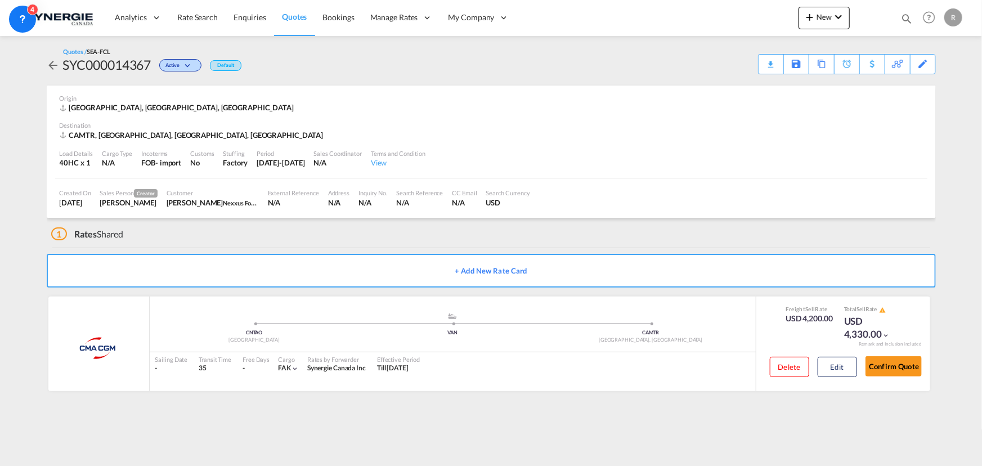
click at [0, 0] on div "Download Quote" at bounding box center [0, 0] width 0 height 0
